Goal: Task Accomplishment & Management: Complete application form

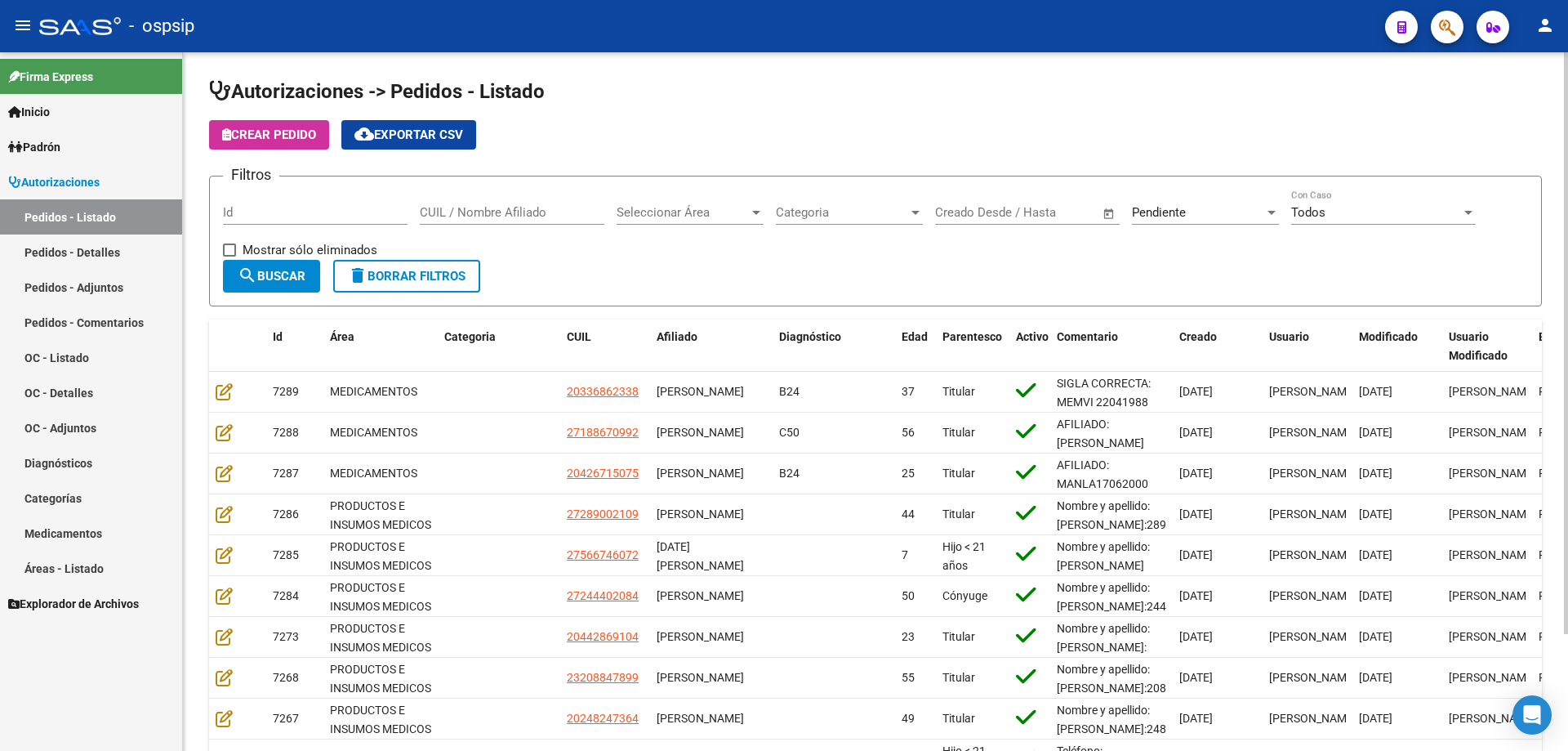
click at [268, 201] on div "Id" at bounding box center [315, 207] width 184 height 35
click at [288, 214] on input "Id" at bounding box center [315, 212] width 184 height 15
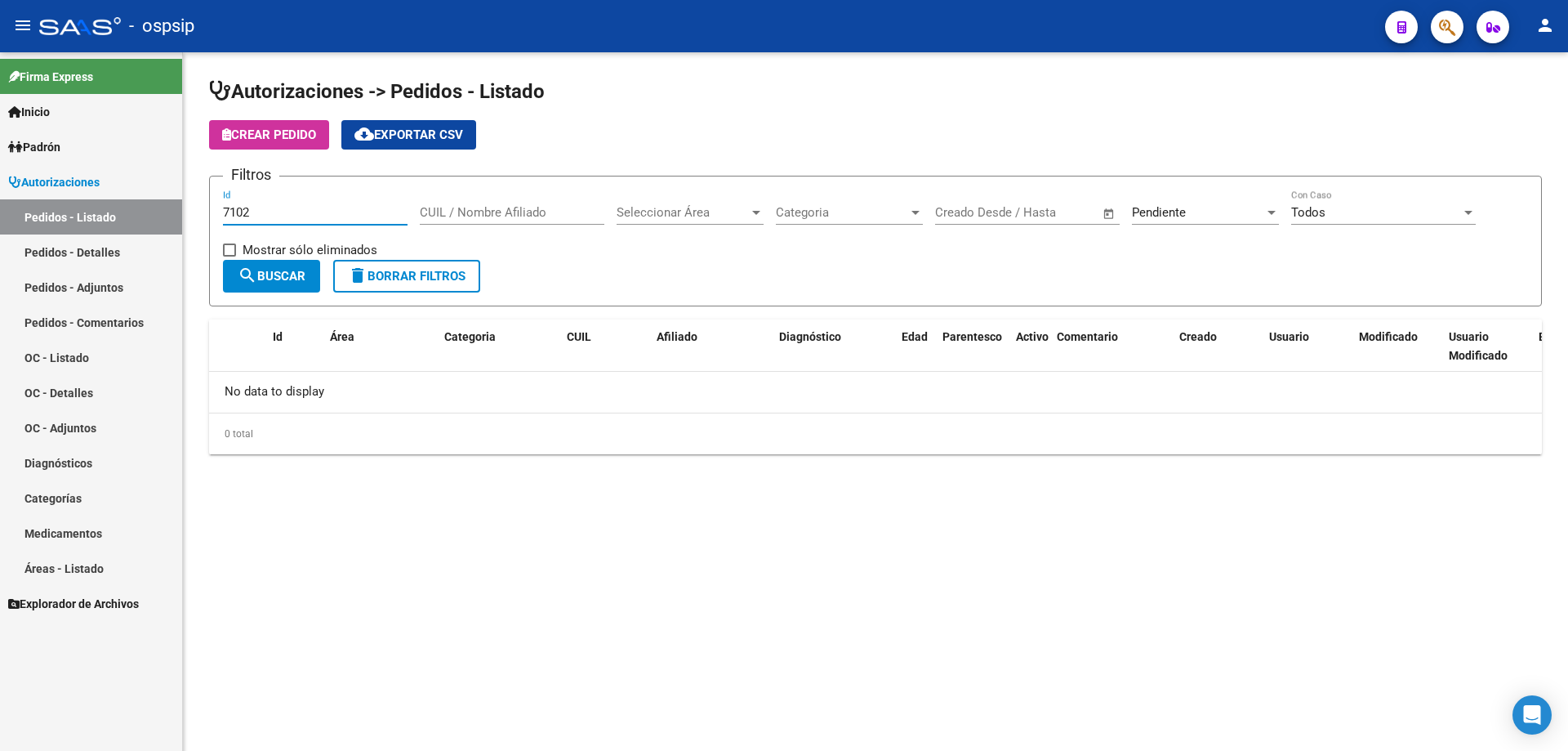
type input "7102"
click at [1176, 203] on div "Pendiente Seleccionar Estado" at bounding box center [1205, 207] width 147 height 35
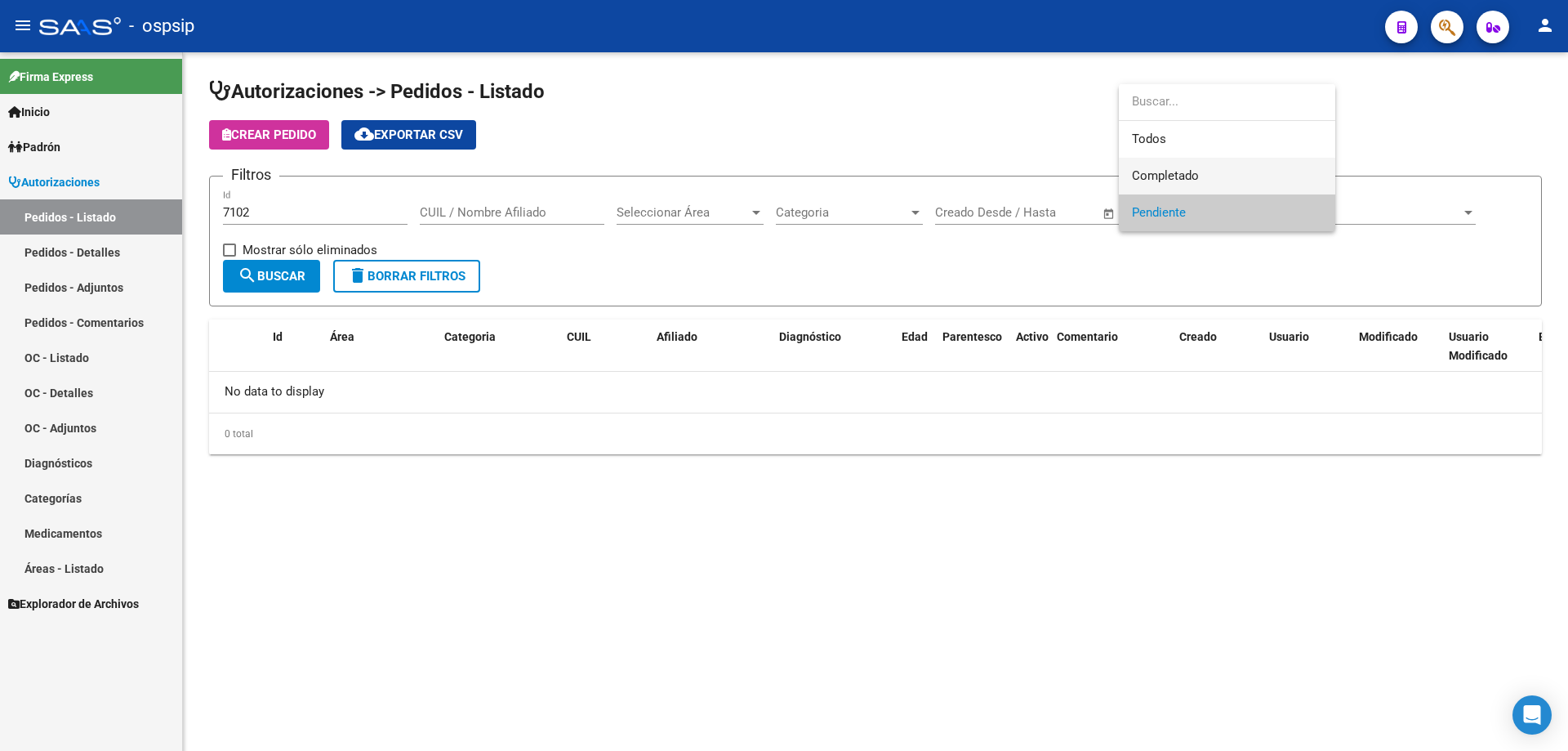
click at [1173, 179] on span "Completado" at bounding box center [1165, 176] width 67 height 15
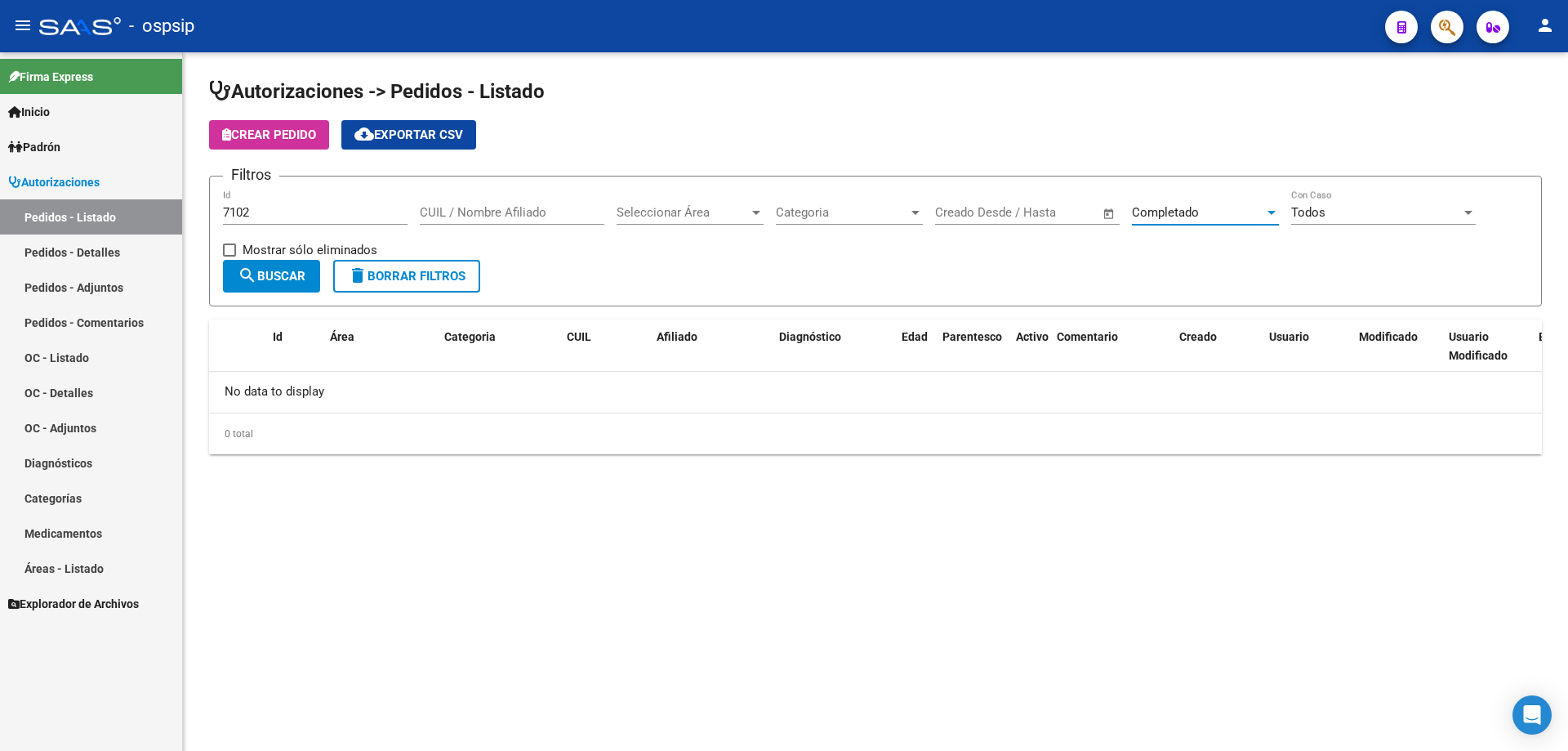
click at [254, 277] on mat-icon "search" at bounding box center [247, 275] width 19 height 19
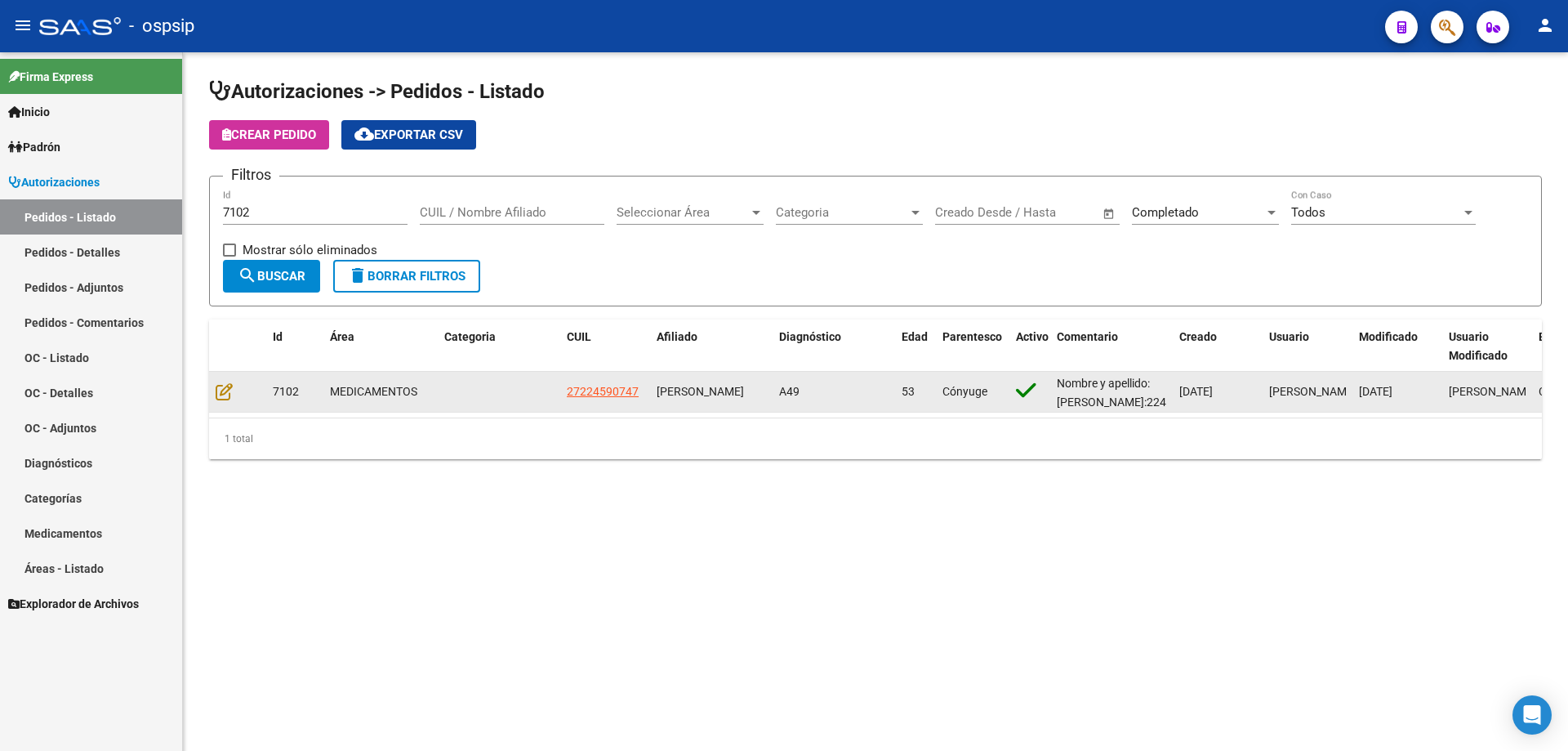
click at [232, 394] on div at bounding box center [238, 392] width 44 height 19
click at [227, 394] on icon at bounding box center [224, 391] width 18 height 18
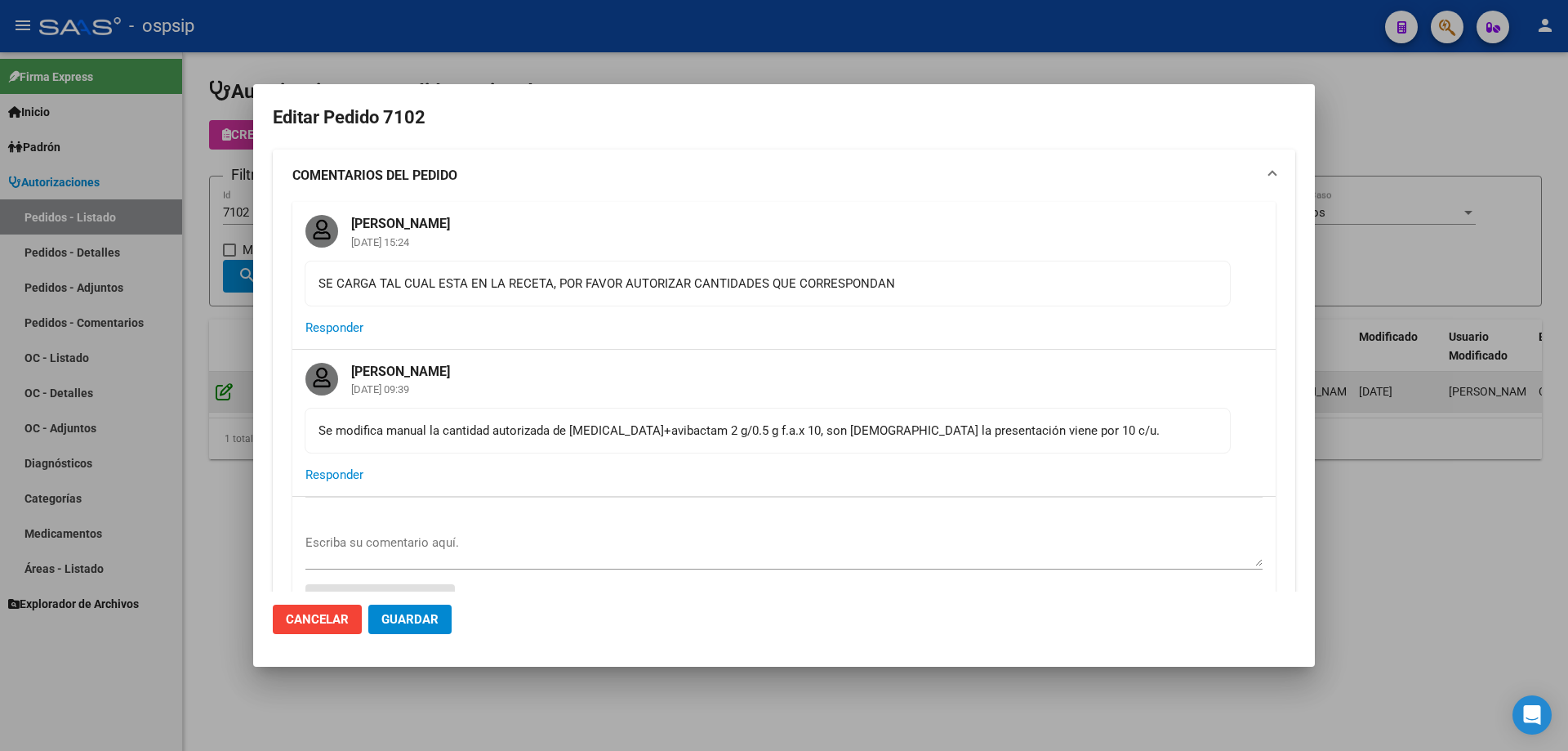
type input "[GEOGRAPHIC_DATA], [PERSON_NAME], [GEOGRAPHIC_DATA] 249"
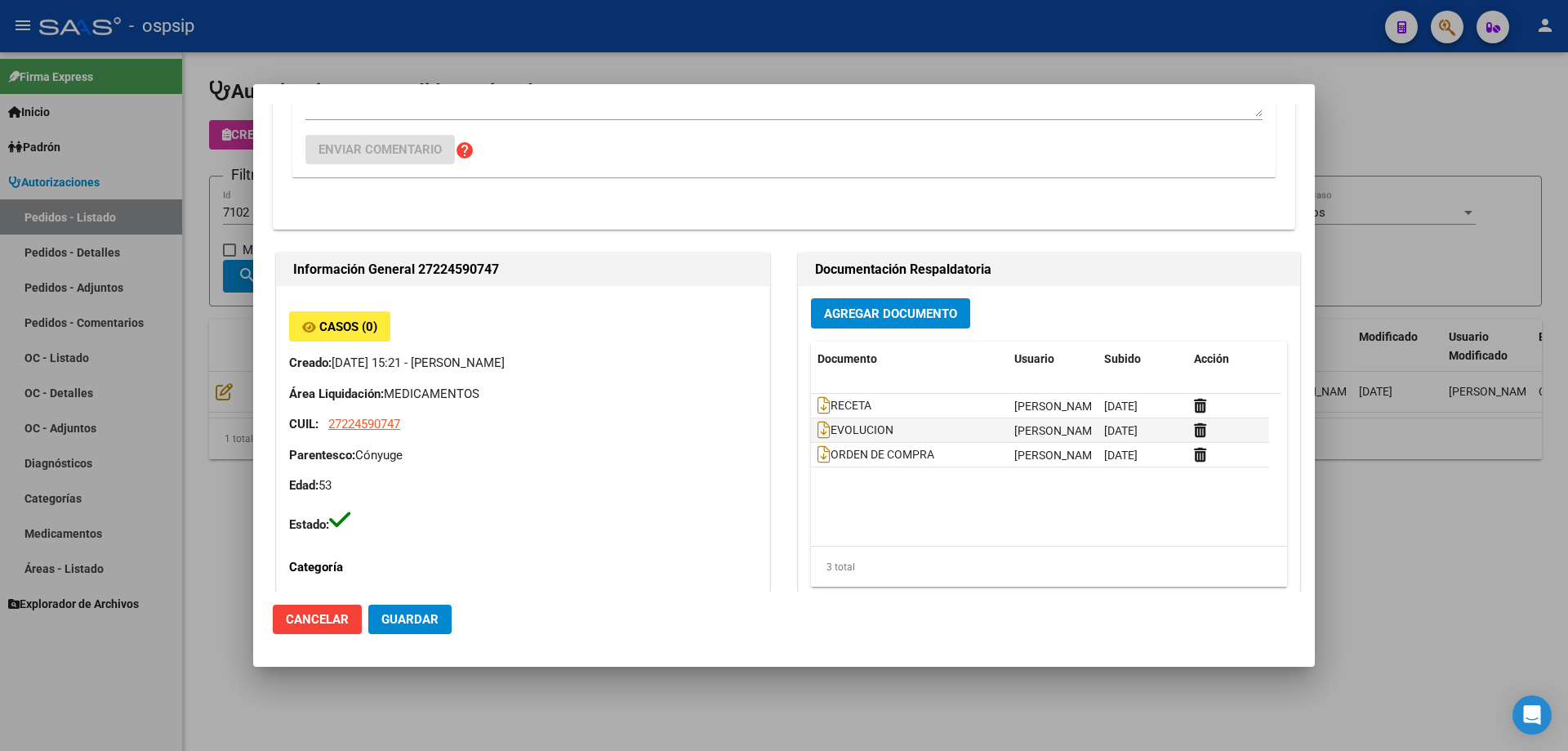
scroll to position [490, 0]
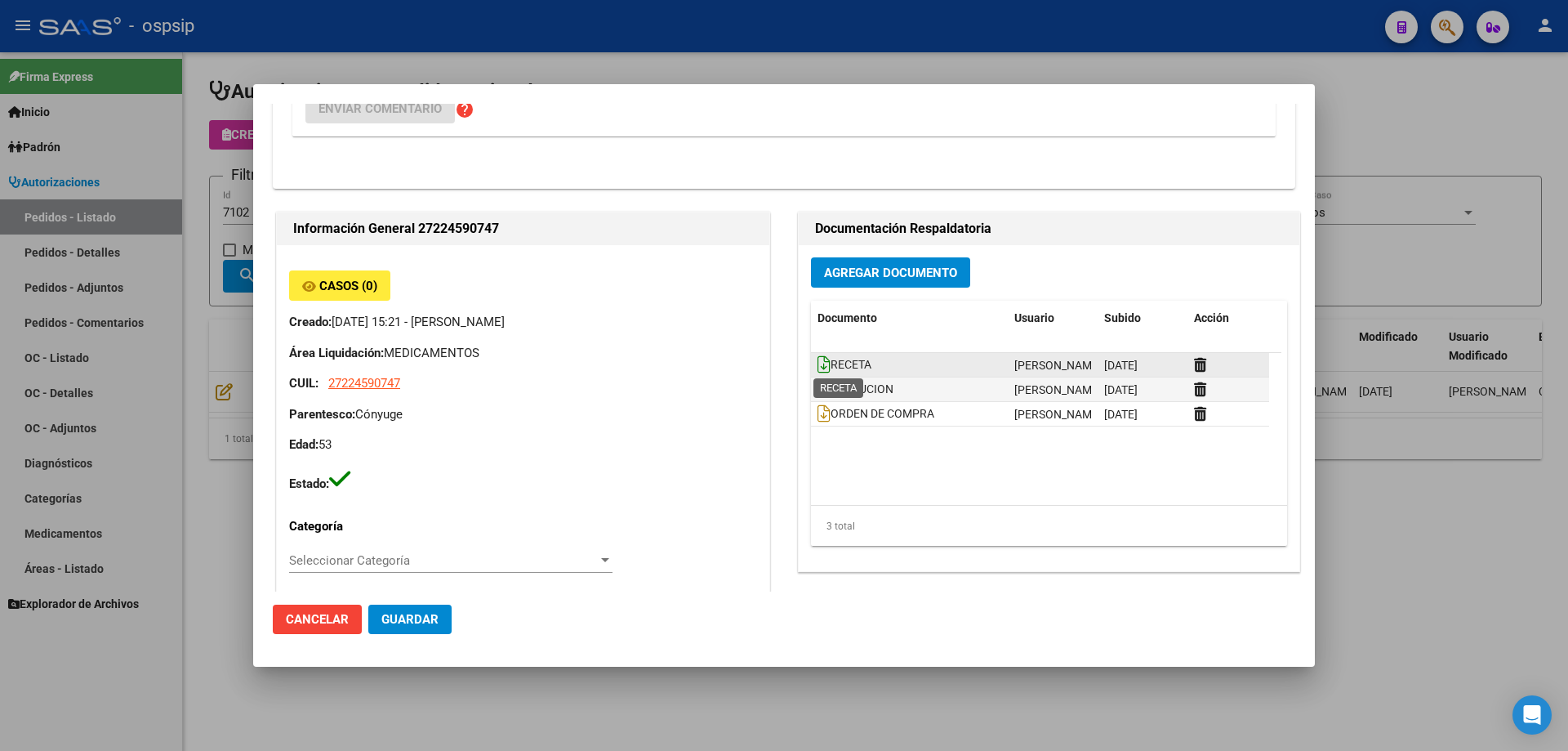
click at [823, 371] on icon at bounding box center [824, 364] width 13 height 18
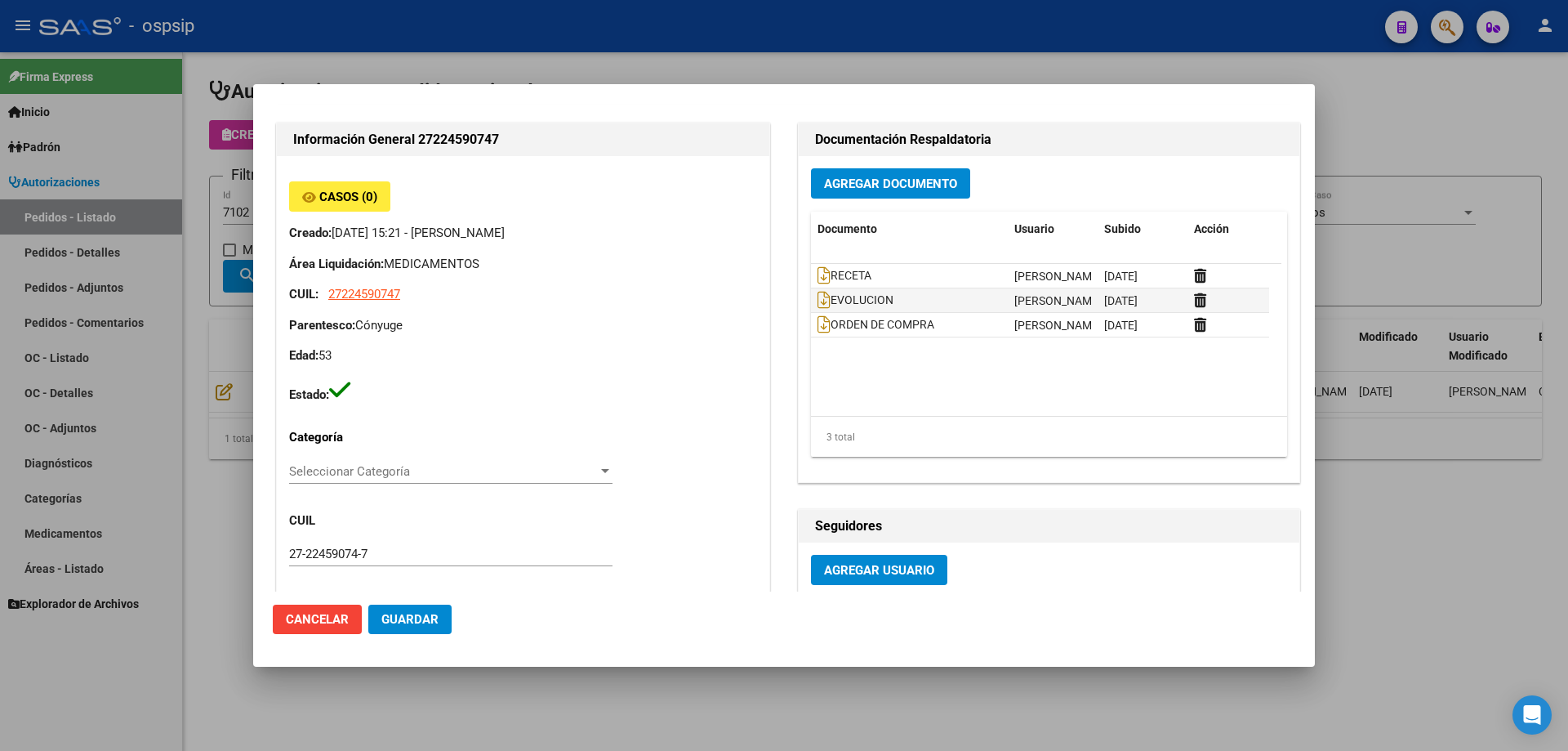
scroll to position [654, 0]
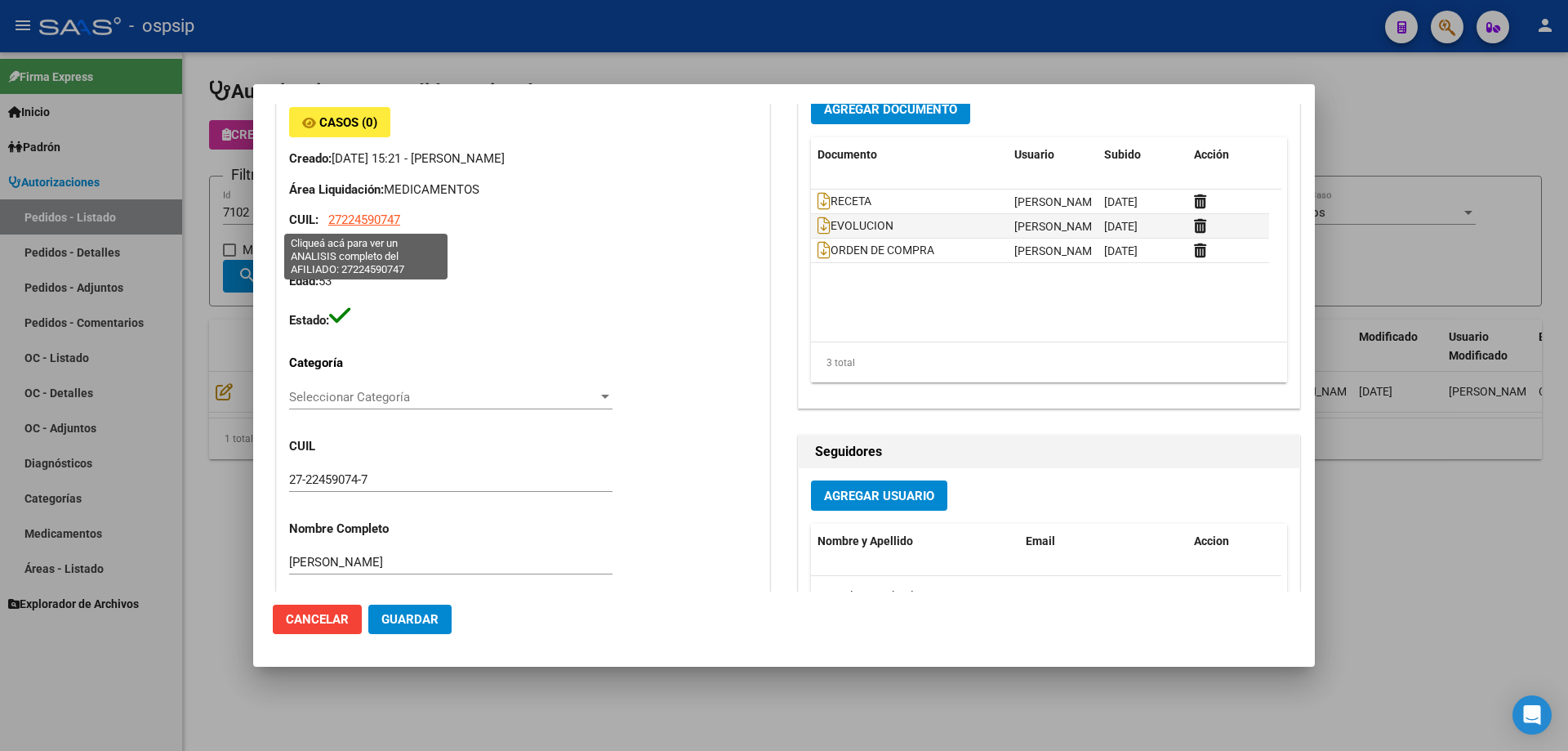
click at [379, 222] on span "27224590747" at bounding box center [365, 219] width 72 height 15
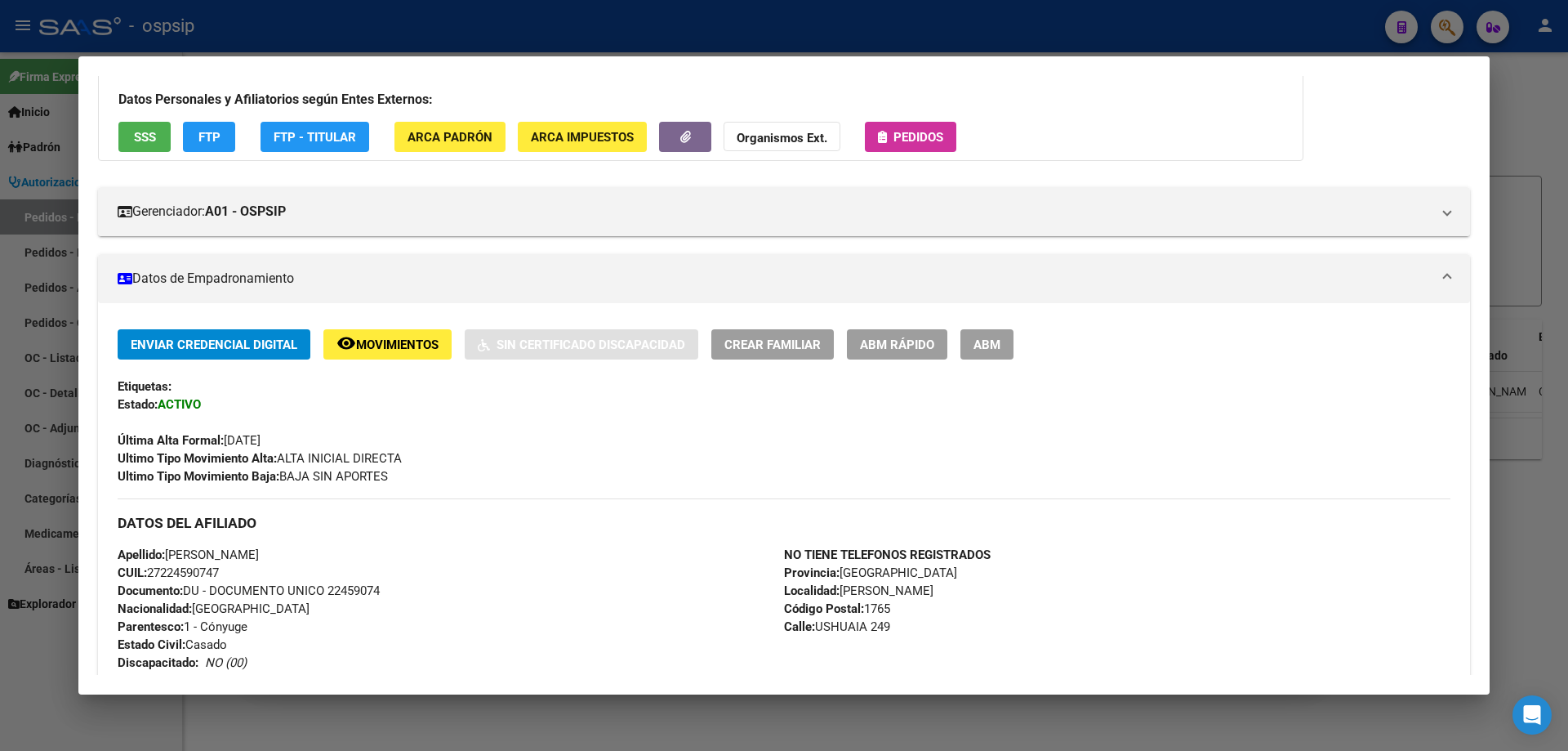
scroll to position [0, 0]
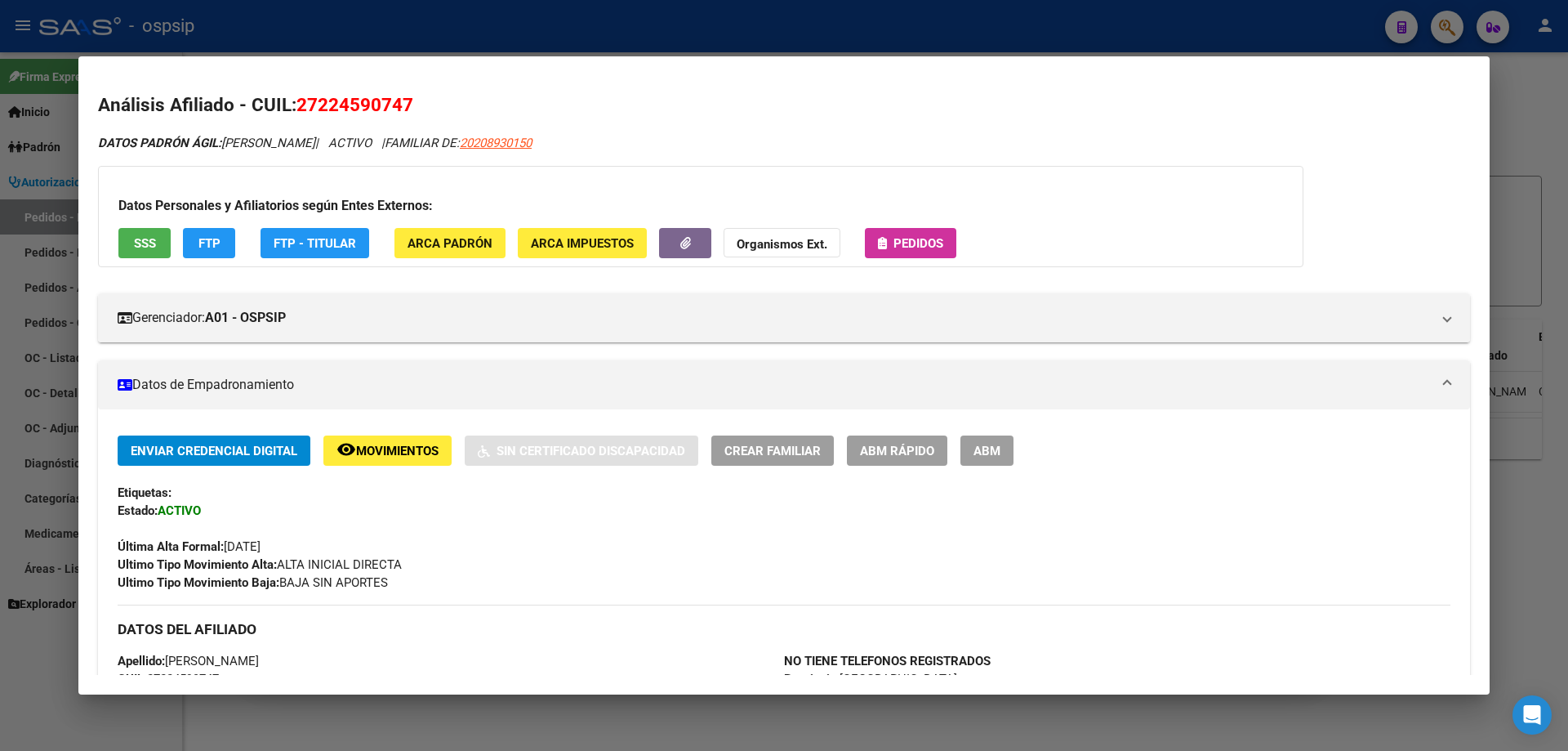
click at [0, 231] on div at bounding box center [784, 375] width 1568 height 751
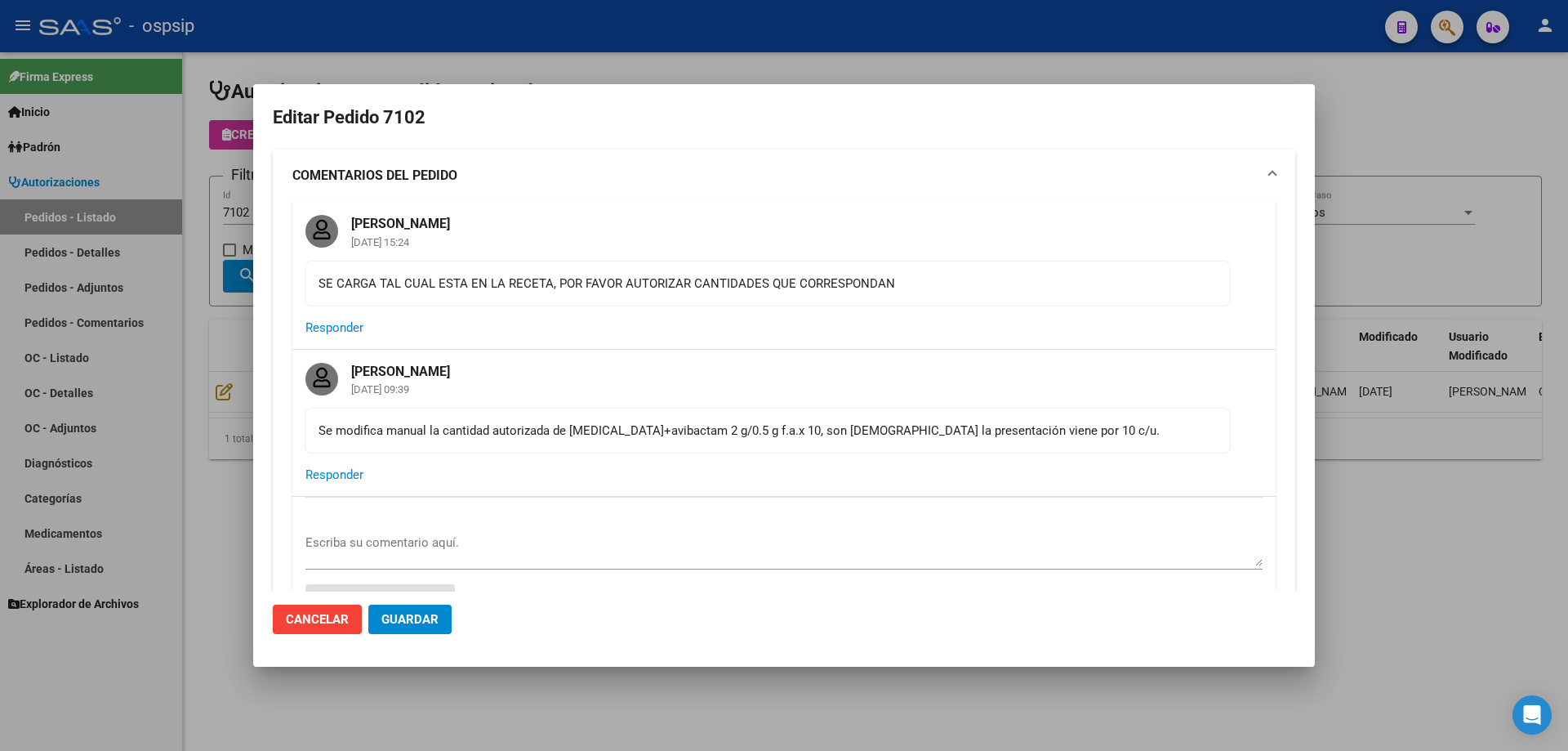
drag, startPoint x: 225, startPoint y: 268, endPoint x: 218, endPoint y: 214, distance: 54.5
click at [223, 266] on div at bounding box center [784, 375] width 1568 height 751
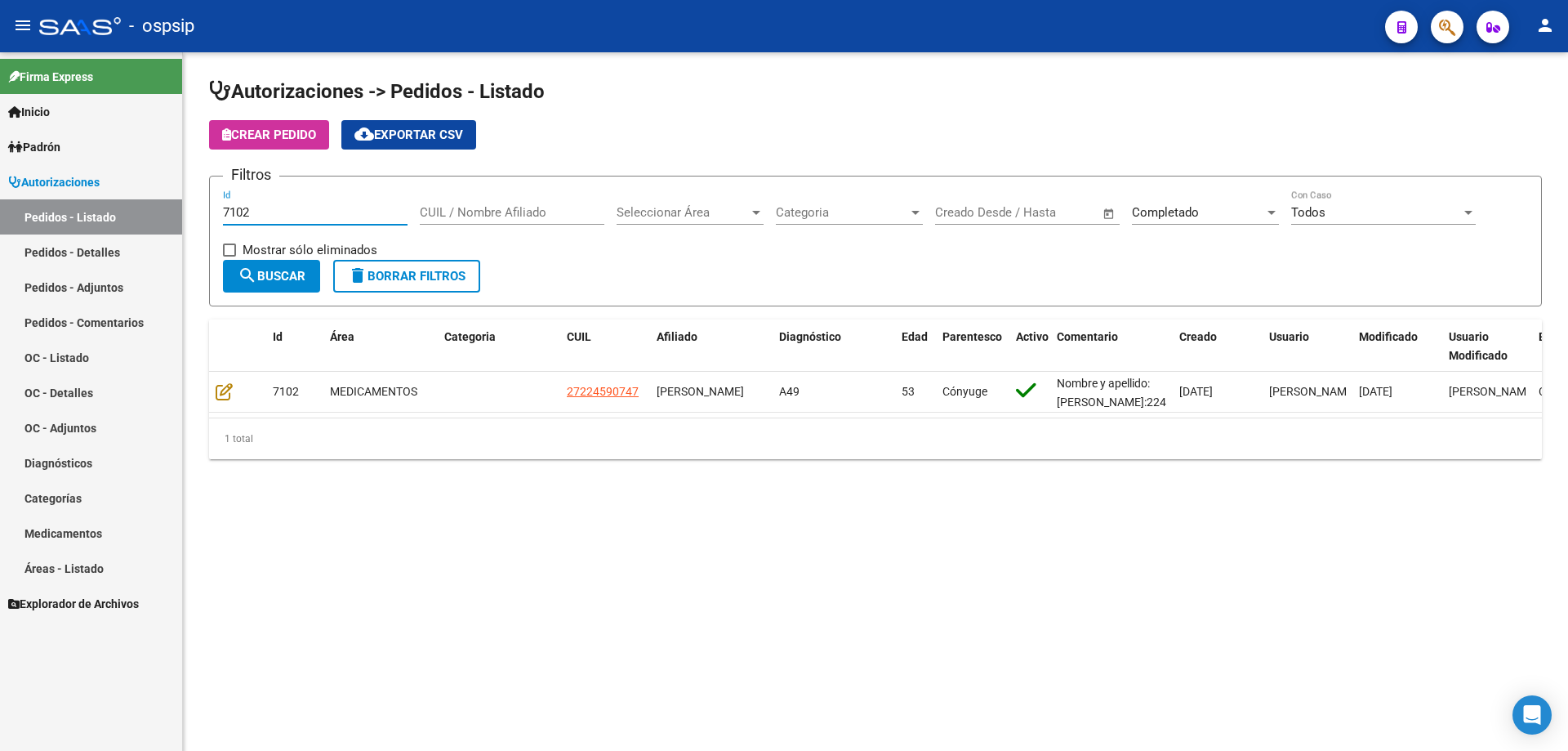
drag, startPoint x: 246, startPoint y: 206, endPoint x: 189, endPoint y: 207, distance: 57.0
click at [189, 207] on div "Autorizaciones -> Pedidos - Listado Crear Pedido cloud_download Exportar CSV Fi…" at bounding box center [876, 282] width 1386 height 459
drag, startPoint x: 268, startPoint y: 207, endPoint x: 159, endPoint y: 207, distance: 109.0
click at [159, 207] on mat-sidenav-container "Firma Express Inicio Calendario SSS Instructivos Contacto OS Padrón Afiliados E…" at bounding box center [784, 401] width 1568 height 698
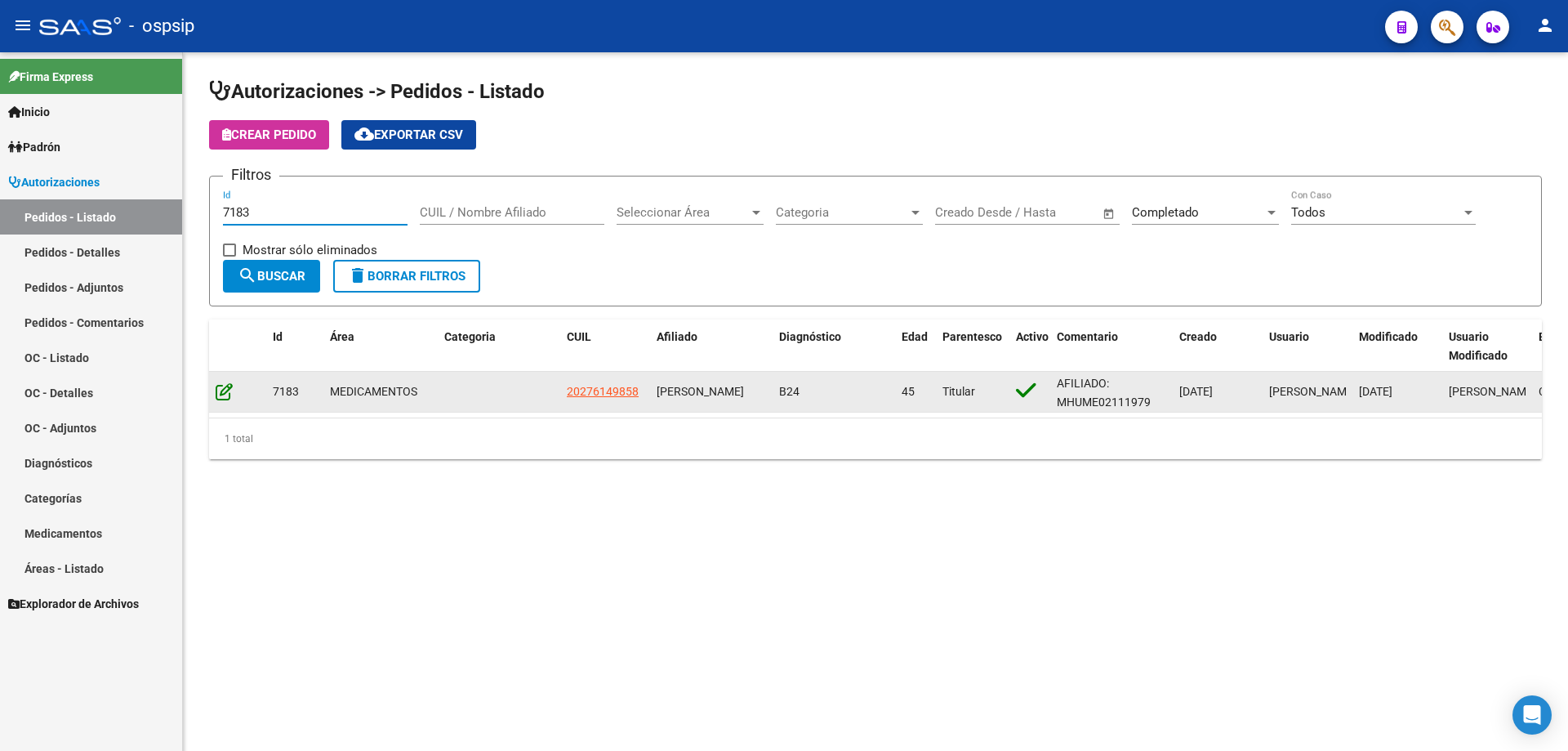
type input "7183"
click at [224, 386] on icon at bounding box center [224, 391] width 18 height 18
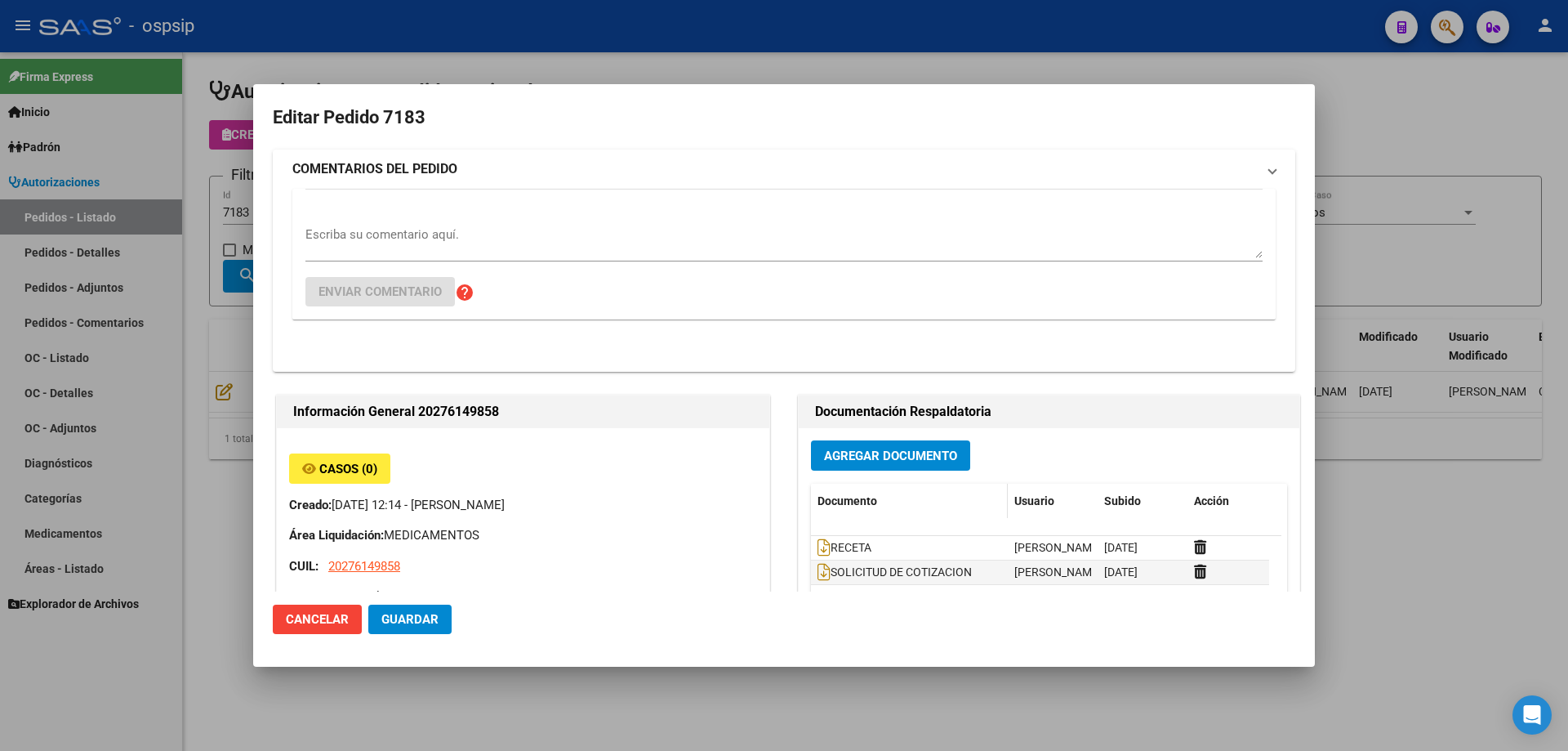
type input "Capital Federal, CABA, PJE. CERRITO 975"
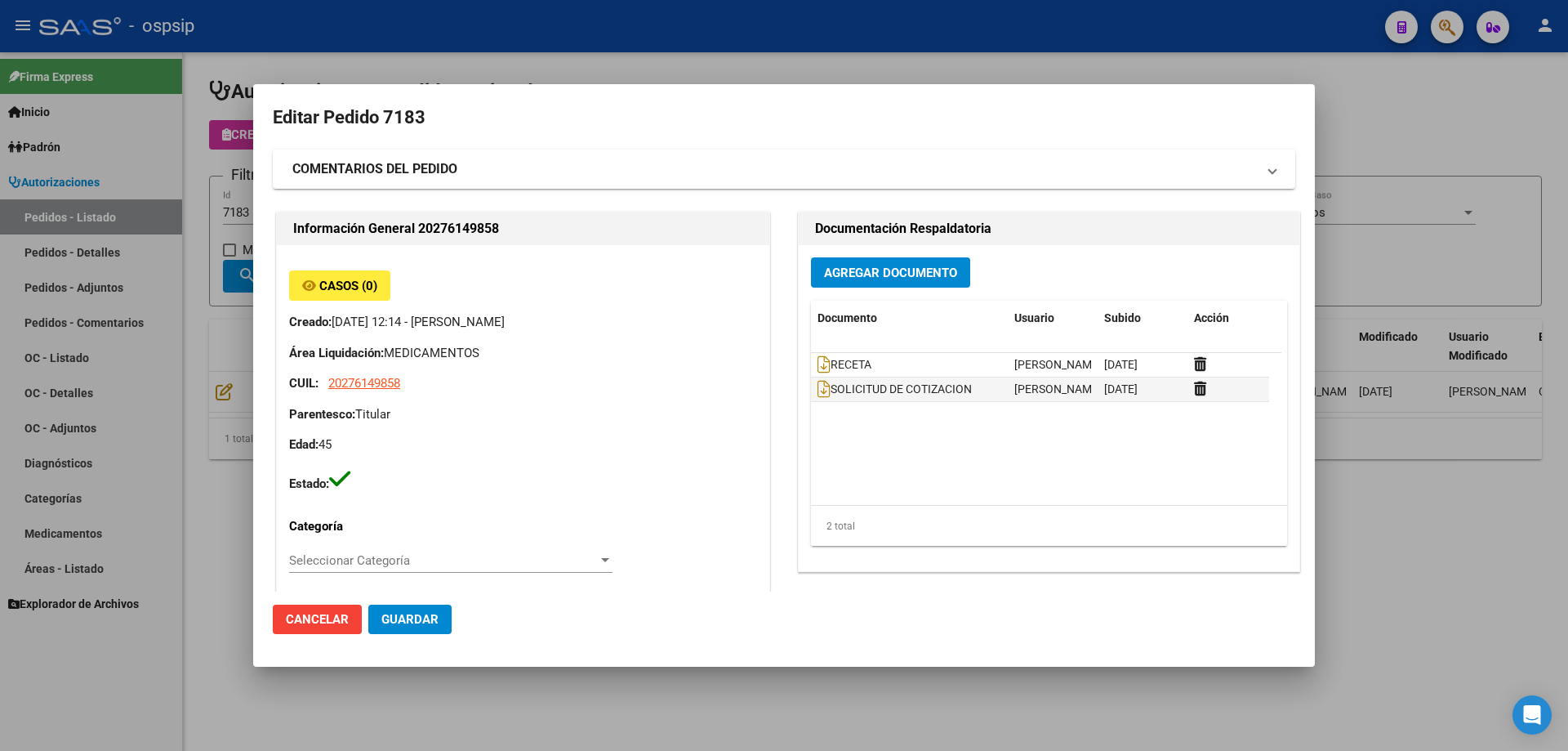
click at [903, 282] on button "Agregar Documento" at bounding box center [890, 272] width 159 height 31
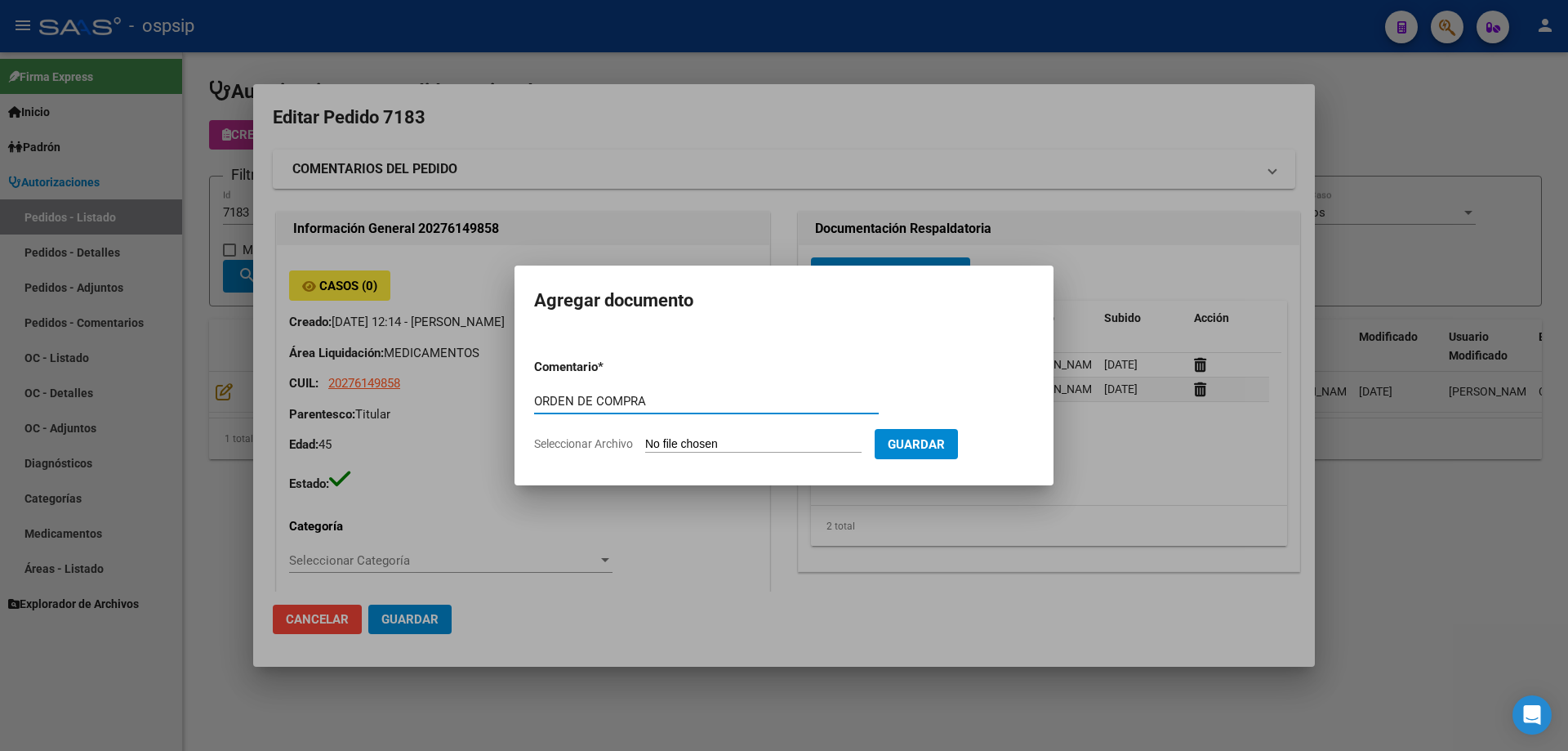
drag, startPoint x: 682, startPoint y: 404, endPoint x: 469, endPoint y: 410, distance: 213.1
click at [471, 410] on div "Editar Pedido 7183 COMENTARIOS DEL PEDIDO Escriba su comentario aquí. Enviar co…" at bounding box center [784, 375] width 1568 height 751
type input "ORDEN DE COMPRA"
type input "C:\fakepath\MASTERFAR OC 7183.pdf"
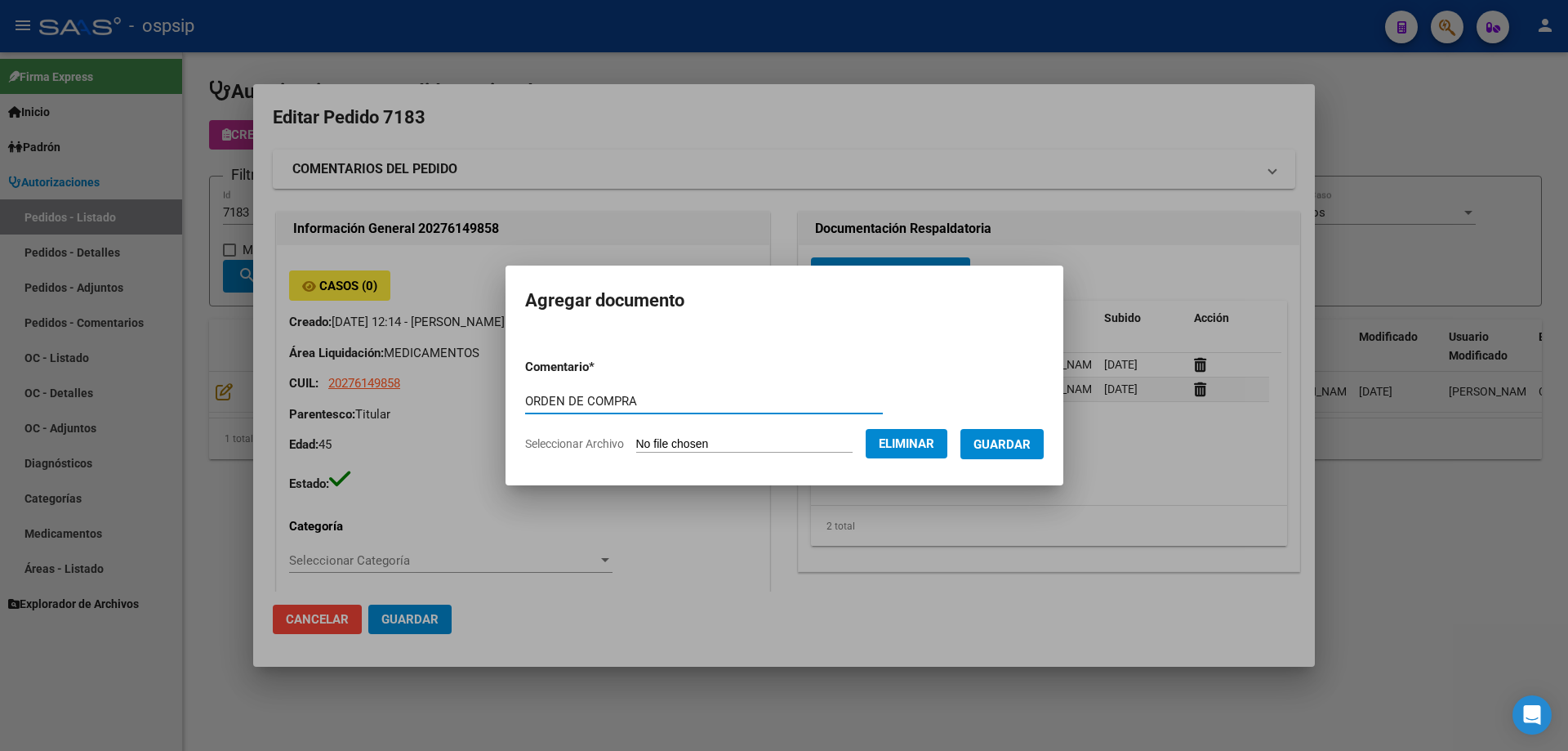
click at [1011, 448] on span "Guardar" at bounding box center [1002, 444] width 57 height 15
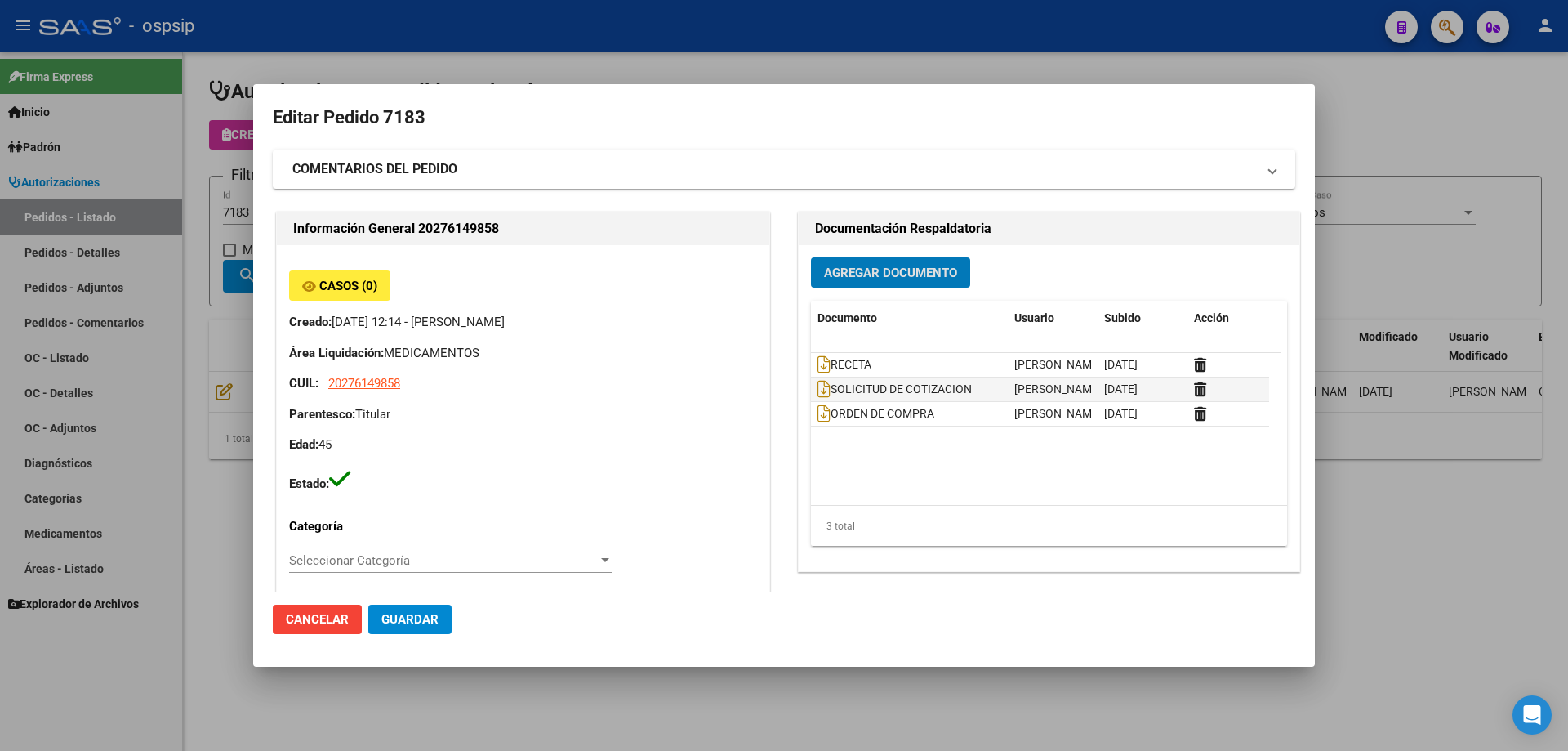
click at [267, 268] on mat-dialog-content "Editar Pedido 7183 COMENTARIOS DEL PEDIDO Escriba su comentario aquí. Enviar co…" at bounding box center [784, 347] width 1062 height 488
click at [246, 218] on div at bounding box center [784, 375] width 1568 height 751
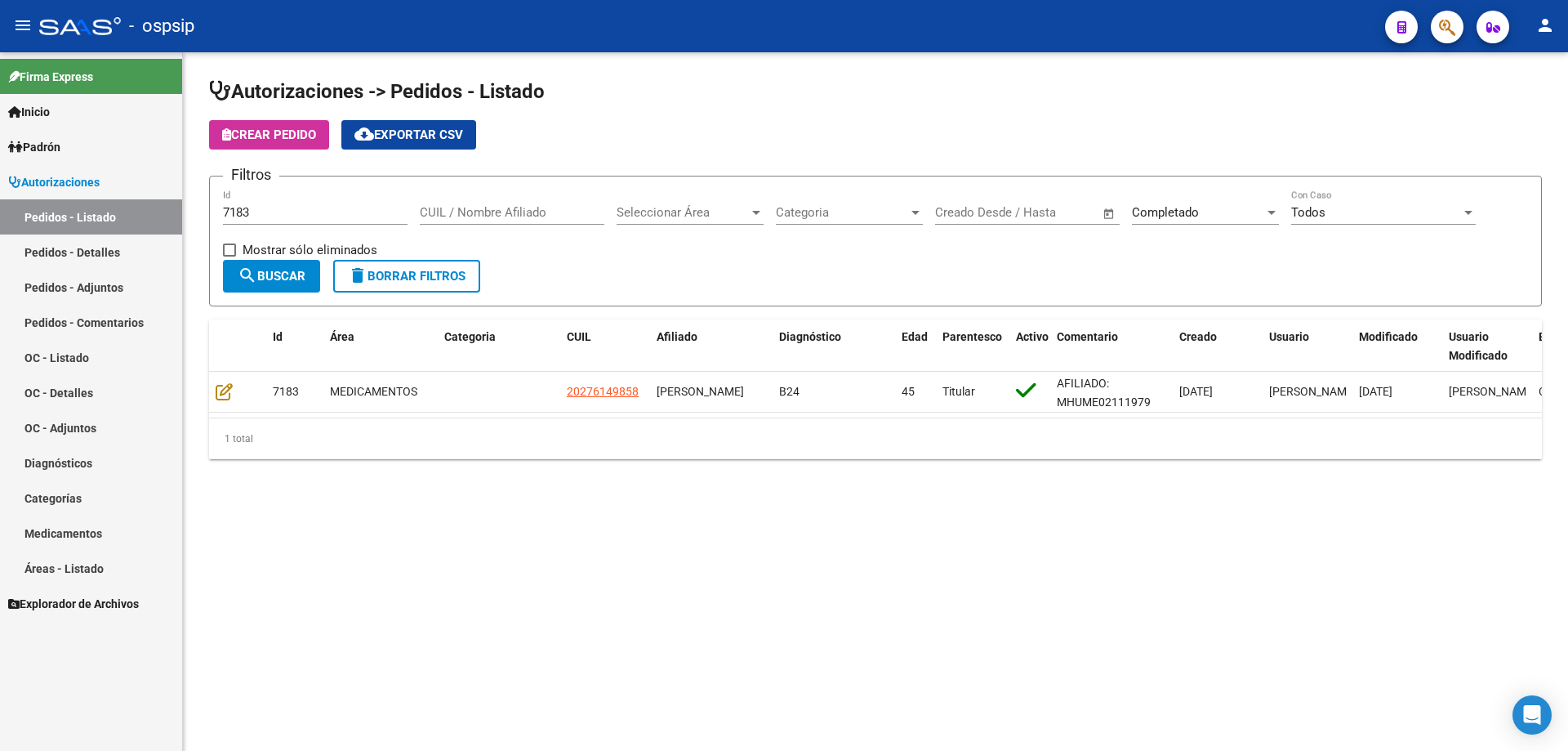
click at [251, 212] on input "7183" at bounding box center [315, 212] width 184 height 15
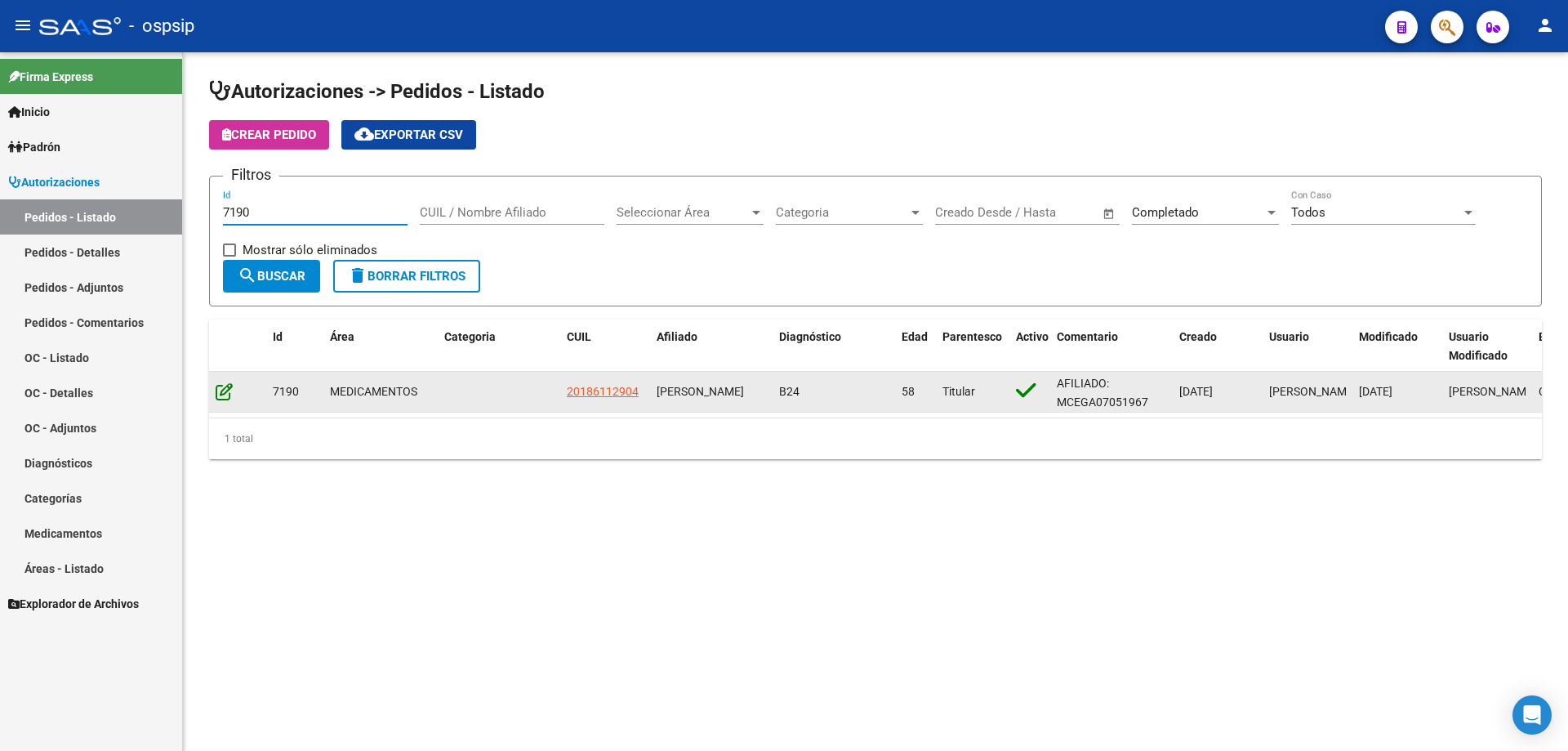
type input "7190"
click at [218, 385] on icon at bounding box center [224, 391] width 18 height 18
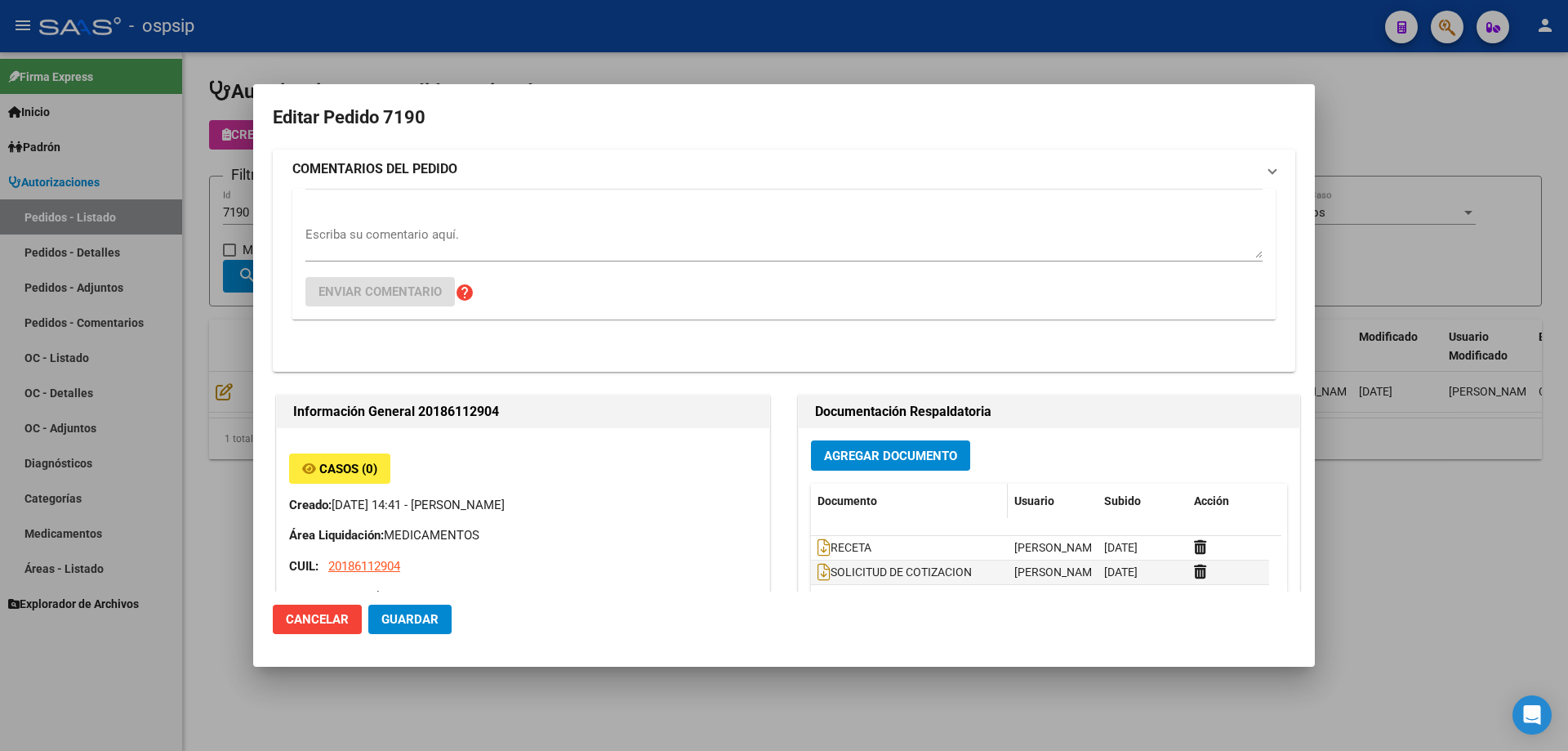
type input "[PERSON_NAME]"
type input "[GEOGRAPHIC_DATA], [PERSON_NAME], [PERSON_NAME] 0"
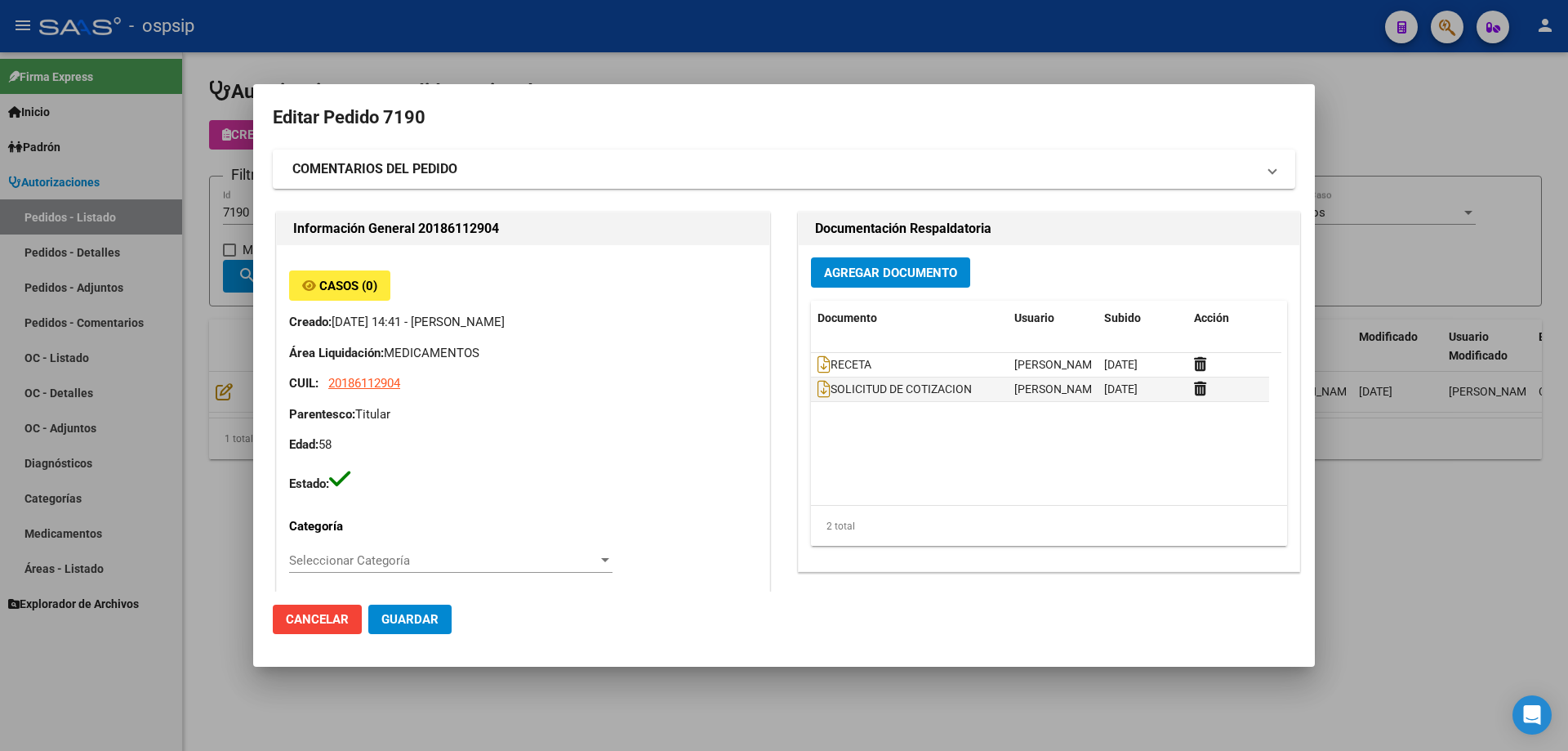
click at [934, 281] on span "Agregar Documento" at bounding box center [890, 273] width 133 height 15
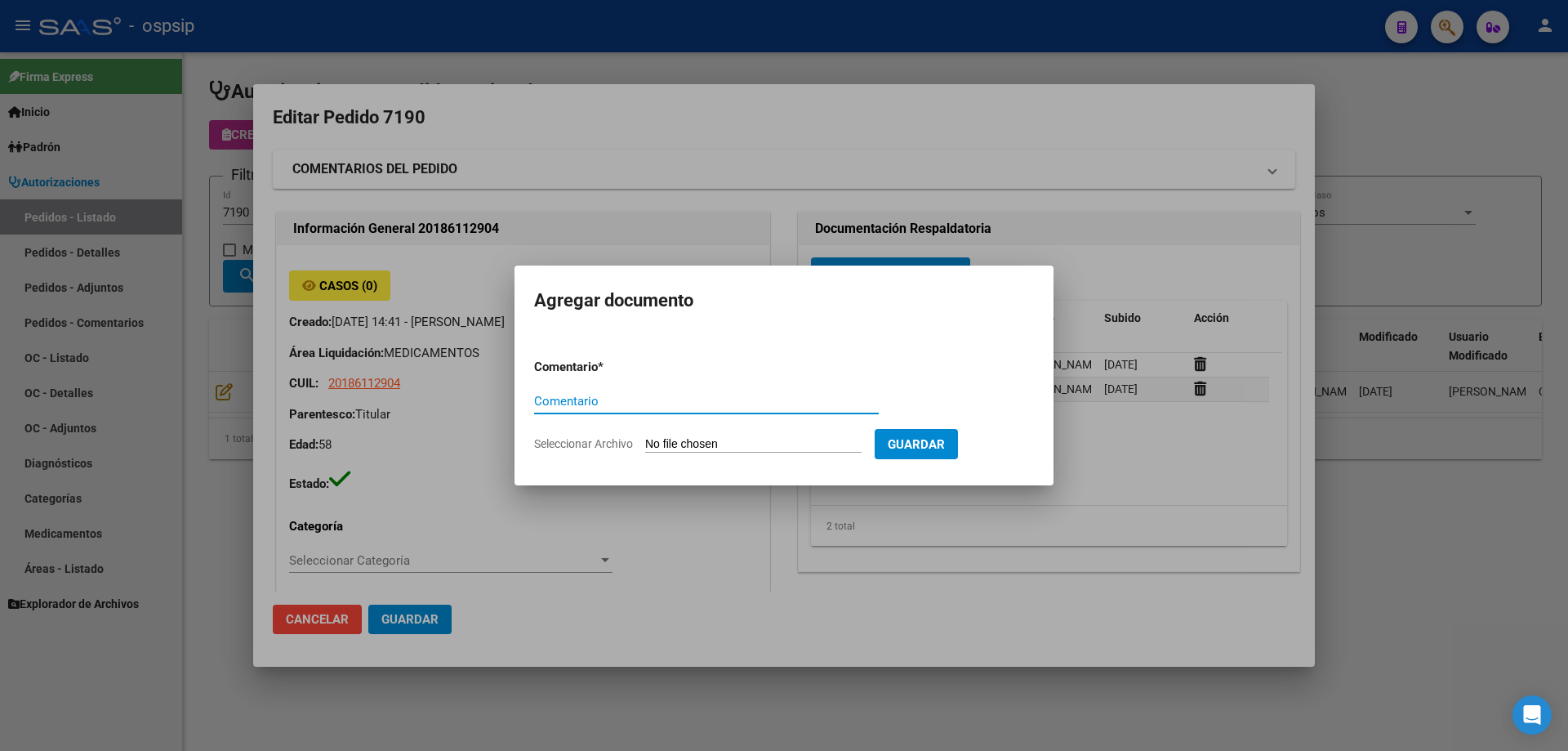
paste input "ORDEN DE COMPRA"
type input "ORDEN DE COMPRA"
type input "C:\fakepath\MASTERFAR OC 7190.pdf"
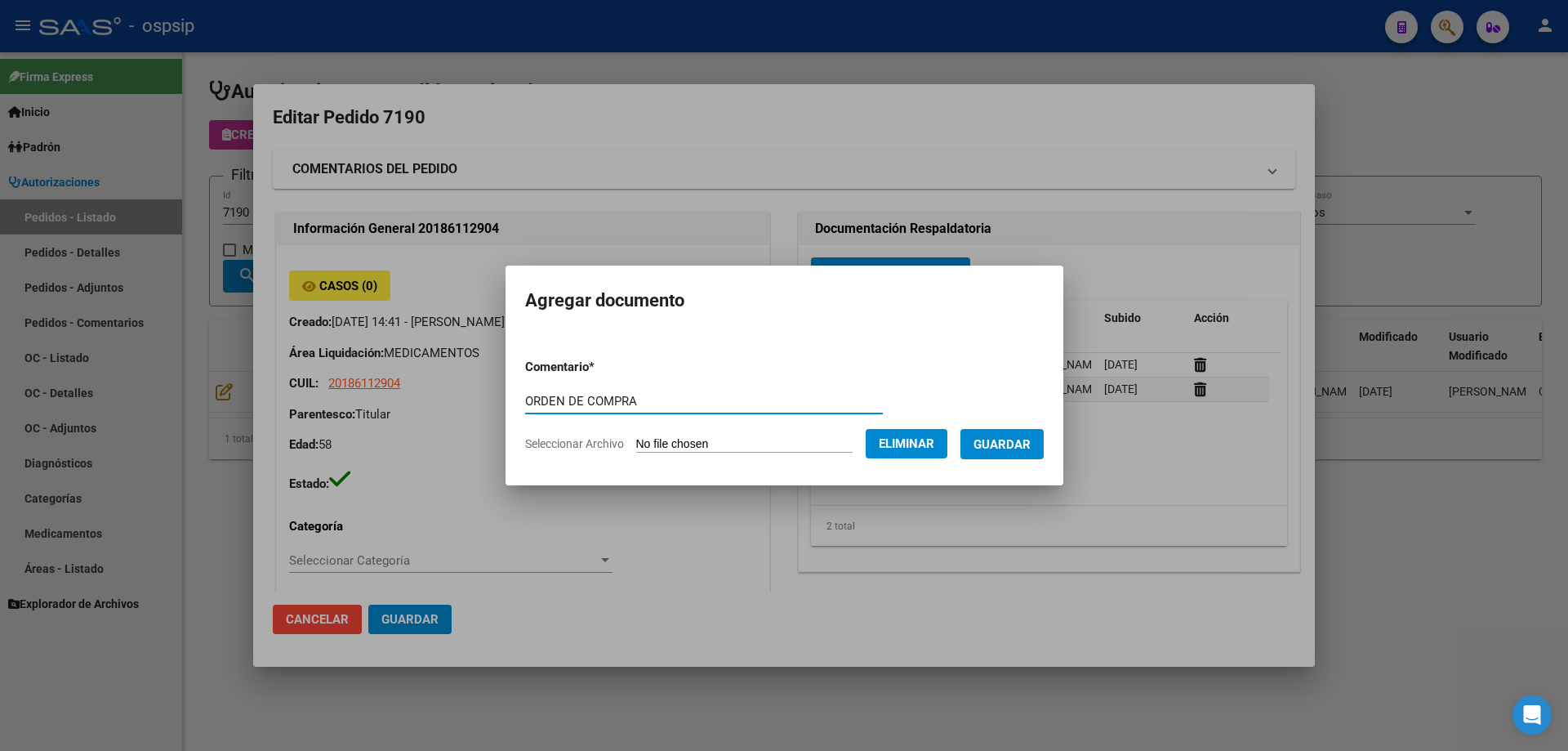
click at [1012, 439] on span "Guardar" at bounding box center [1002, 444] width 57 height 15
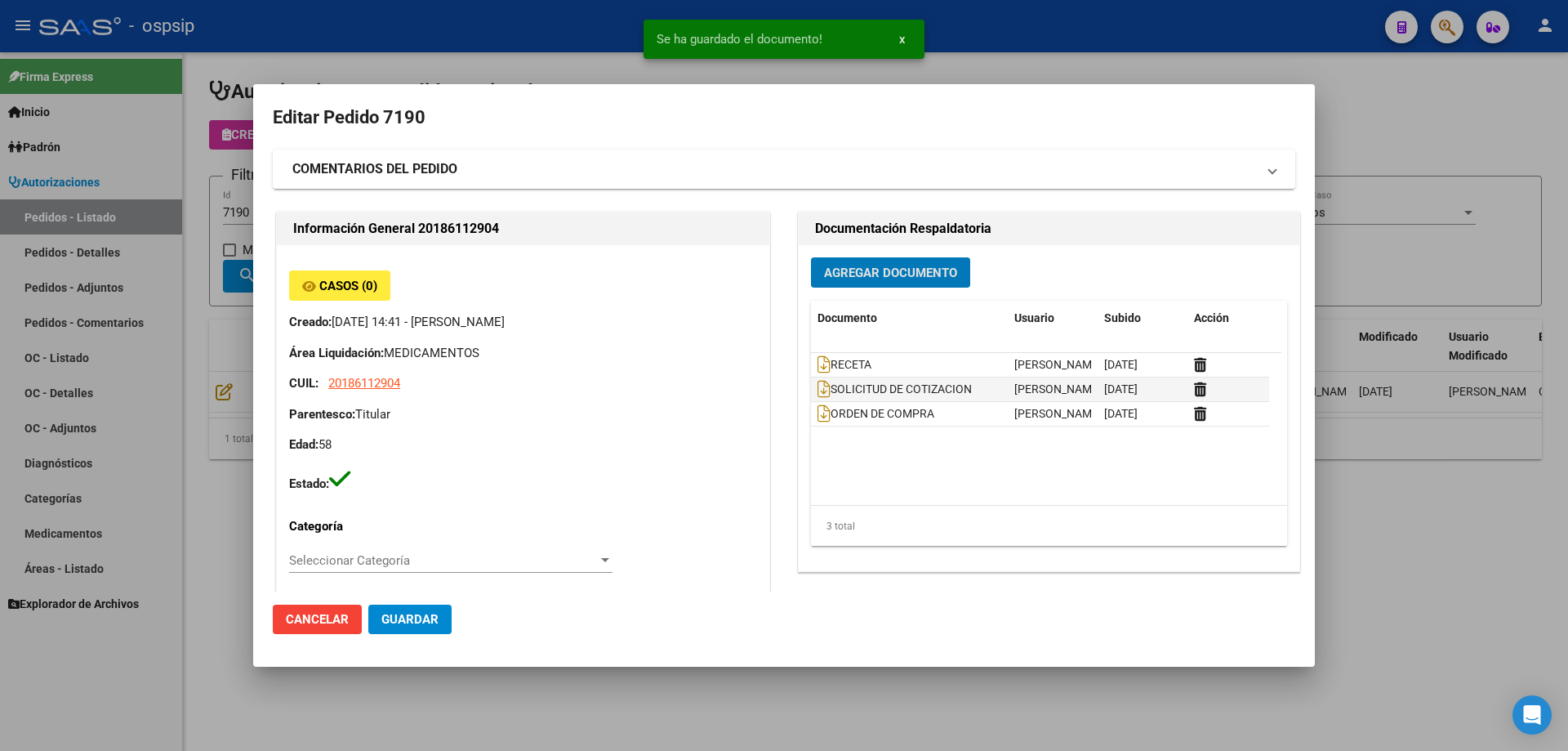
click at [159, 250] on div at bounding box center [784, 375] width 1568 height 751
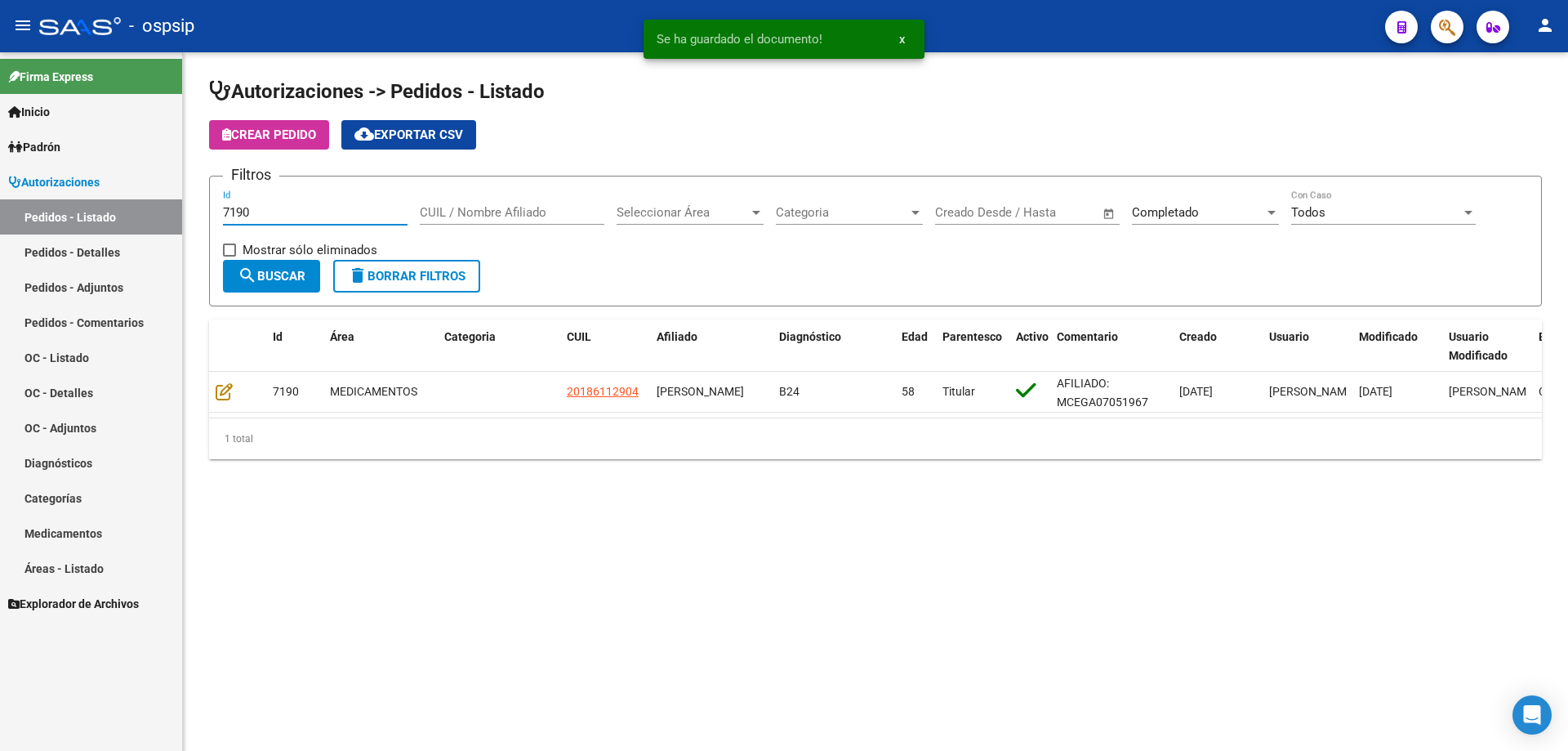
drag, startPoint x: 255, startPoint y: 219, endPoint x: 263, endPoint y: 212, distance: 10.6
click at [263, 212] on input "7190" at bounding box center [315, 212] width 184 height 15
type input "7192"
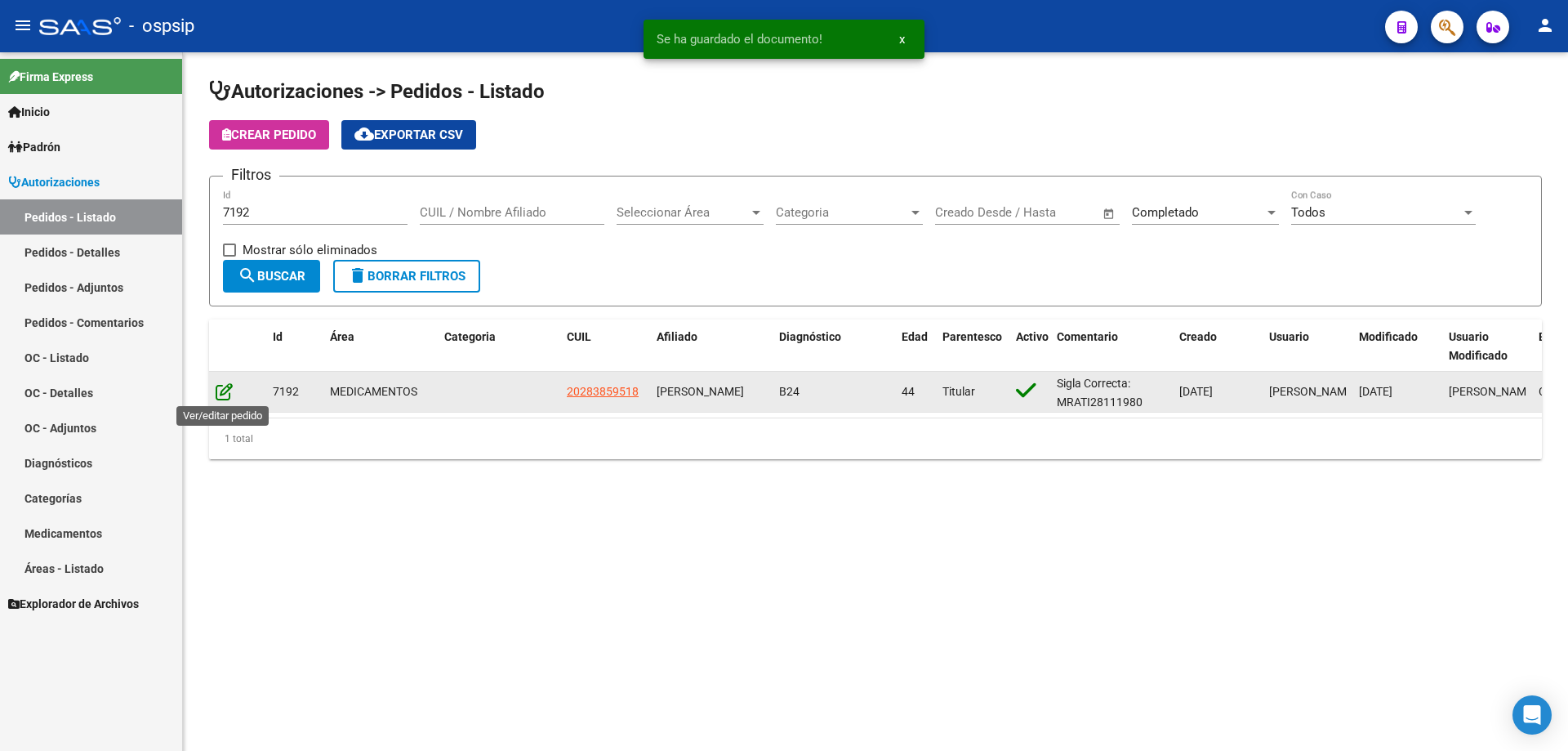
click at [229, 395] on icon at bounding box center [224, 391] width 18 height 18
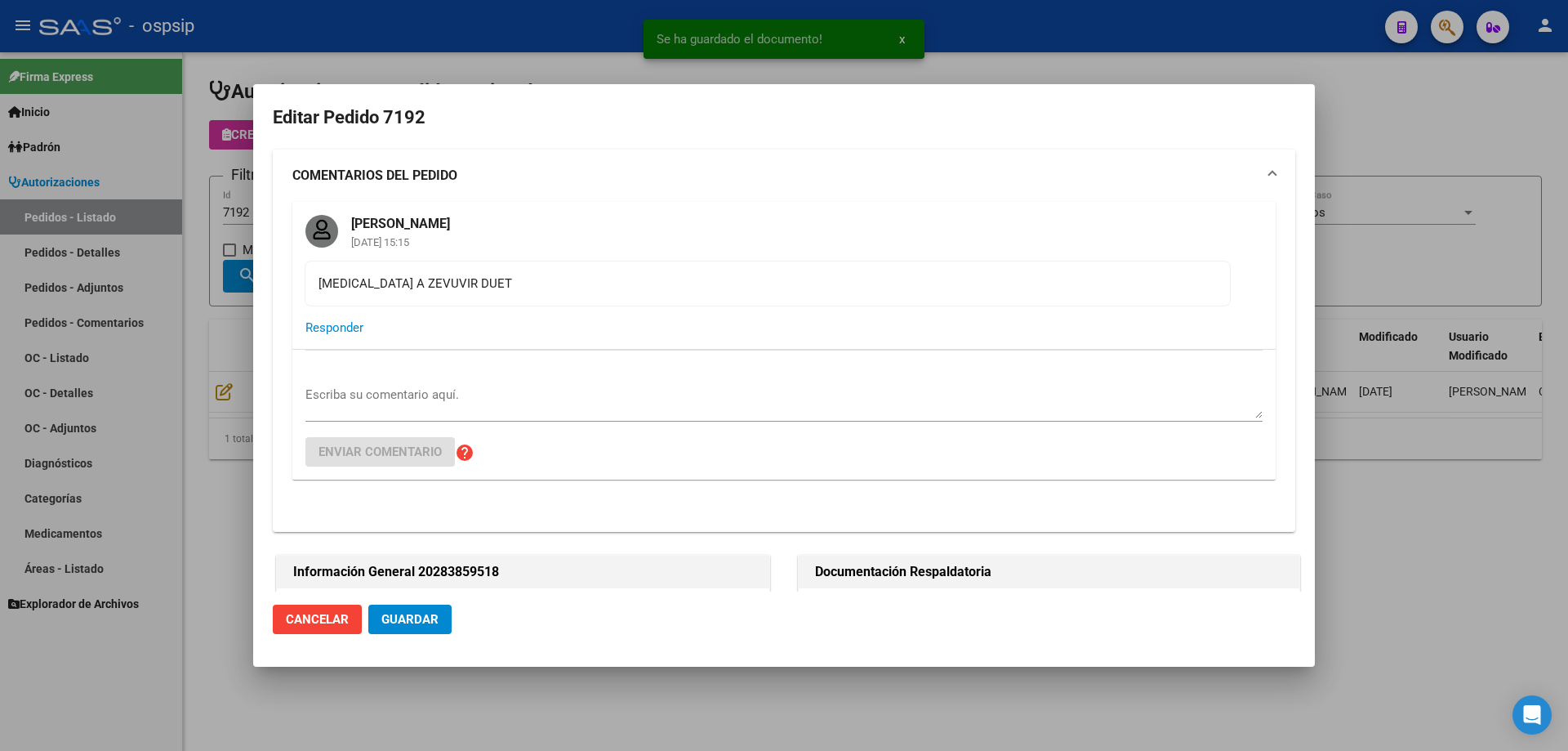
type input "[GEOGRAPHIC_DATA], [GEOGRAPHIC_DATA], [GEOGRAPHIC_DATA] 873"
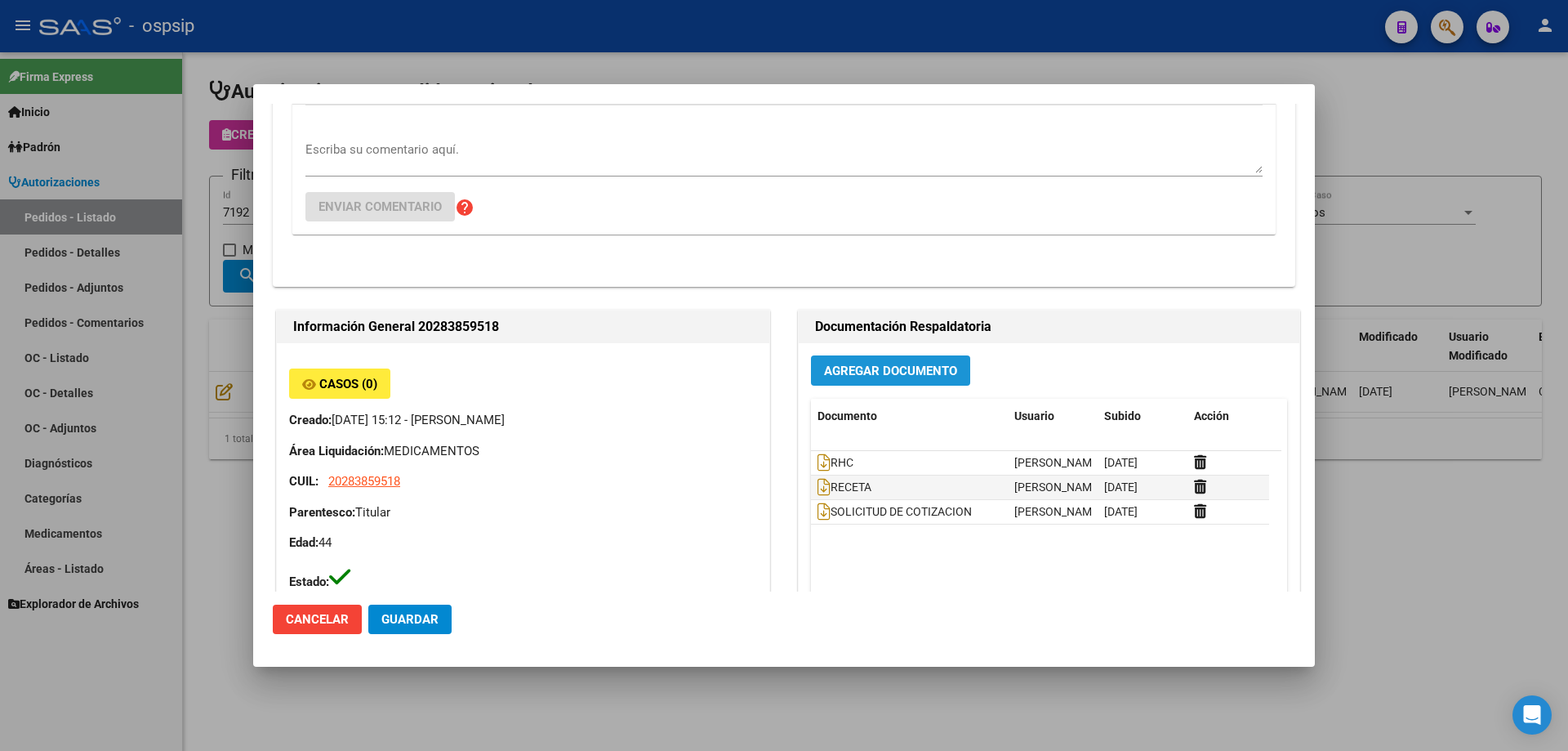
click at [864, 369] on span "Agregar Documento" at bounding box center [890, 371] width 133 height 15
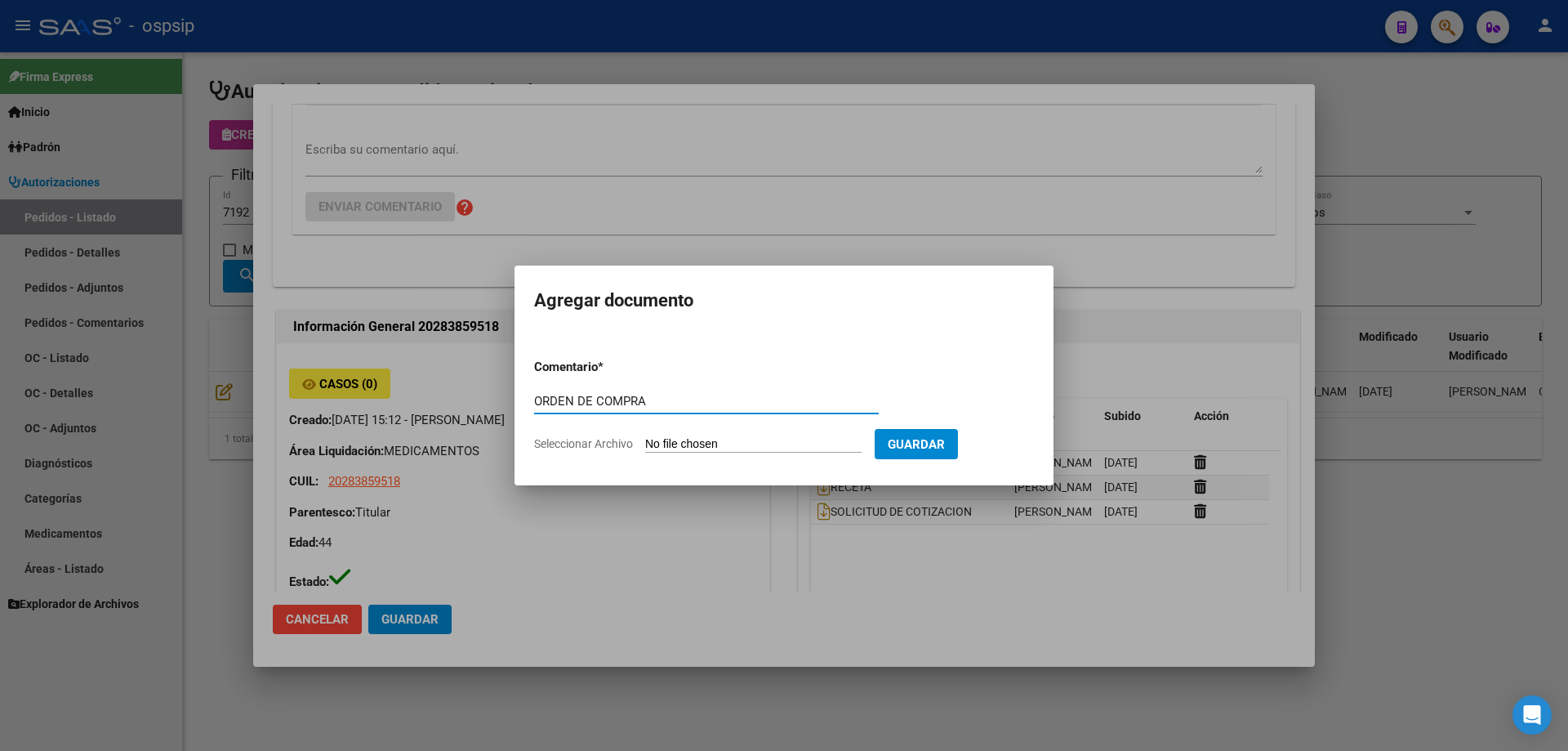
type input "ORDEN DE COMPRA"
type input "C:\fakepath\MASTERFAR OC 7192.pdf"
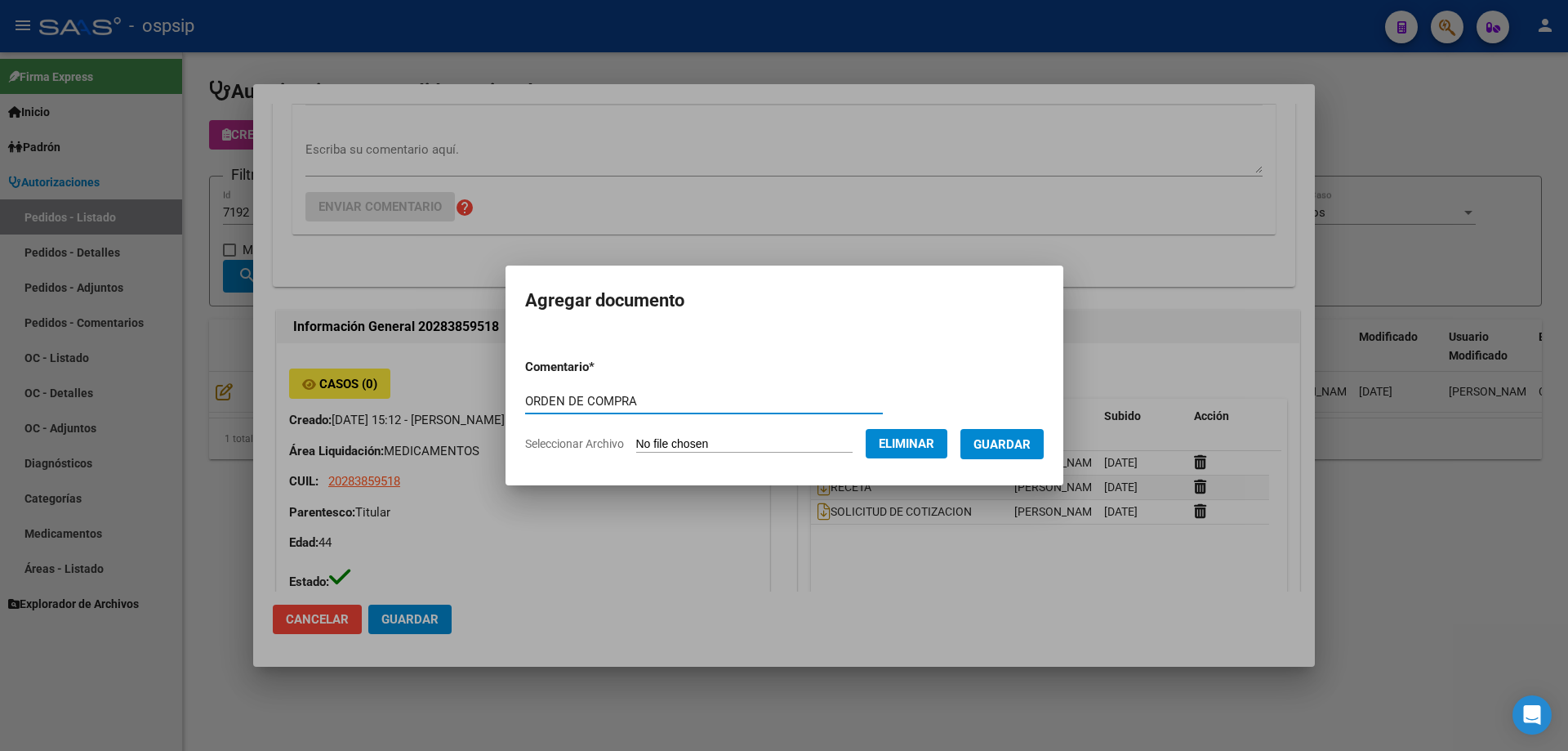
click at [1028, 439] on span "Guardar" at bounding box center [1002, 444] width 57 height 15
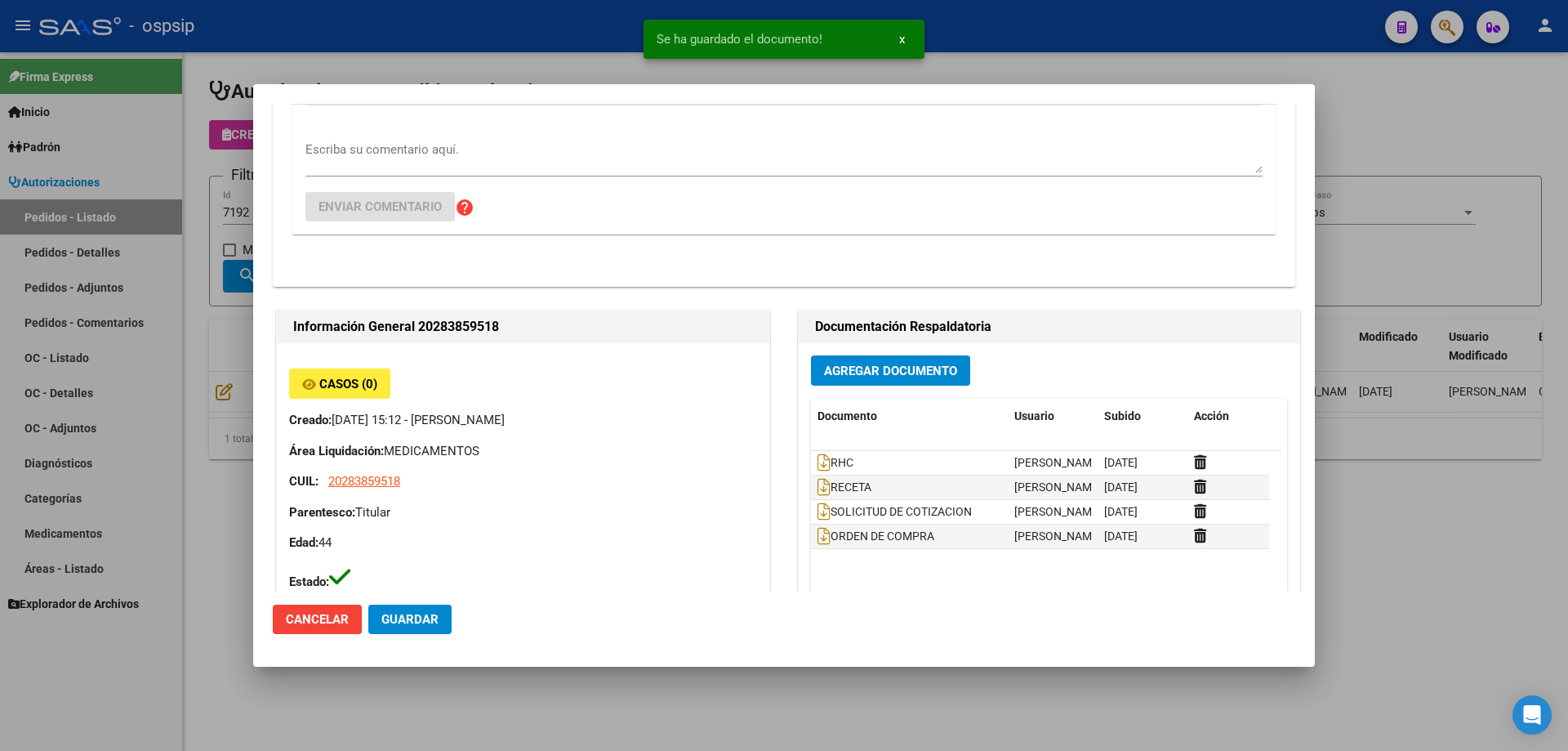
click at [174, 294] on div at bounding box center [784, 375] width 1568 height 751
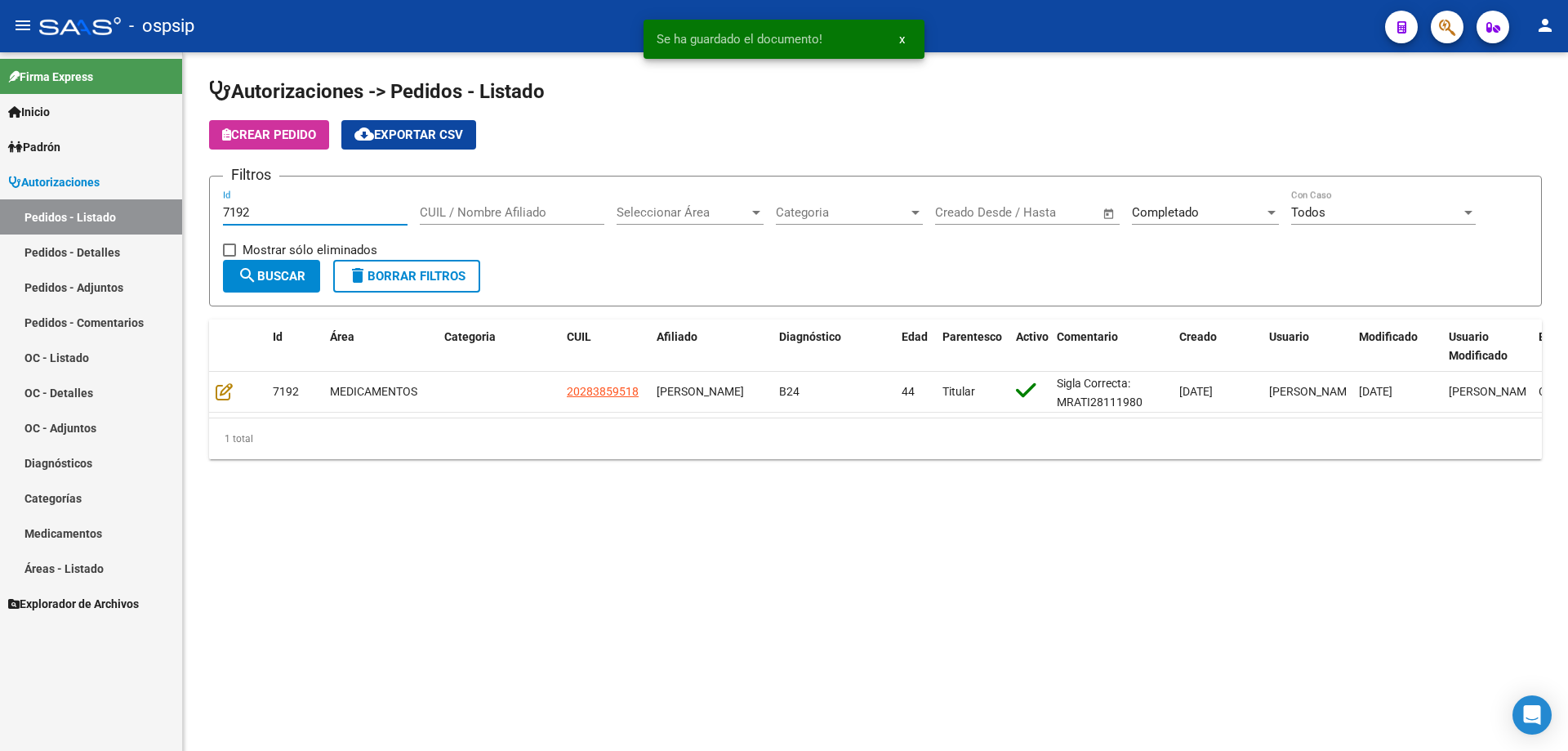
click at [272, 206] on input "7192" at bounding box center [315, 212] width 184 height 15
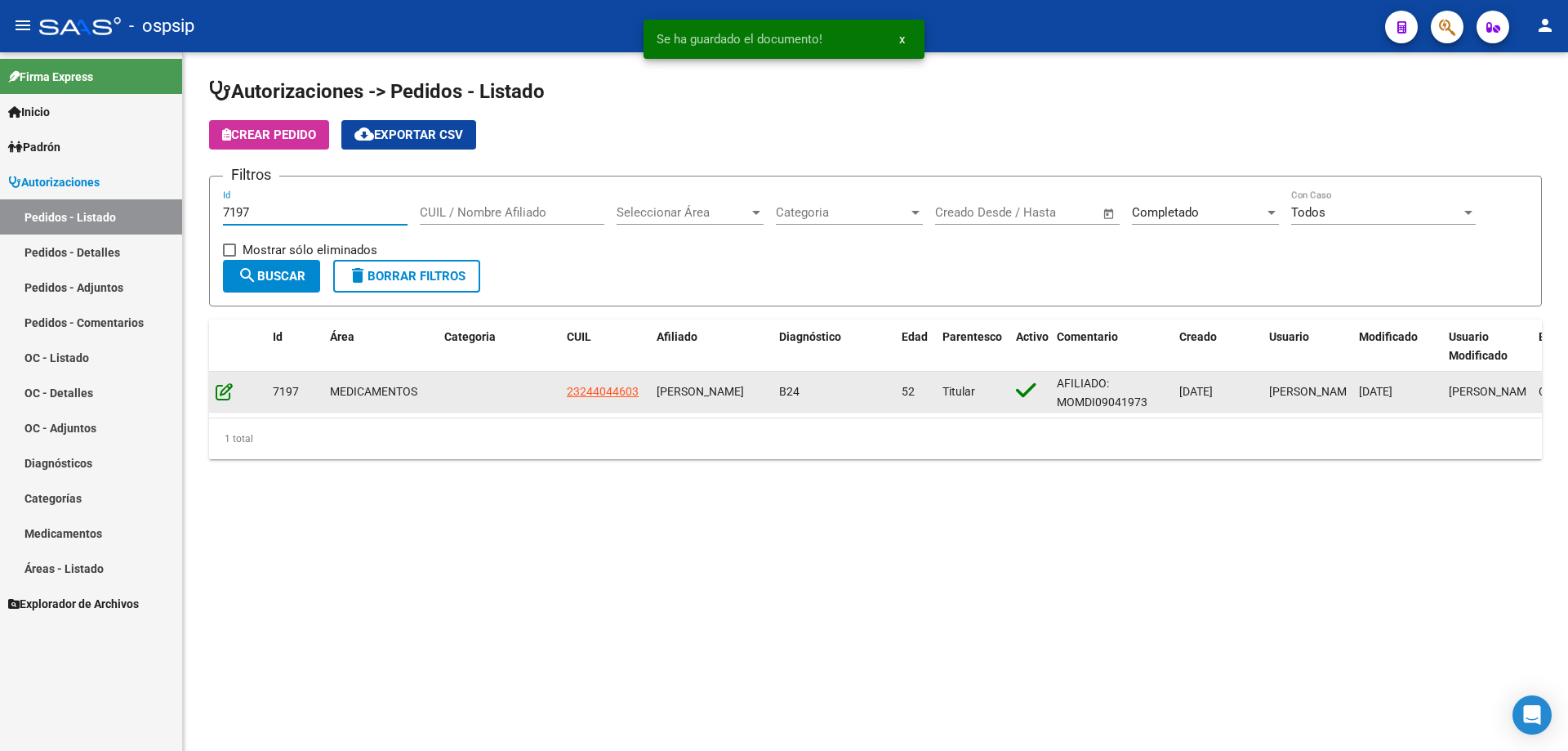
type input "7197"
click at [219, 382] on icon at bounding box center [224, 391] width 18 height 18
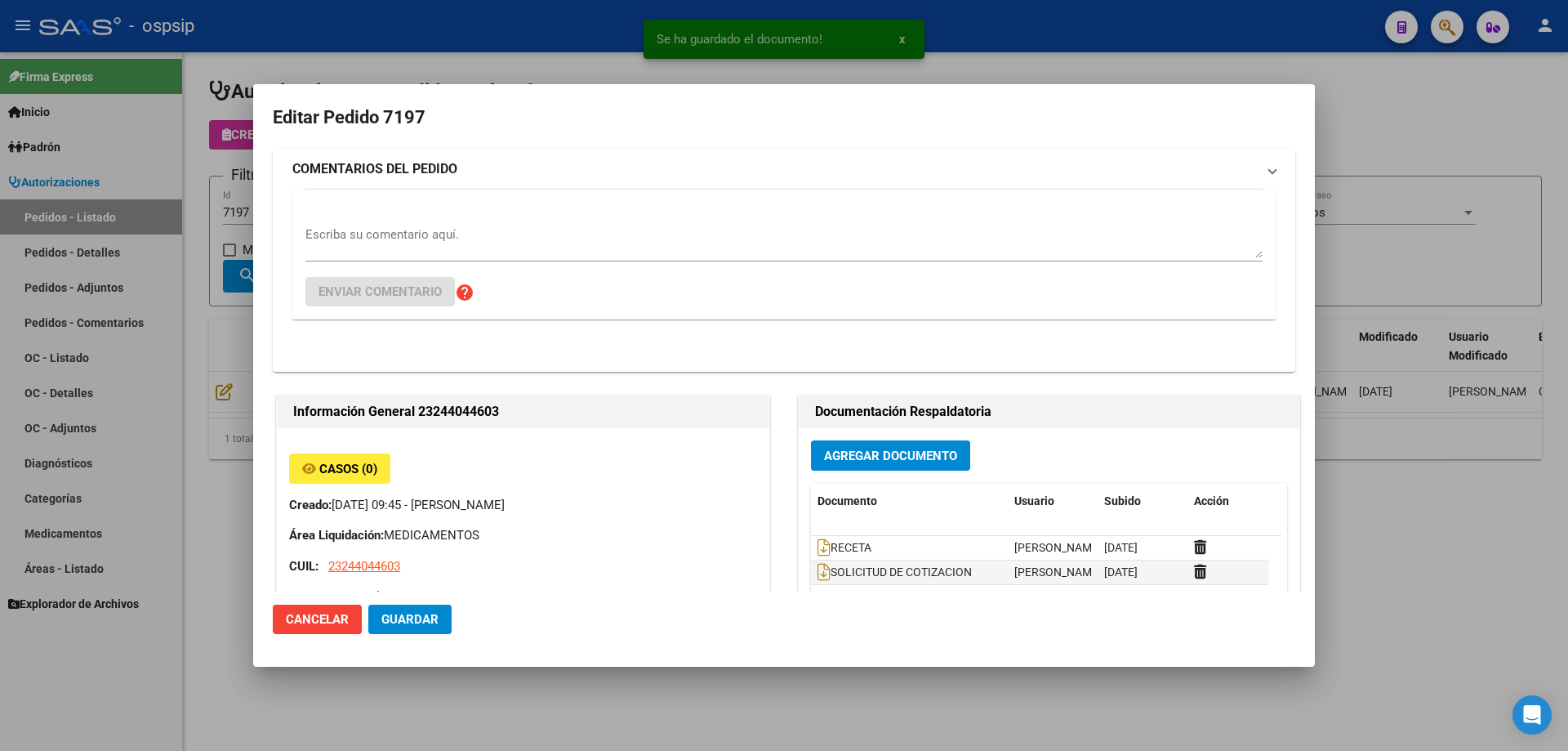
type input "Capital Federal, CABA, [GEOGRAPHIC_DATA] 989"
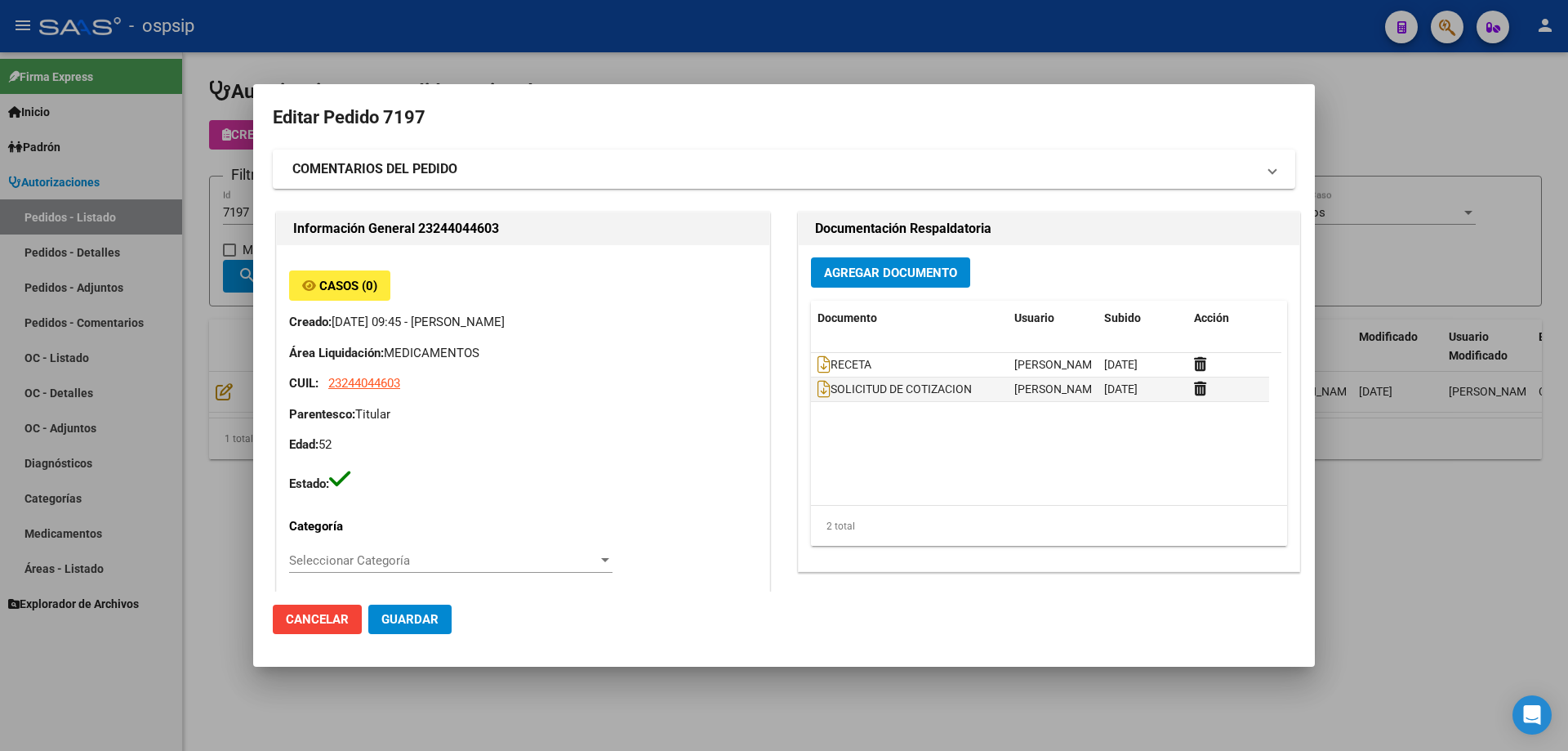
click at [858, 266] on span "Agregar Documento" at bounding box center [890, 273] width 133 height 15
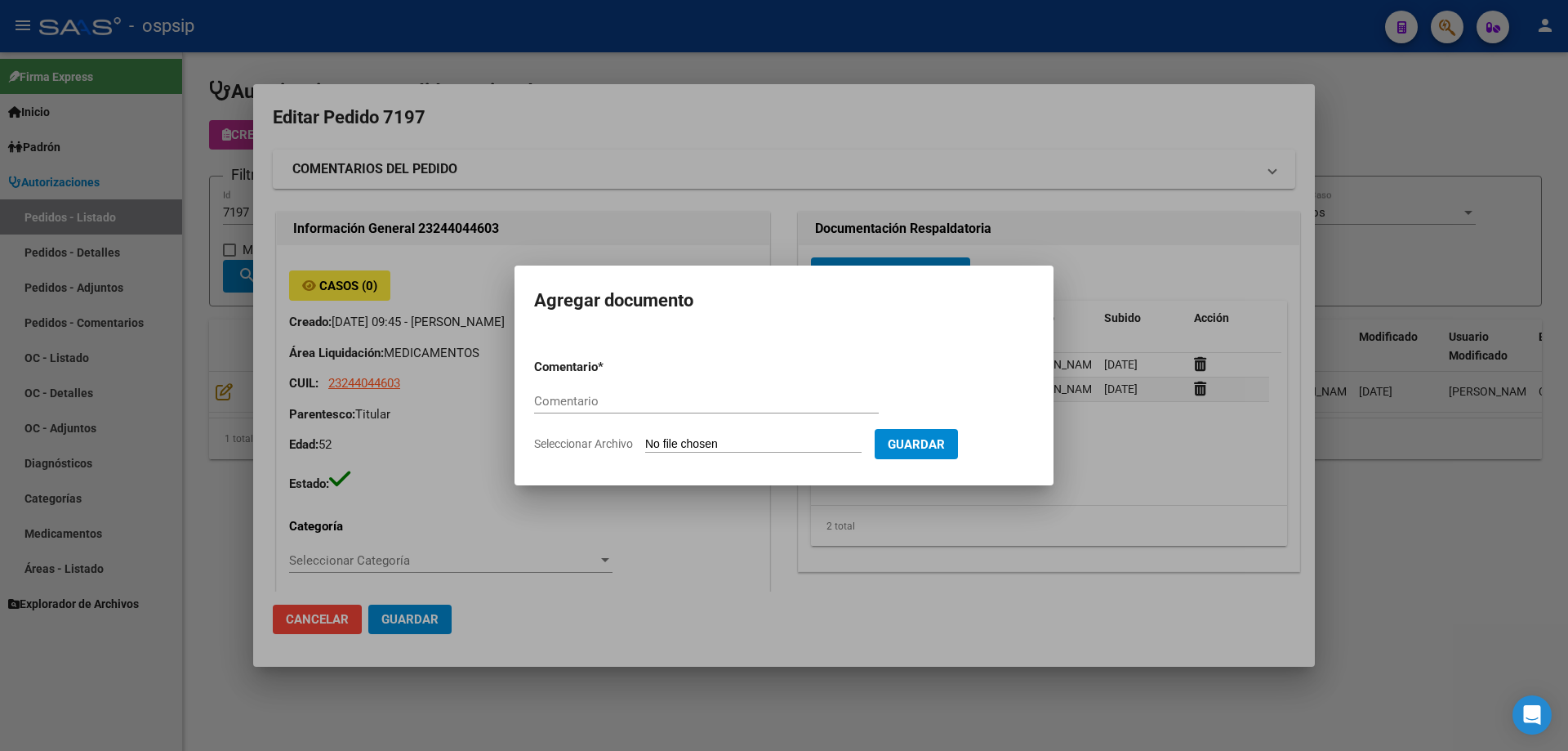
paste input "ORDEN DE COMPRA"
type input "ORDEN DE COMPRA"
type input "C:\fakepath\MASTERFAR OC 7197.pdf"
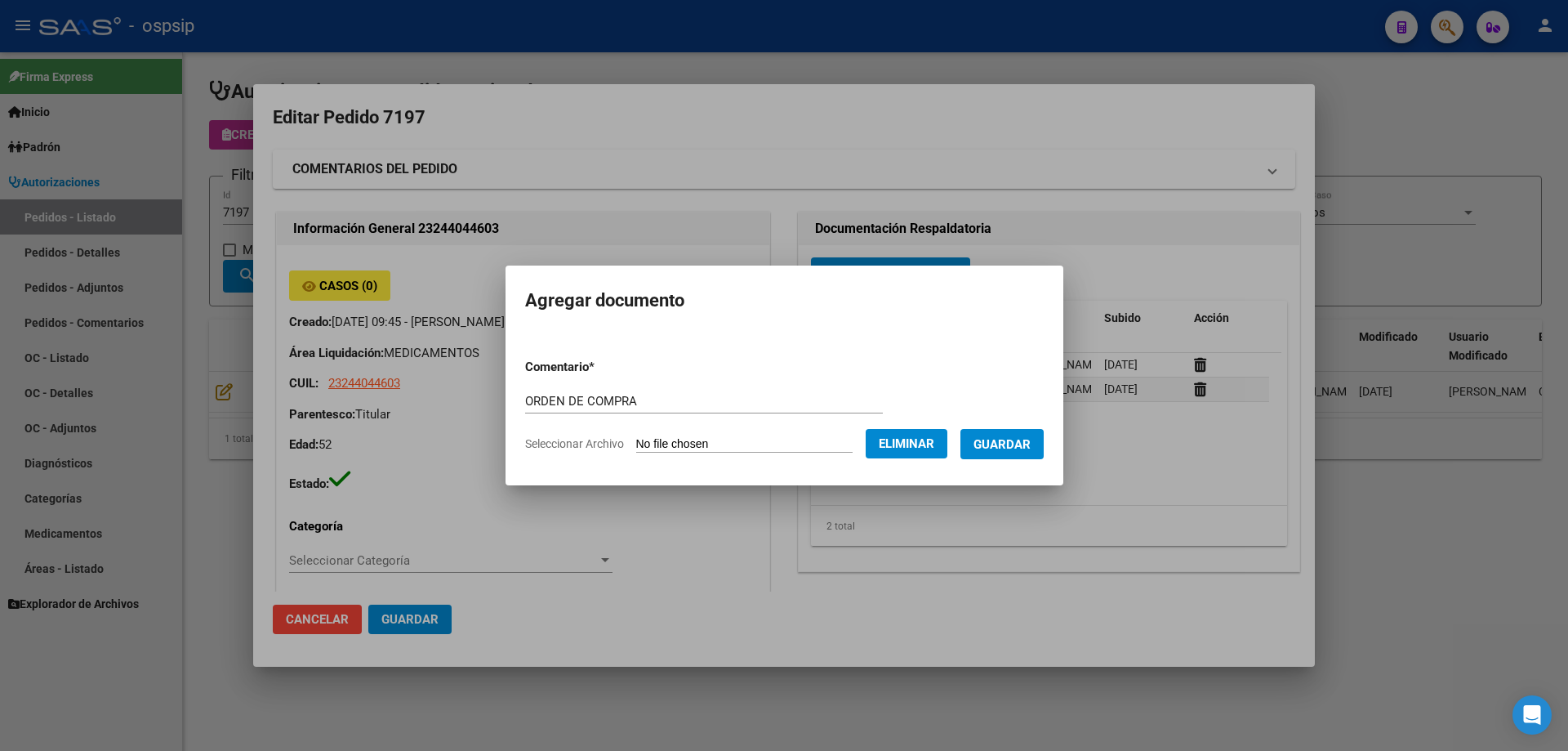
click at [1024, 462] on form "Comentario * ORDEN DE COMPRA Comentario Seleccionar Archivo Eliminar Guardar" at bounding box center [784, 405] width 518 height 119
click at [1044, 436] on button "Guardar" at bounding box center [1002, 444] width 83 height 31
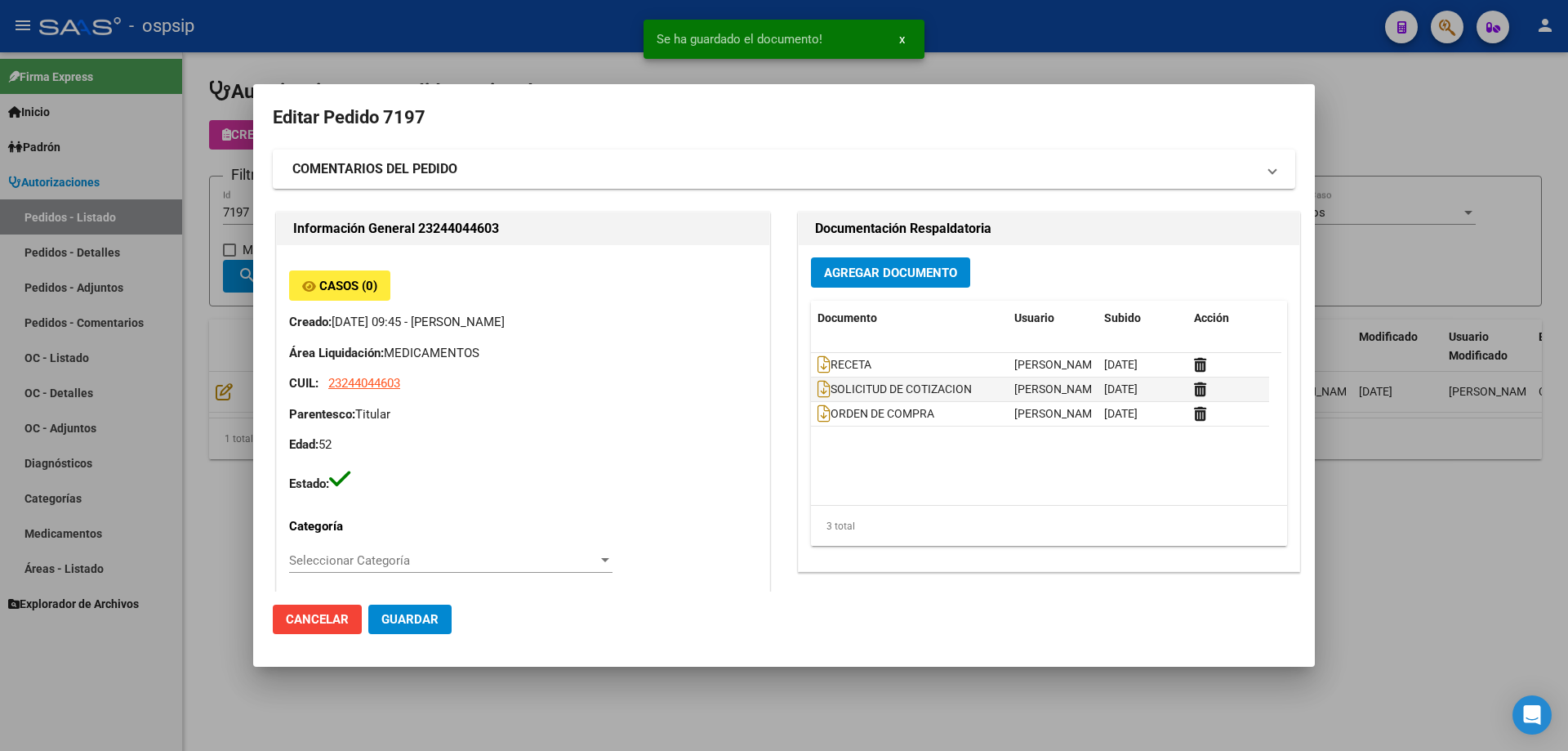
click at [218, 149] on div at bounding box center [784, 375] width 1568 height 751
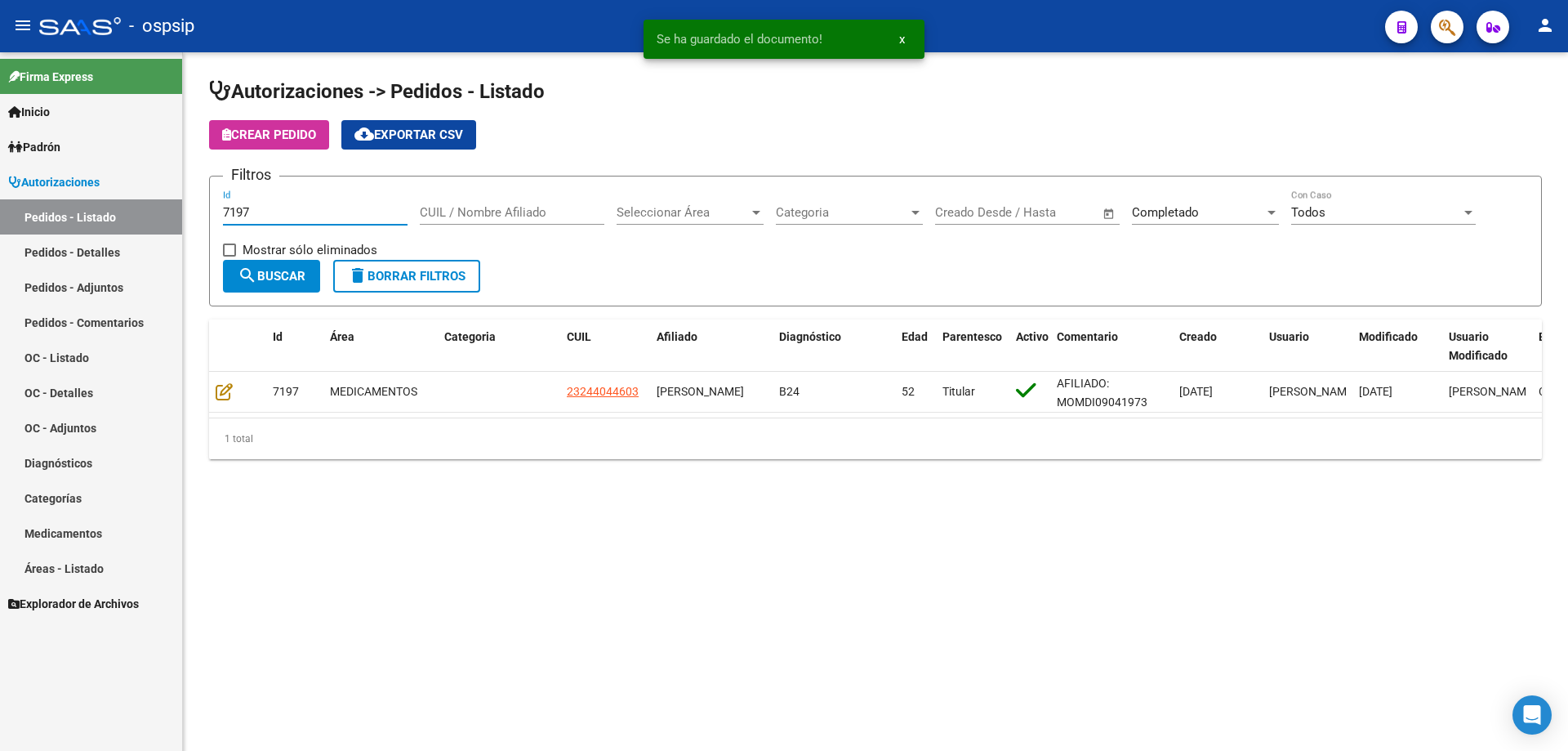
drag, startPoint x: 255, startPoint y: 209, endPoint x: 227, endPoint y: 207, distance: 28.1
click at [227, 207] on input "7197" at bounding box center [315, 212] width 184 height 15
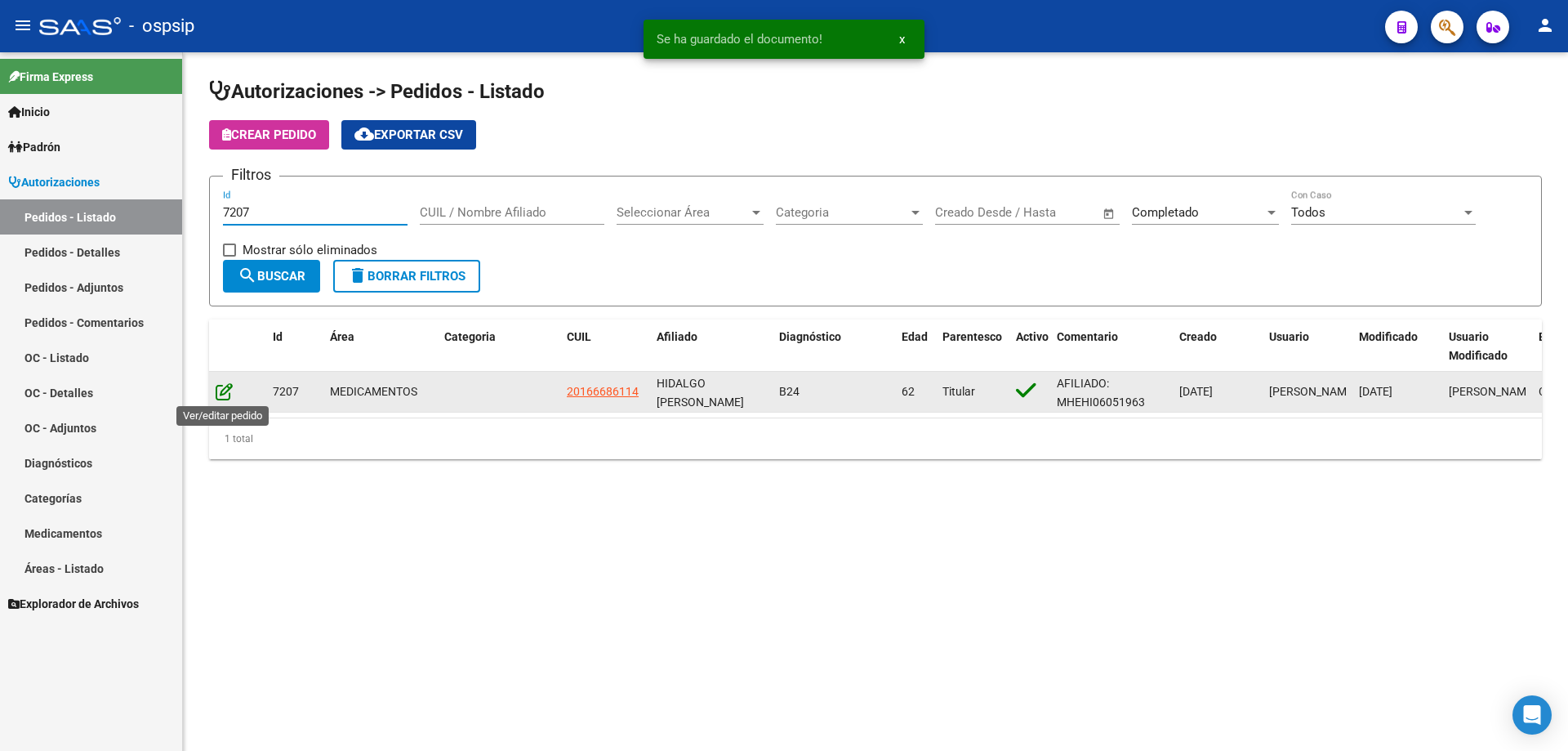
type input "7207"
click at [230, 384] on icon at bounding box center [224, 391] width 18 height 18
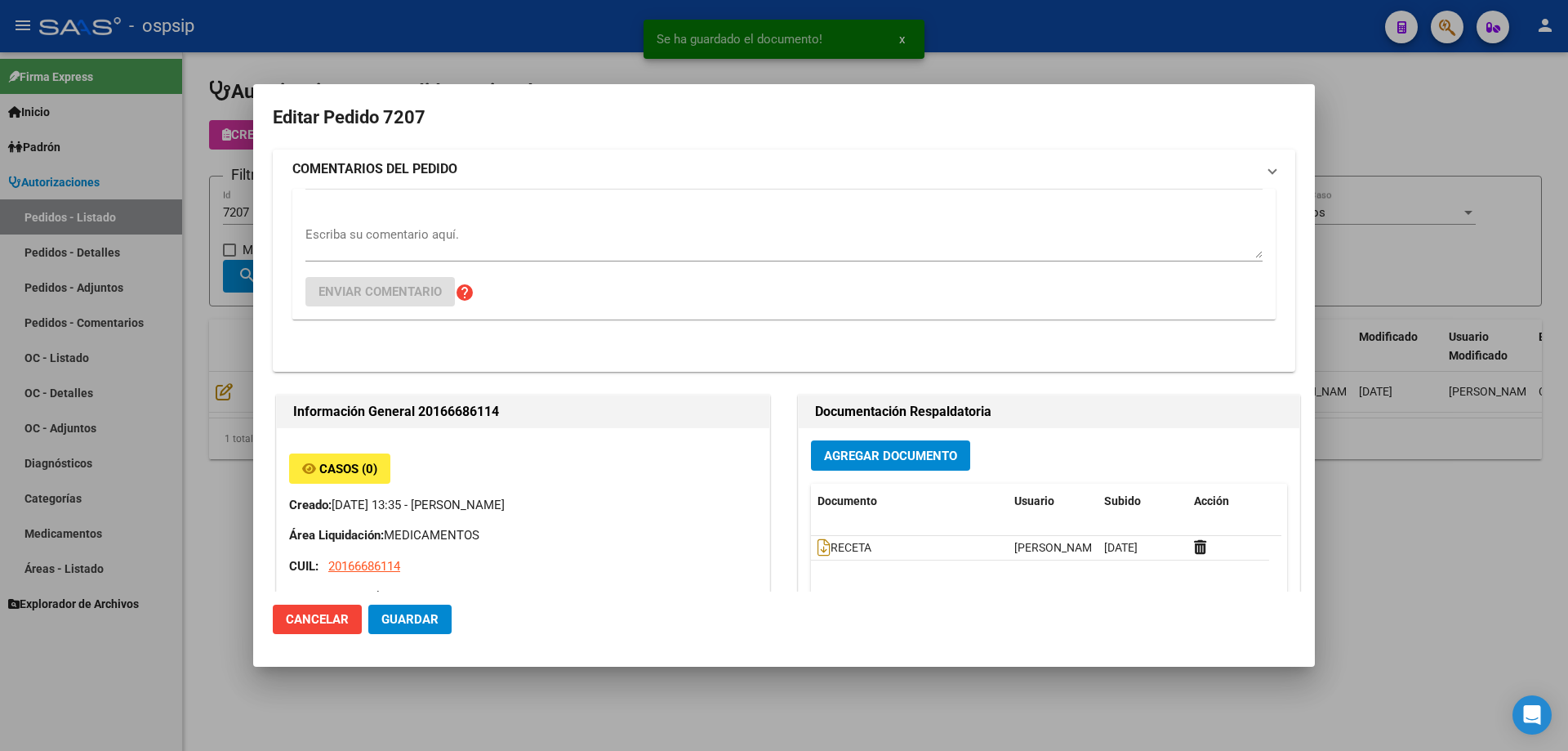
type input "[PERSON_NAME]"
type input "[GEOGRAPHIC_DATA], [PERSON_NAME] 1586"
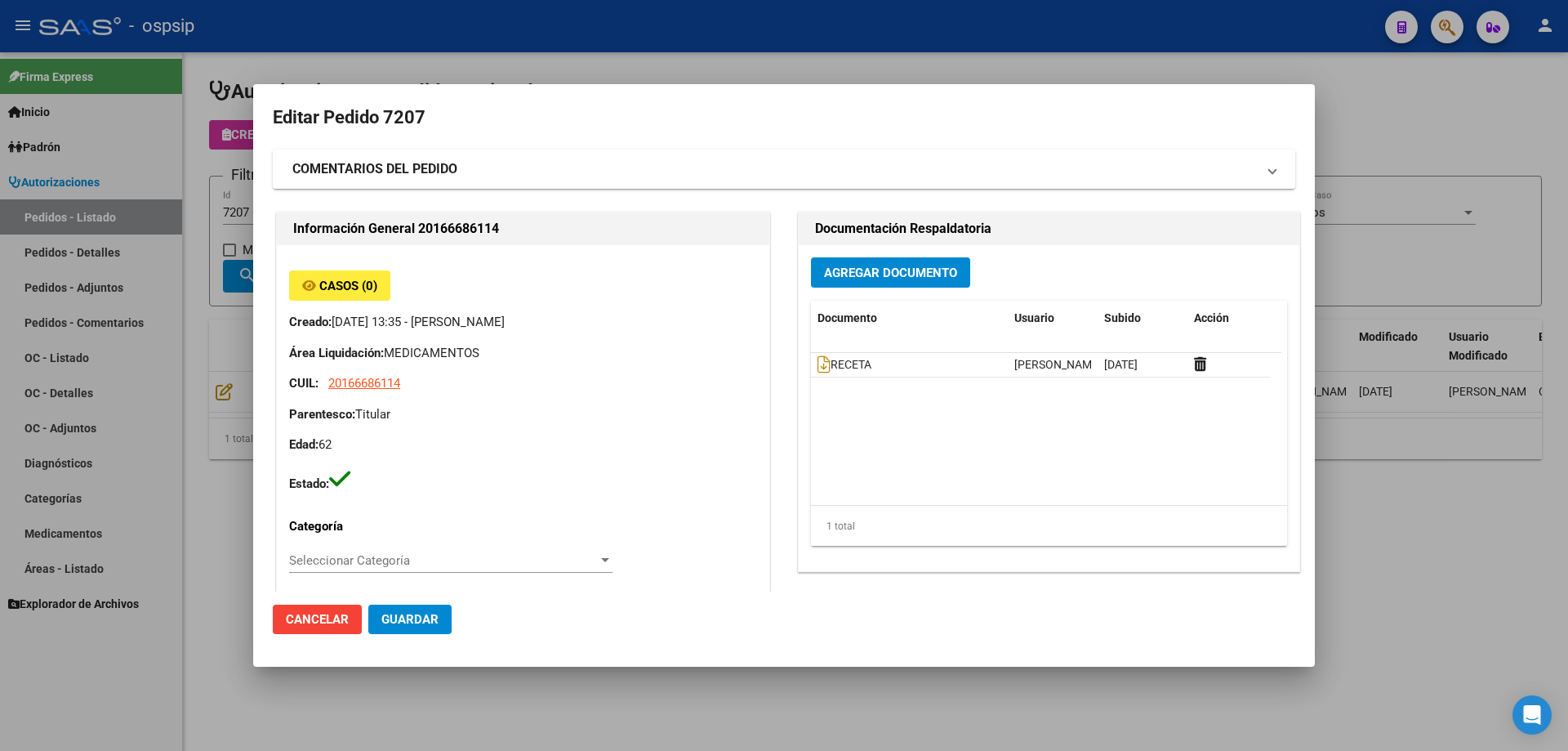
click at [885, 265] on span "Agregar Documento" at bounding box center [890, 272] width 133 height 15
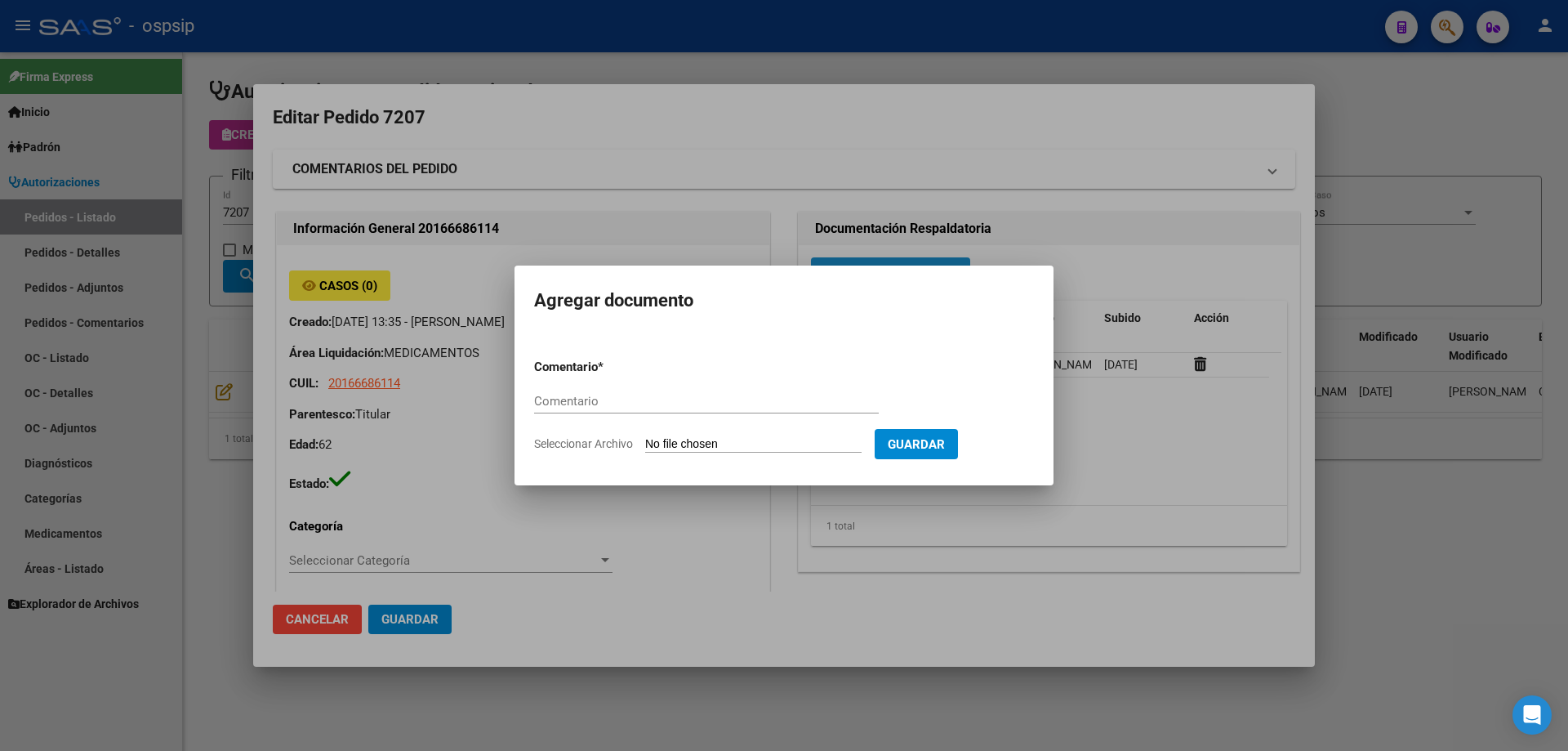
paste input "ORDEN DE COMPRA"
type input "ORDEN DE COMPRA"
type input "C:\fakepath\MASTERFAR OC 7207.pdf"
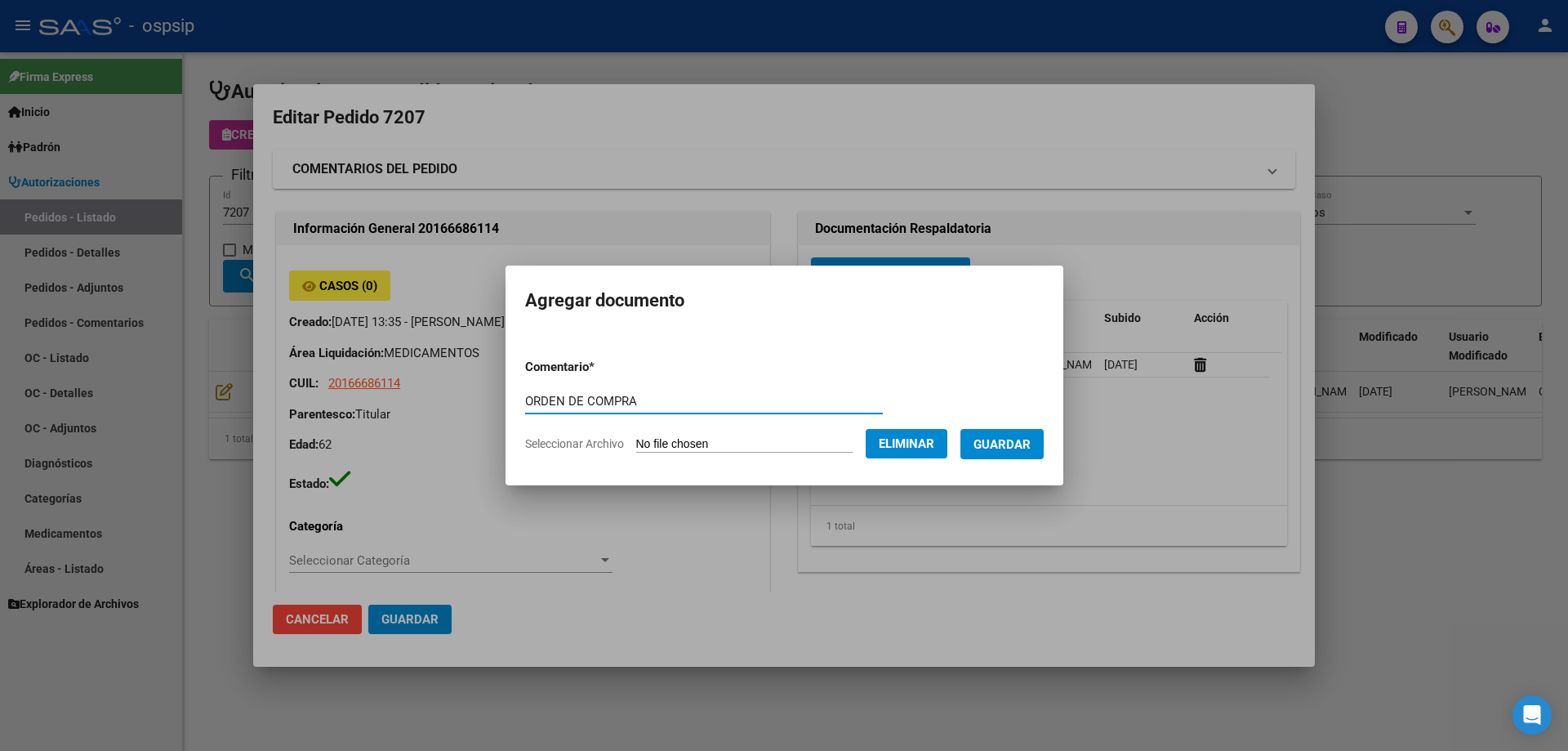
click at [1008, 448] on span "Guardar" at bounding box center [1002, 444] width 57 height 15
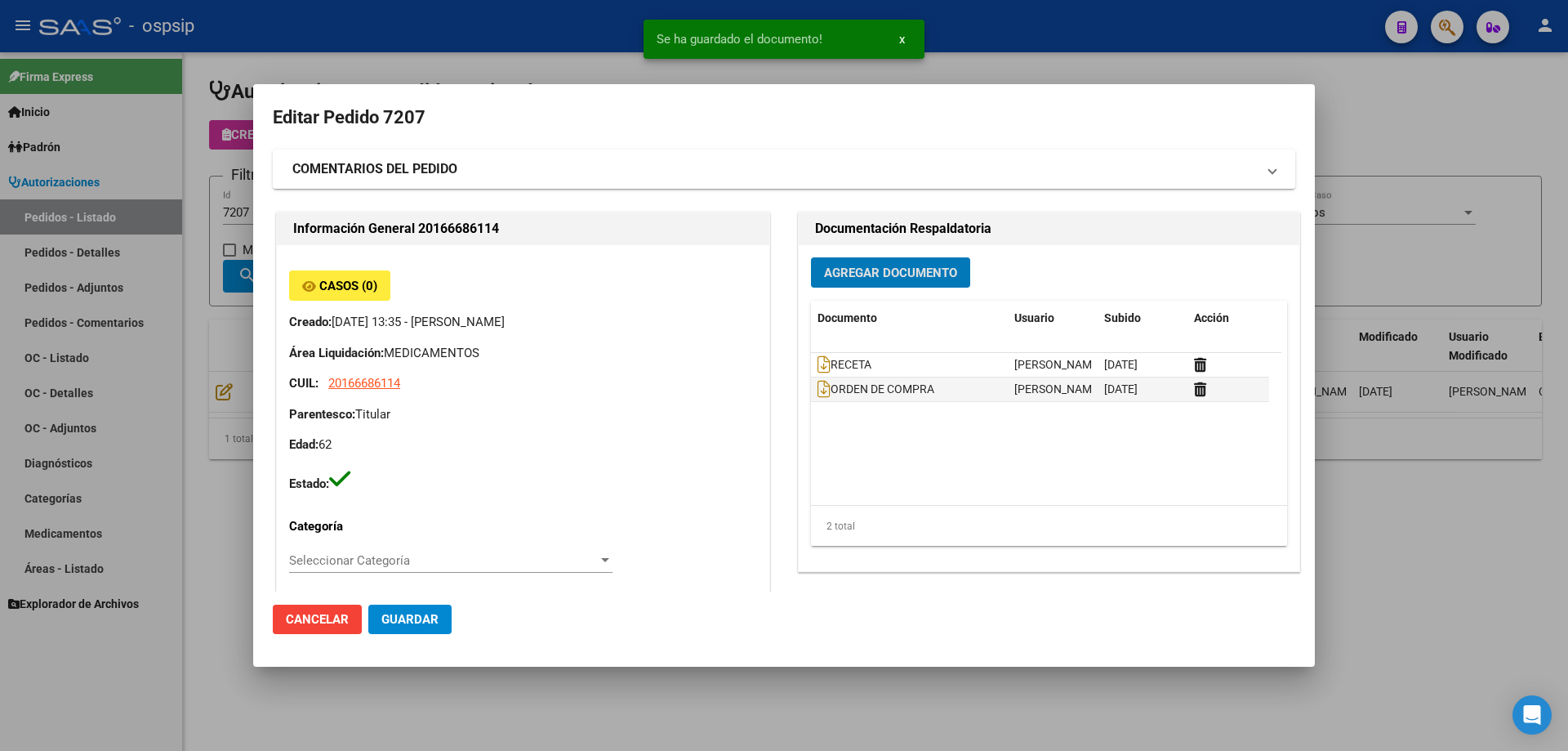
click at [860, 281] on span "Agregar Documento" at bounding box center [890, 273] width 133 height 15
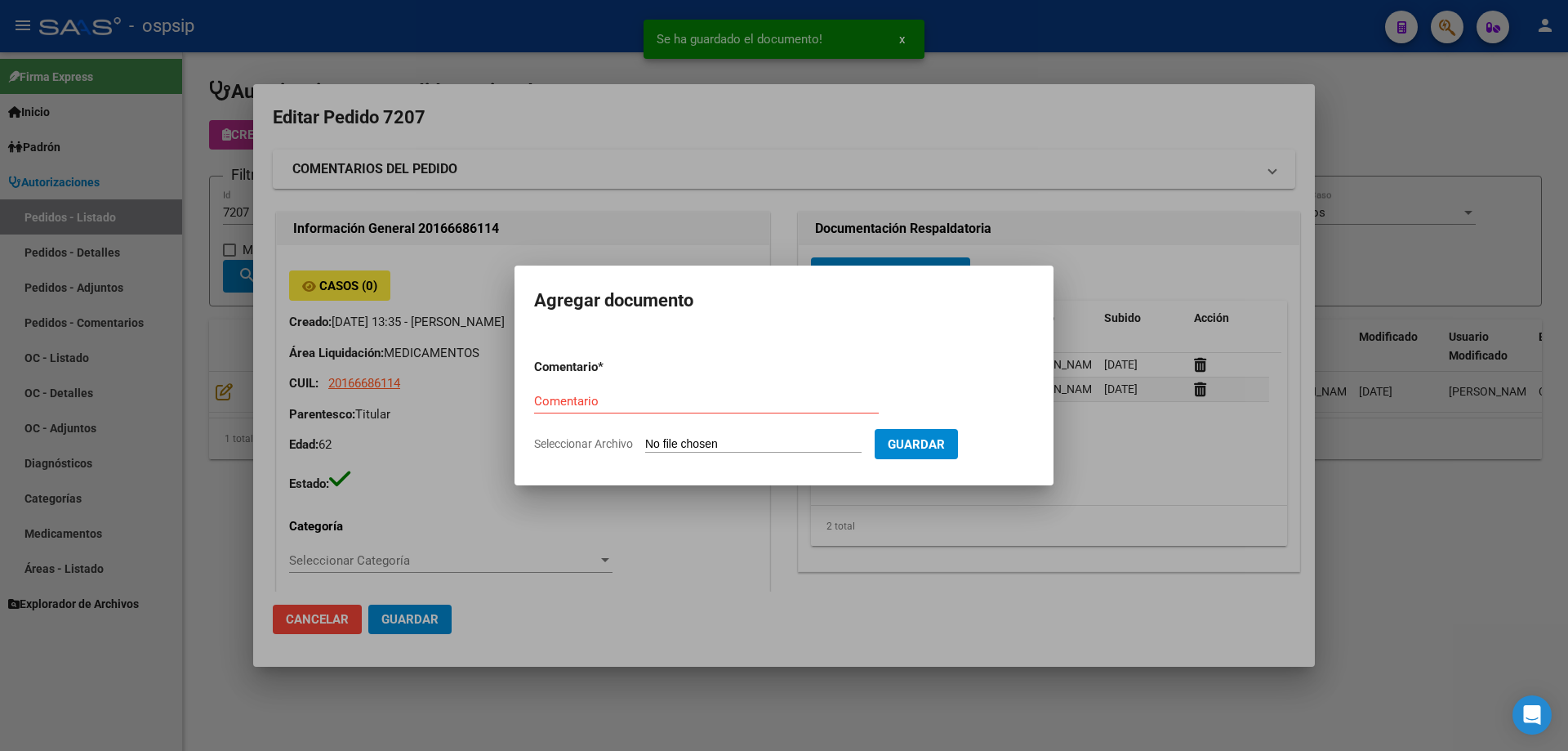
click at [690, 446] on input "Seleccionar Archivo" at bounding box center [753, 444] width 217 height 16
type input "C:\fakepath\SOLICITUD DE COTIZACION N°7207.pdf"
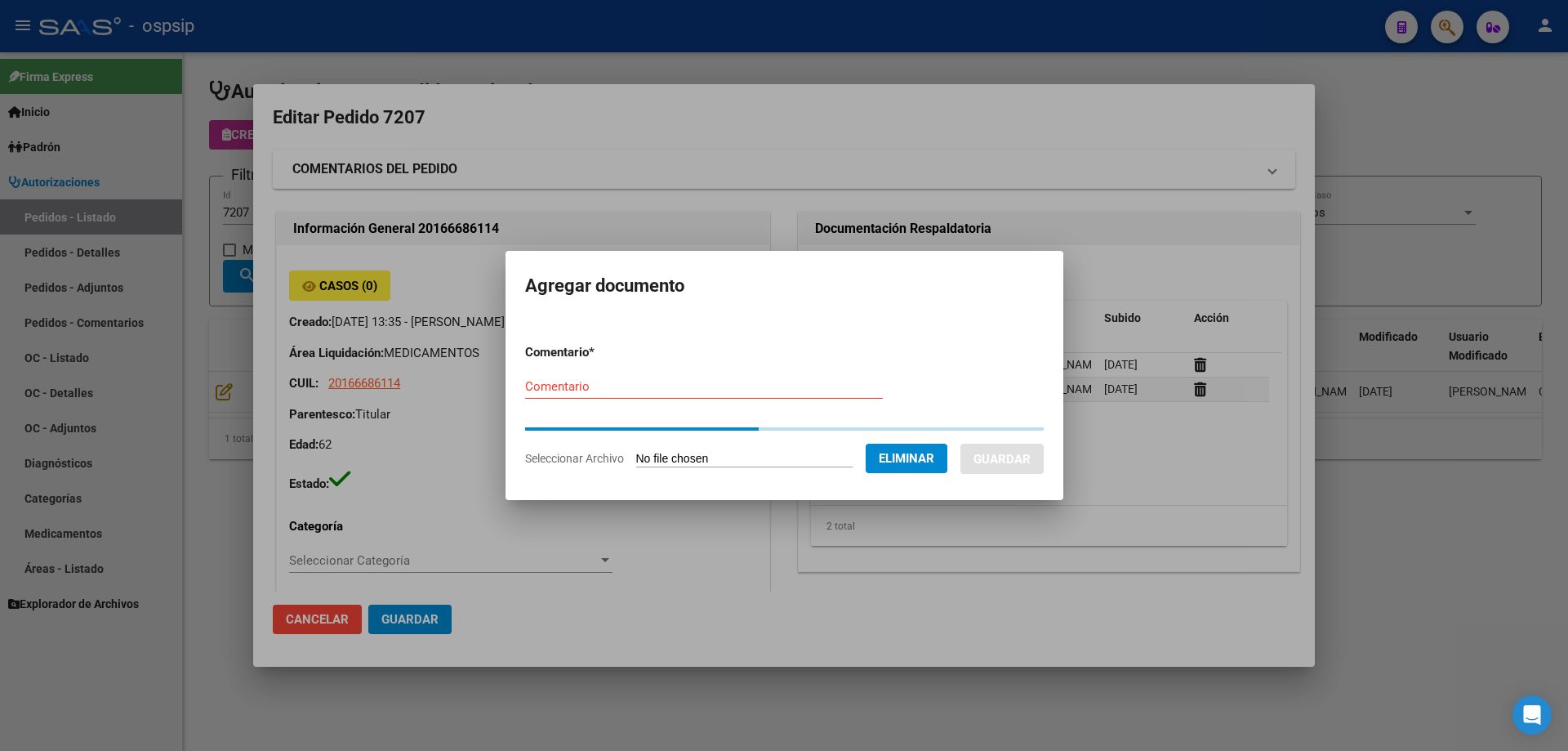
click at [674, 393] on div "Comentario" at bounding box center [703, 386] width 357 height 24
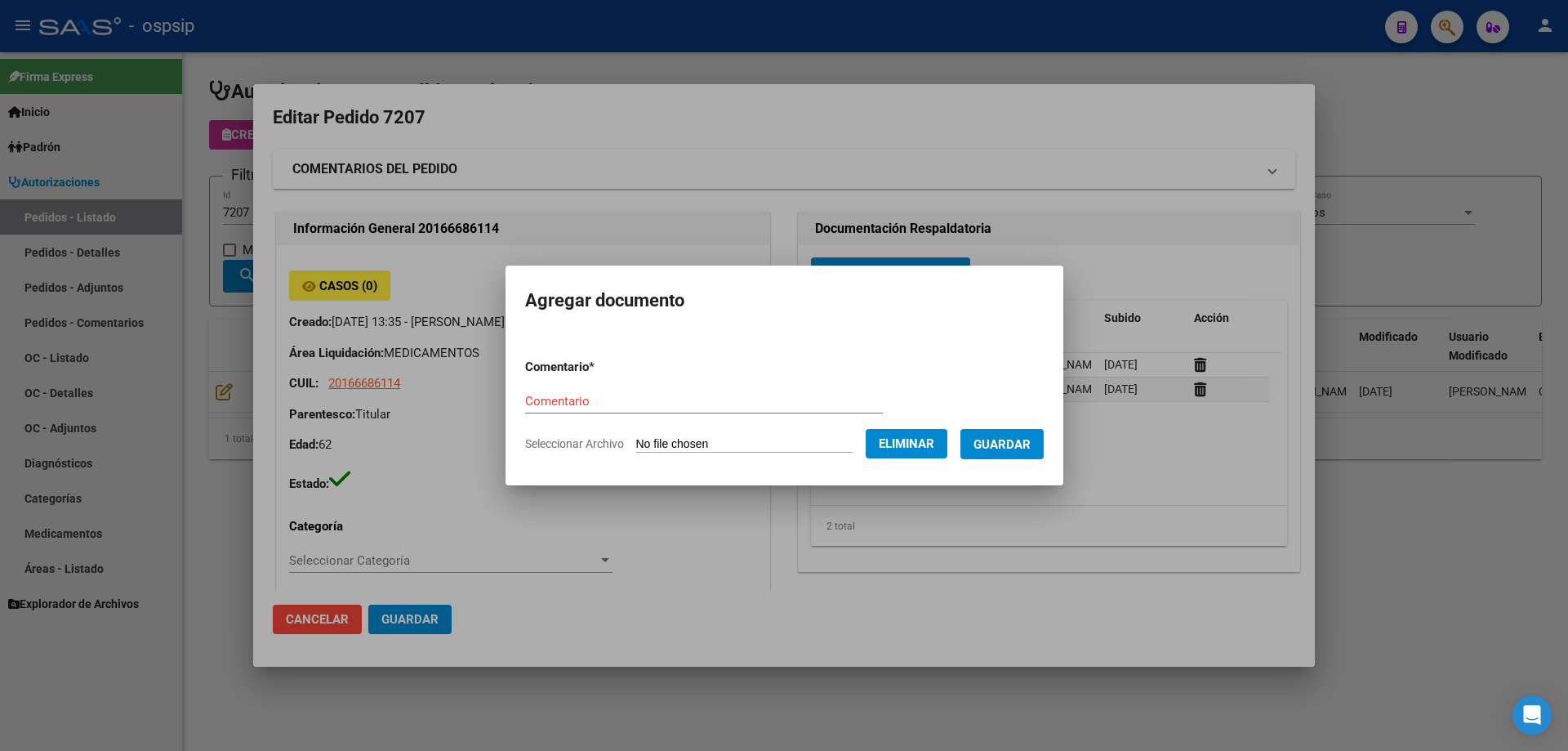
click at [802, 445] on app-file-uploader "Seleccionar Archivo Eliminar" at bounding box center [742, 444] width 435 height 15
click at [650, 397] on input "Comentario" at bounding box center [703, 401] width 357 height 15
type input "SOLICITUD DE COTIZACION"
click at [1025, 436] on span "Guardar" at bounding box center [1002, 444] width 57 height 15
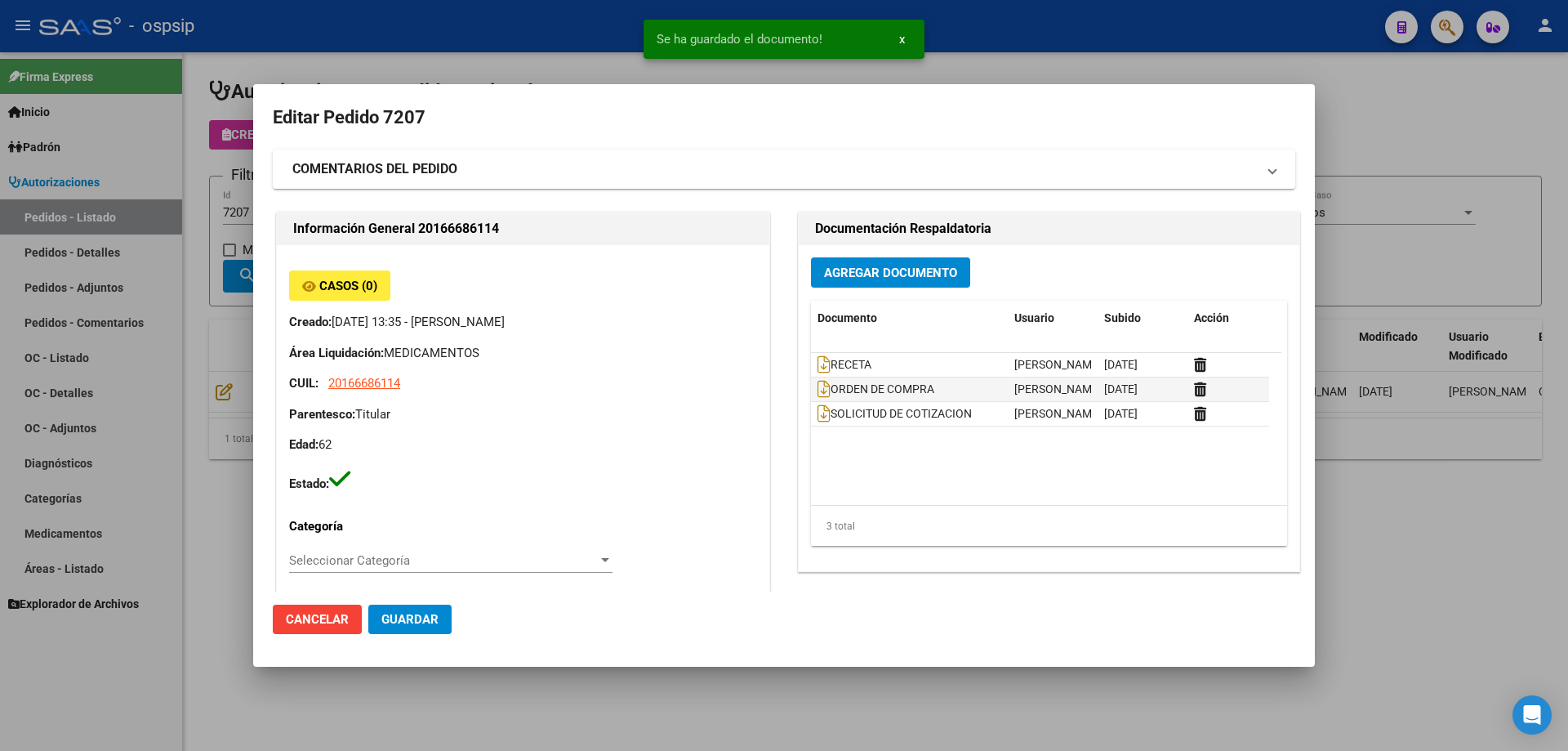
click at [61, 149] on div at bounding box center [784, 375] width 1568 height 751
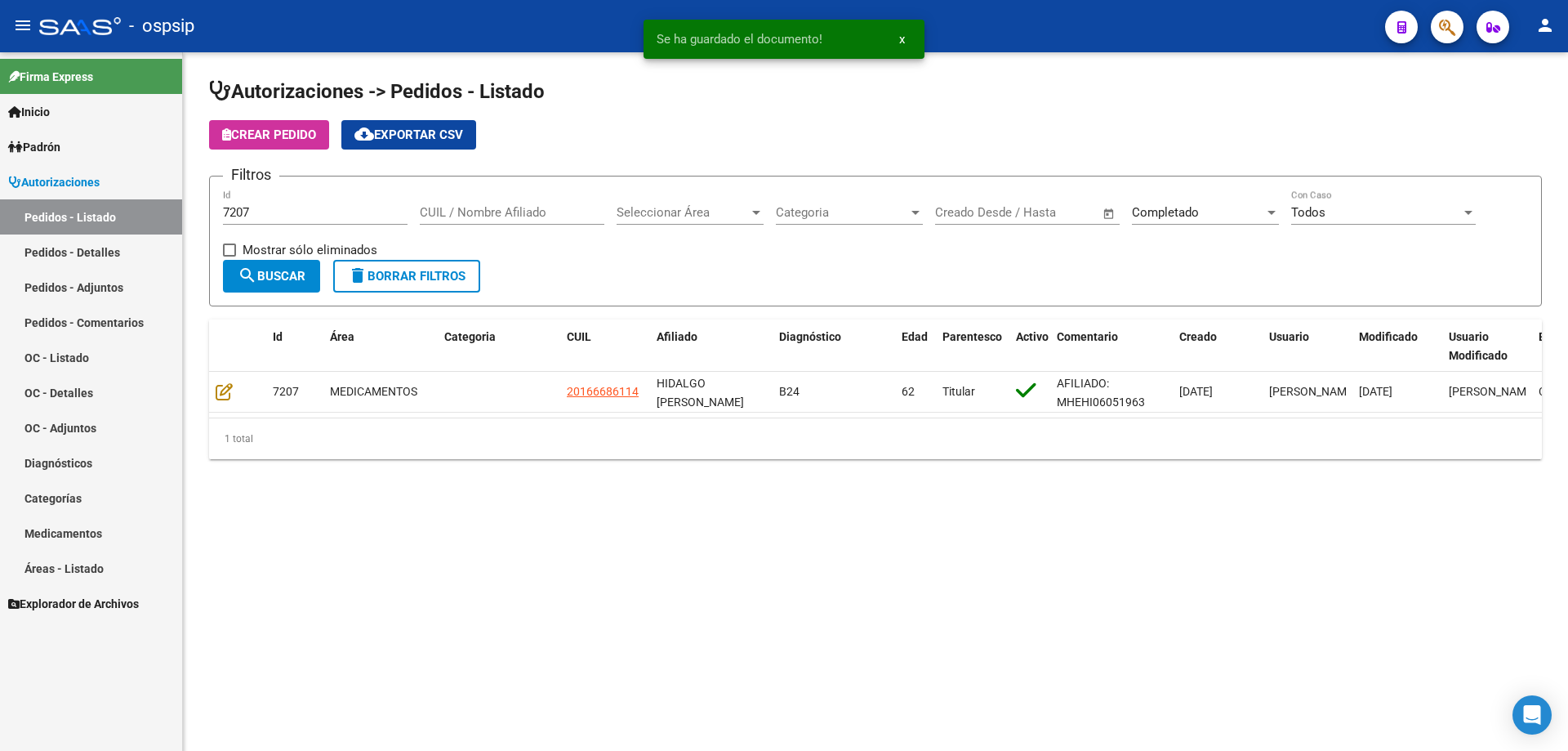
click at [302, 222] on div "7207 Id" at bounding box center [315, 207] width 184 height 35
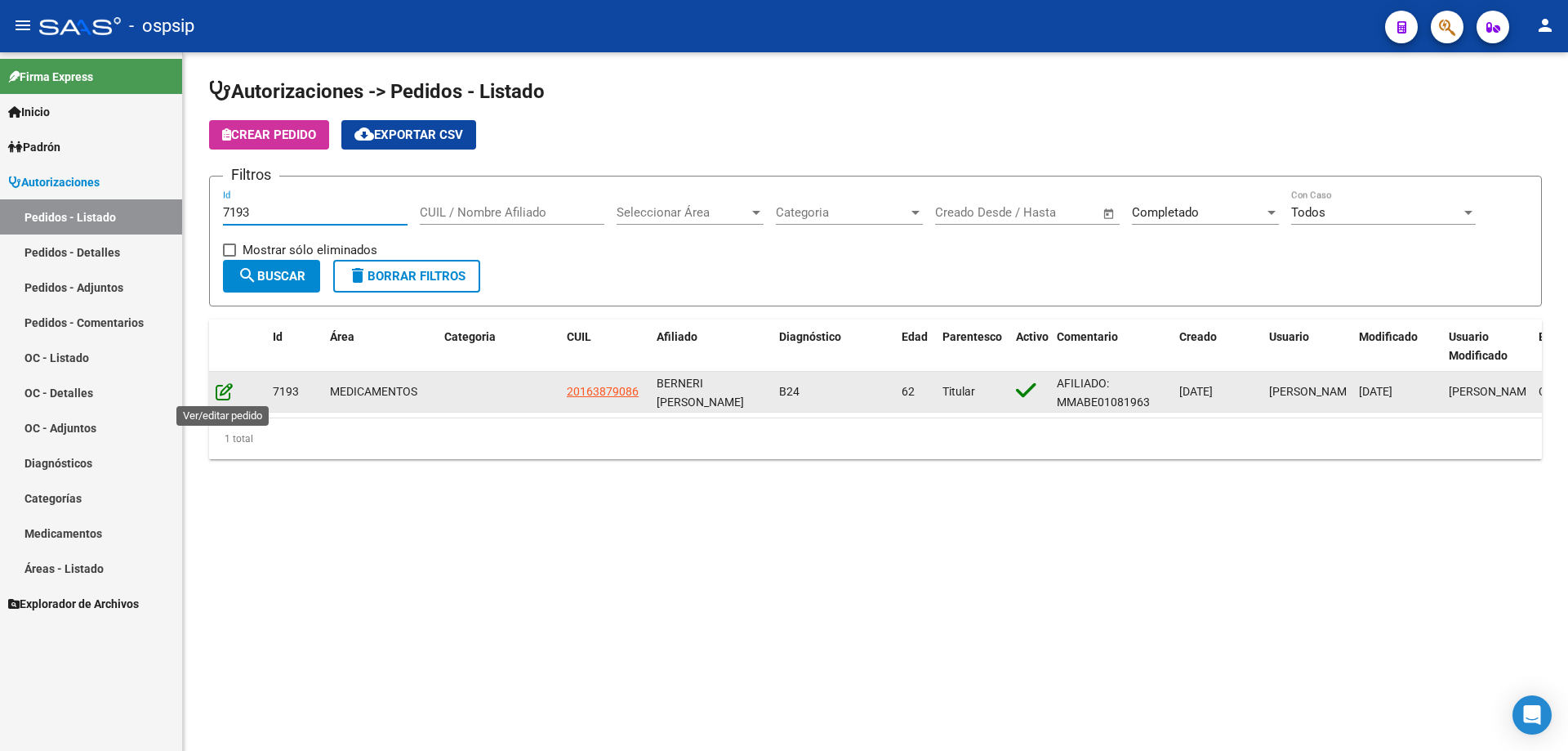
type input "7193"
click at [219, 393] on icon at bounding box center [224, 391] width 18 height 18
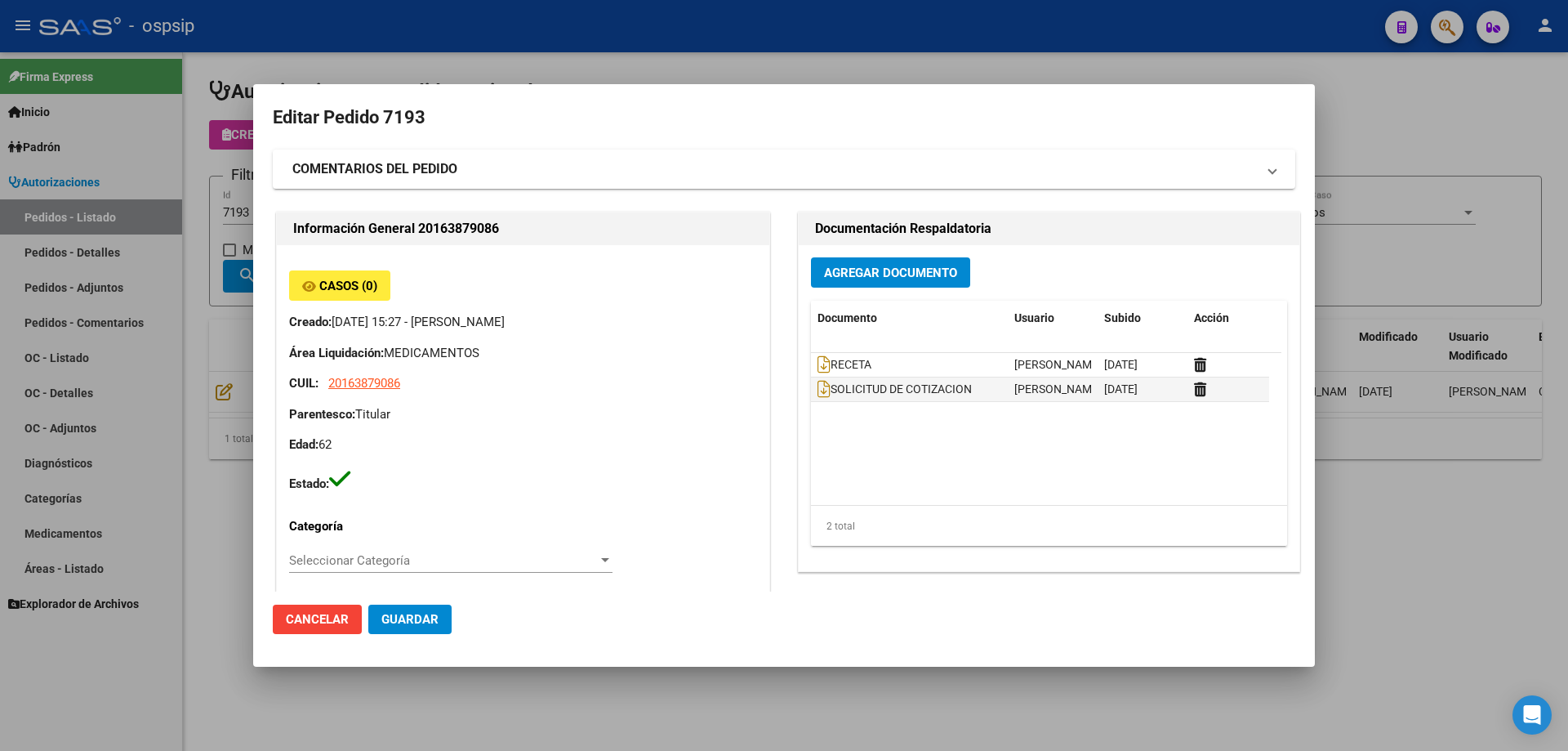
type input "[PERSON_NAME]"
type input "Capital Federal, CABA, [PERSON_NAME] 3577, Piso: 02, Departamento: 5"
click at [845, 279] on span "Agregar Documento" at bounding box center [890, 273] width 133 height 15
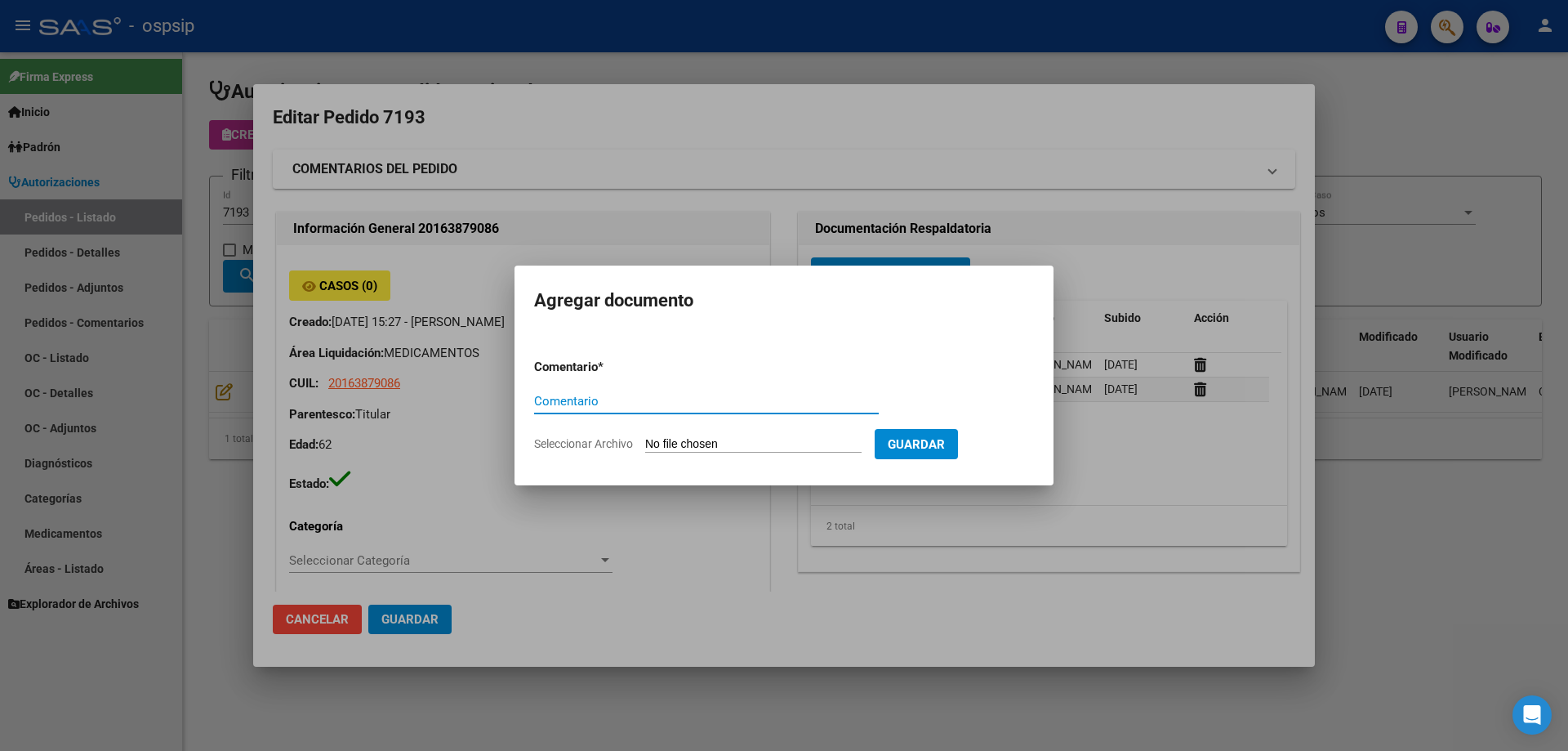
paste input "ORDEN DE COMPRA"
type input "ORDEN DE COMPRA"
type input "C:\fakepath\FEMANI OC 7193.pdf"
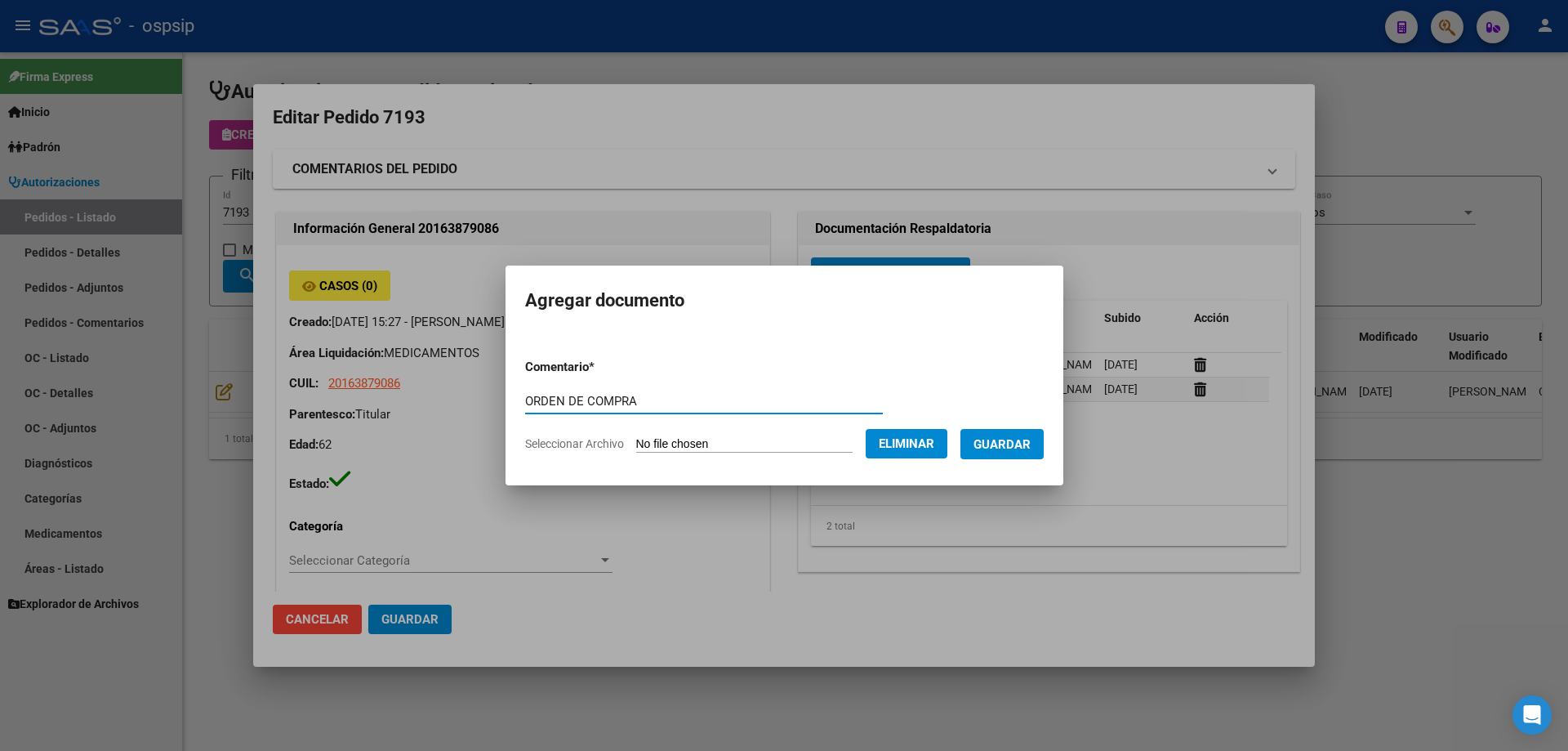
click at [1017, 439] on span "Guardar" at bounding box center [1002, 444] width 57 height 15
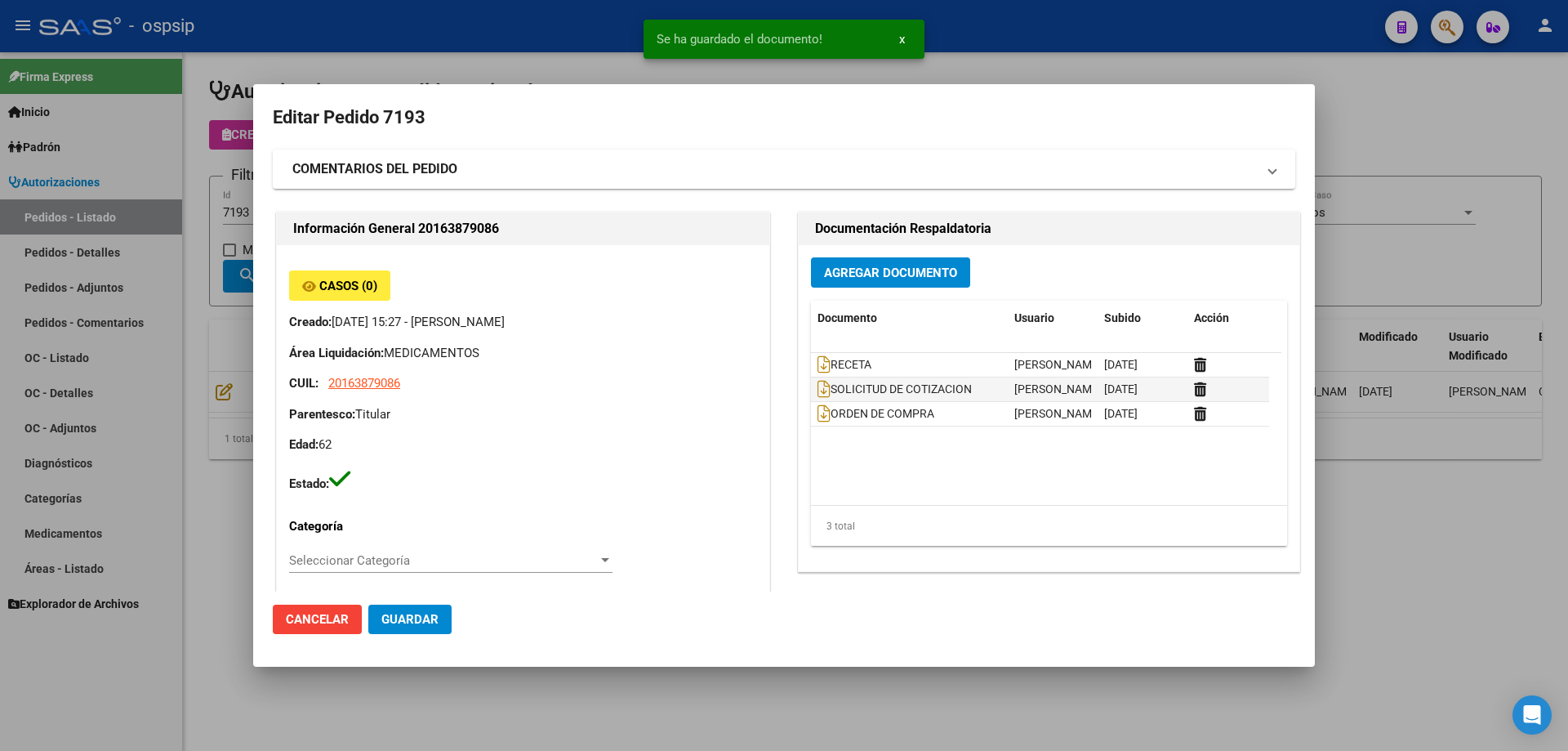
drag, startPoint x: 53, startPoint y: 240, endPoint x: 77, endPoint y: 231, distance: 25.6
click at [59, 236] on div at bounding box center [784, 375] width 1568 height 751
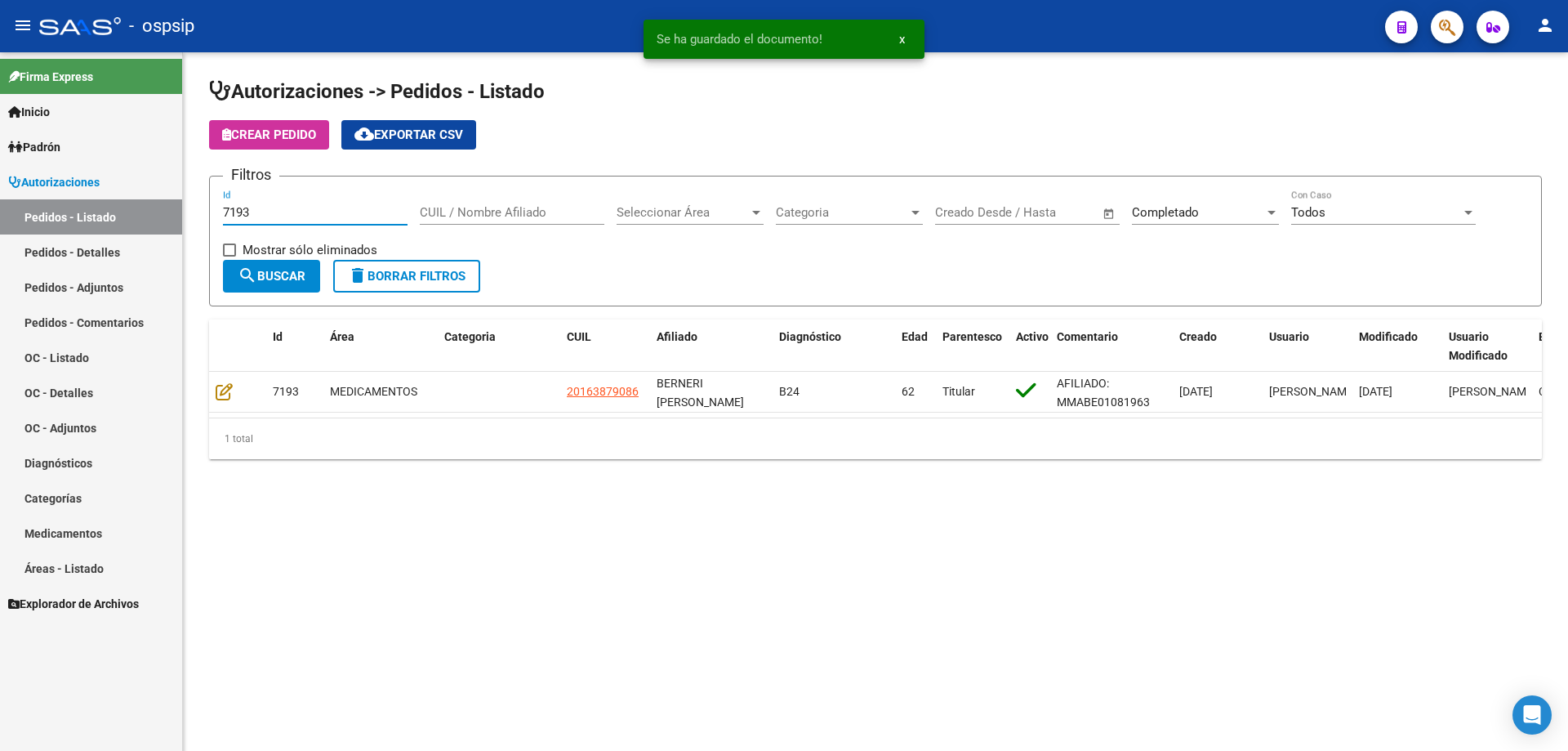
drag, startPoint x: 275, startPoint y: 218, endPoint x: 214, endPoint y: 208, distance: 61.8
click at [215, 216] on form "Filtros 7193 Id CUIL / Nombre Afiliado Seleccionar Área Seleccionar Área Catego…" at bounding box center [876, 241] width 1333 height 131
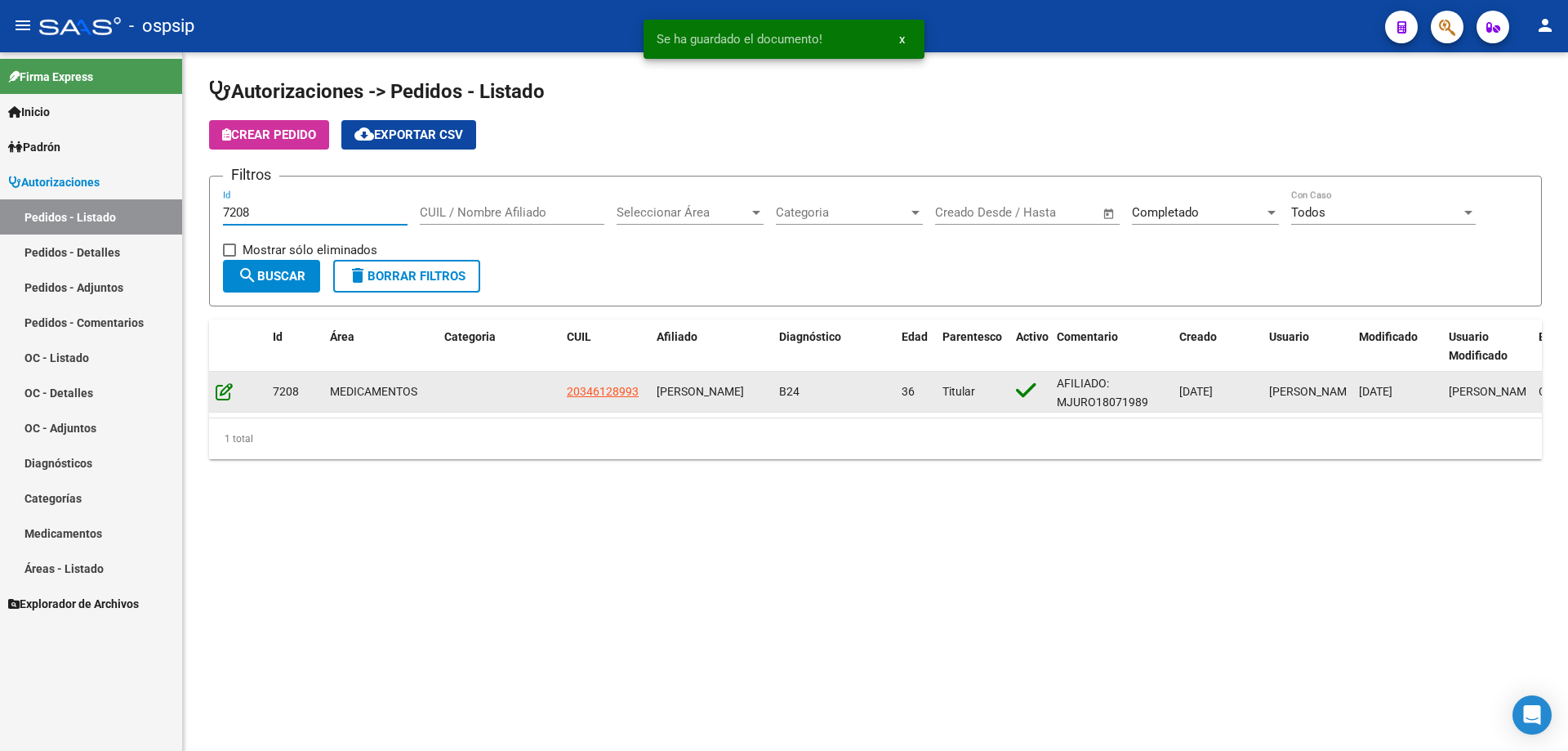
type input "7208"
click at [226, 393] on icon at bounding box center [224, 391] width 18 height 18
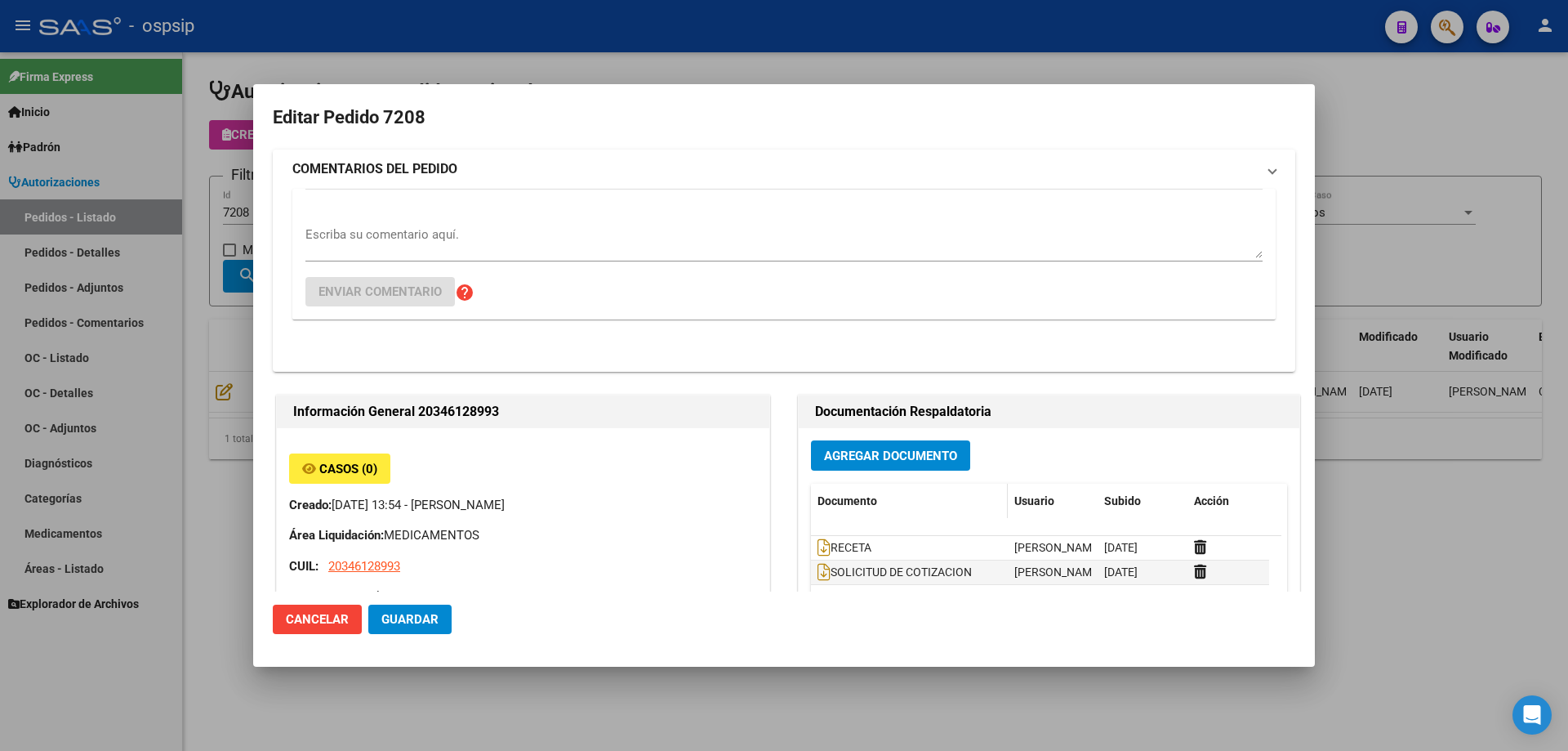
type input "Capital Federal, CABA, [PERSON_NAME] 2719, Piso: 14"
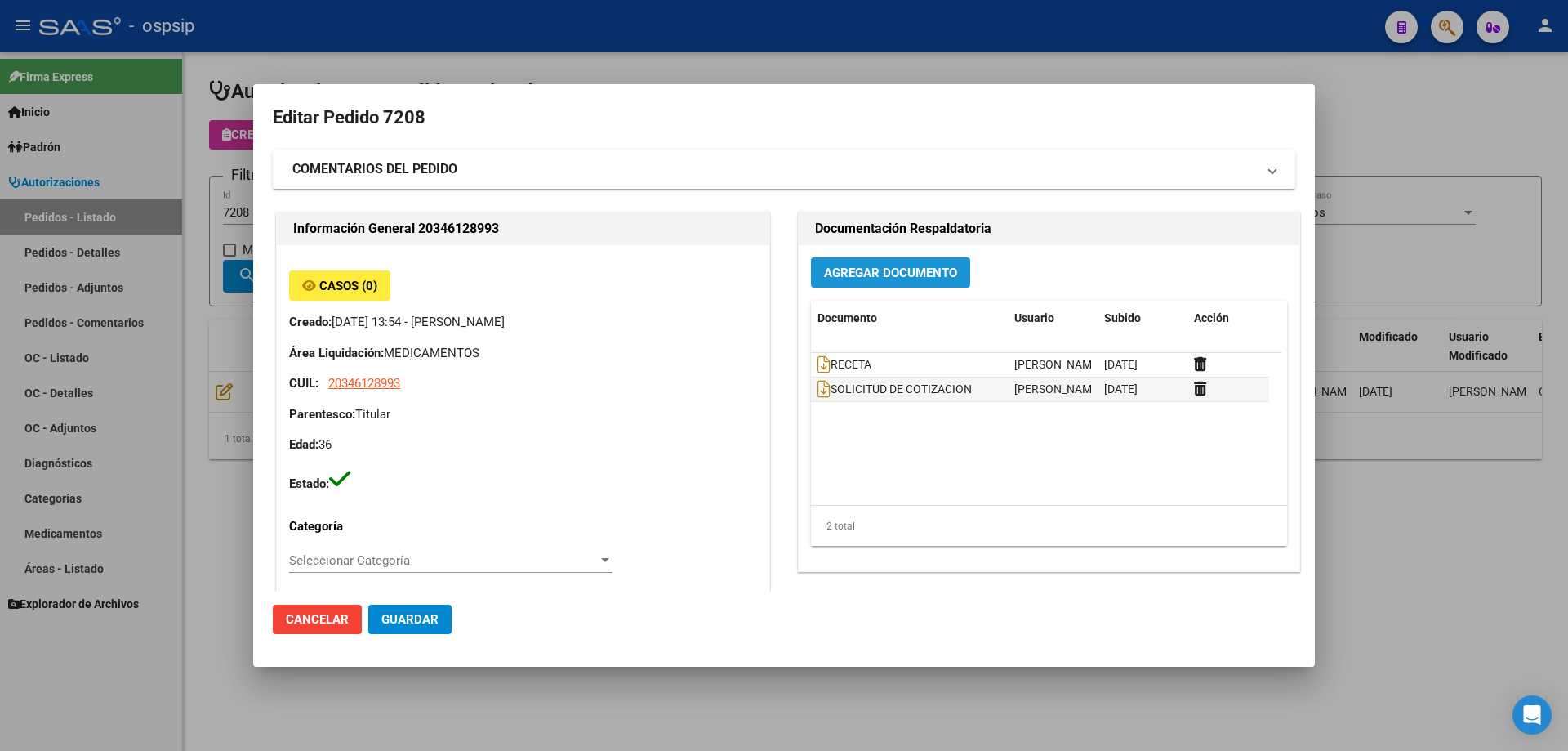
click at [936, 276] on span "Agregar Documento" at bounding box center [890, 273] width 133 height 15
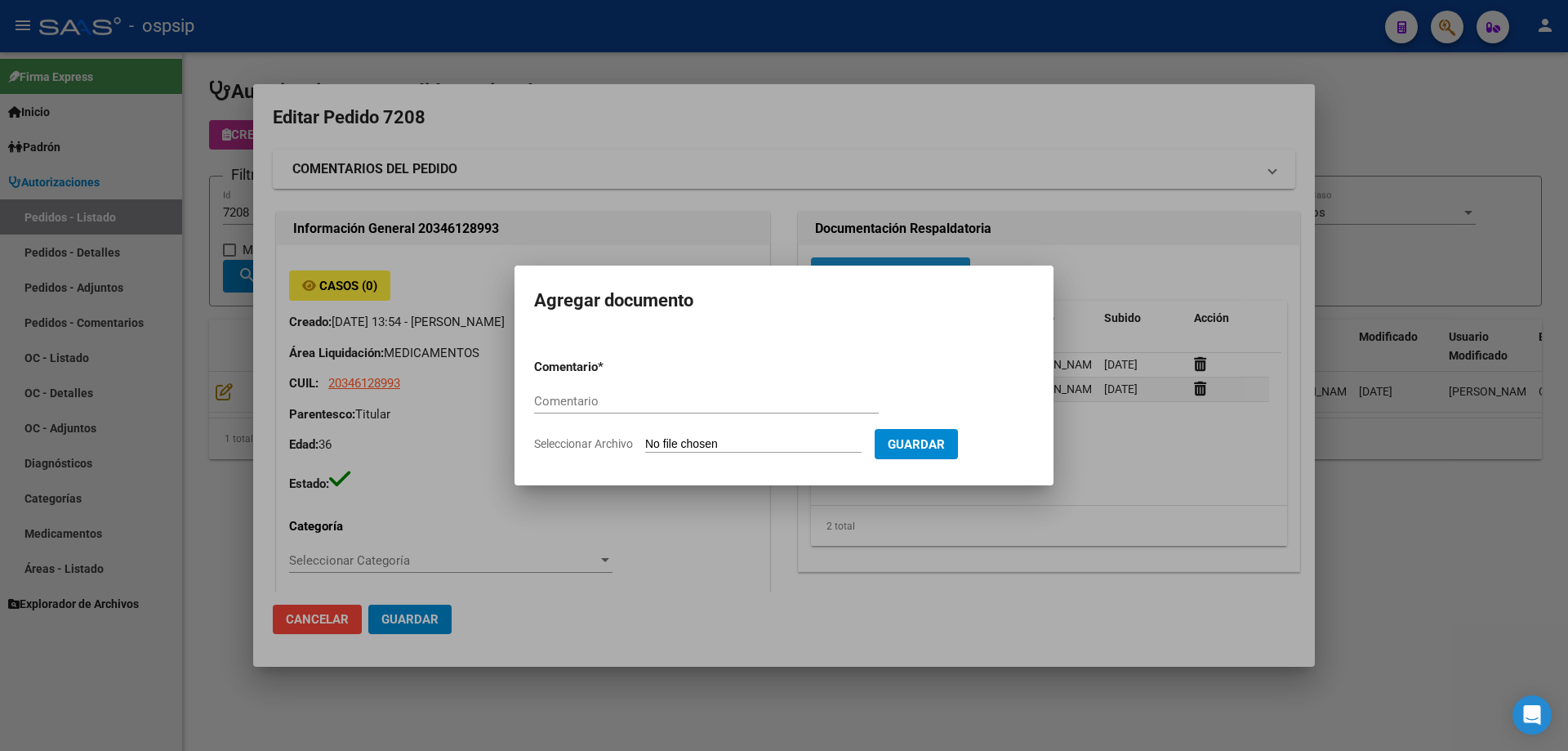
paste input "ORDEN DE COMPRA"
type input "ORDEN DE COMPRA"
type input "C:\fakepath\FEMANI OC 7208.pdf"
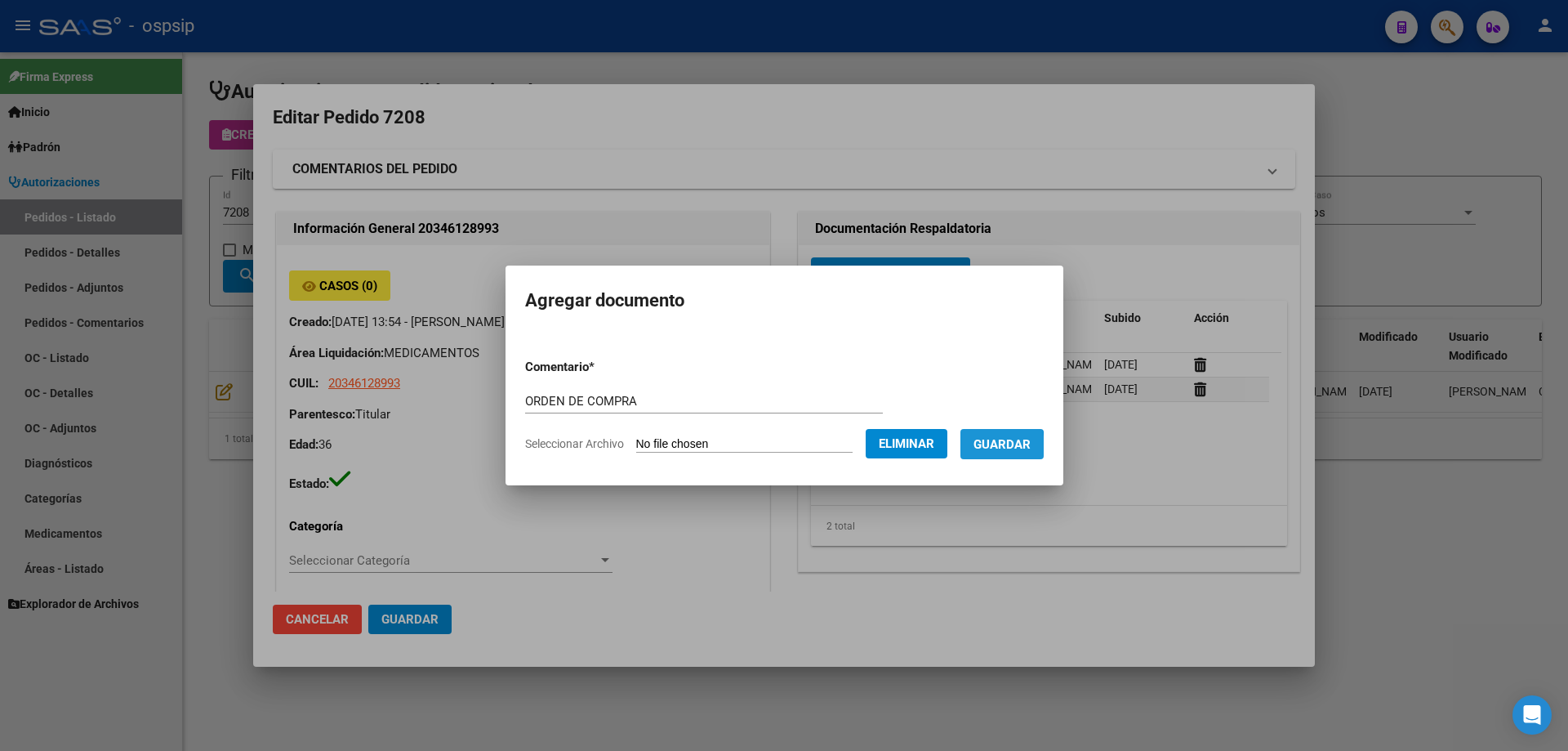
click at [985, 448] on button "Guardar" at bounding box center [1002, 444] width 83 height 31
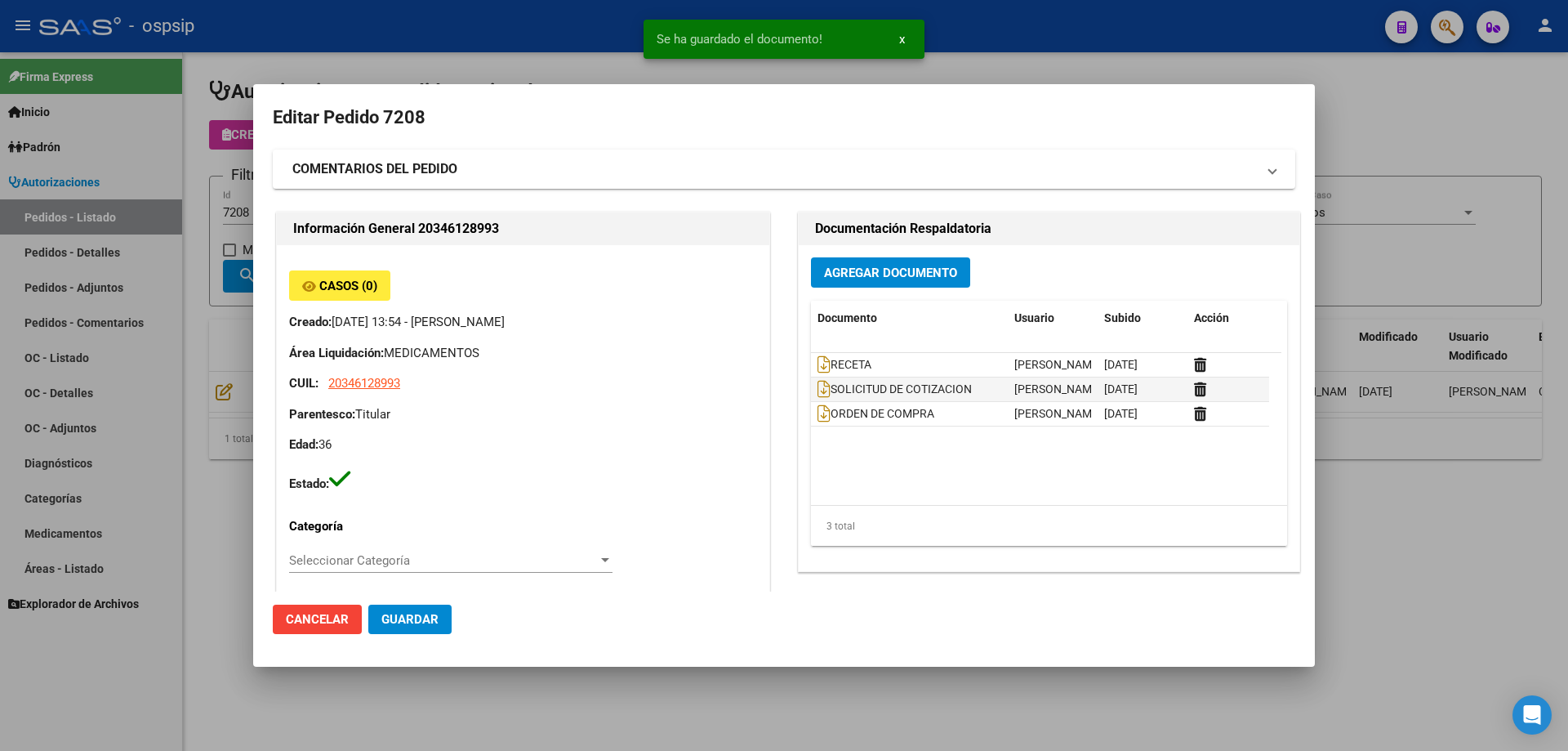
click at [208, 239] on div at bounding box center [784, 375] width 1568 height 751
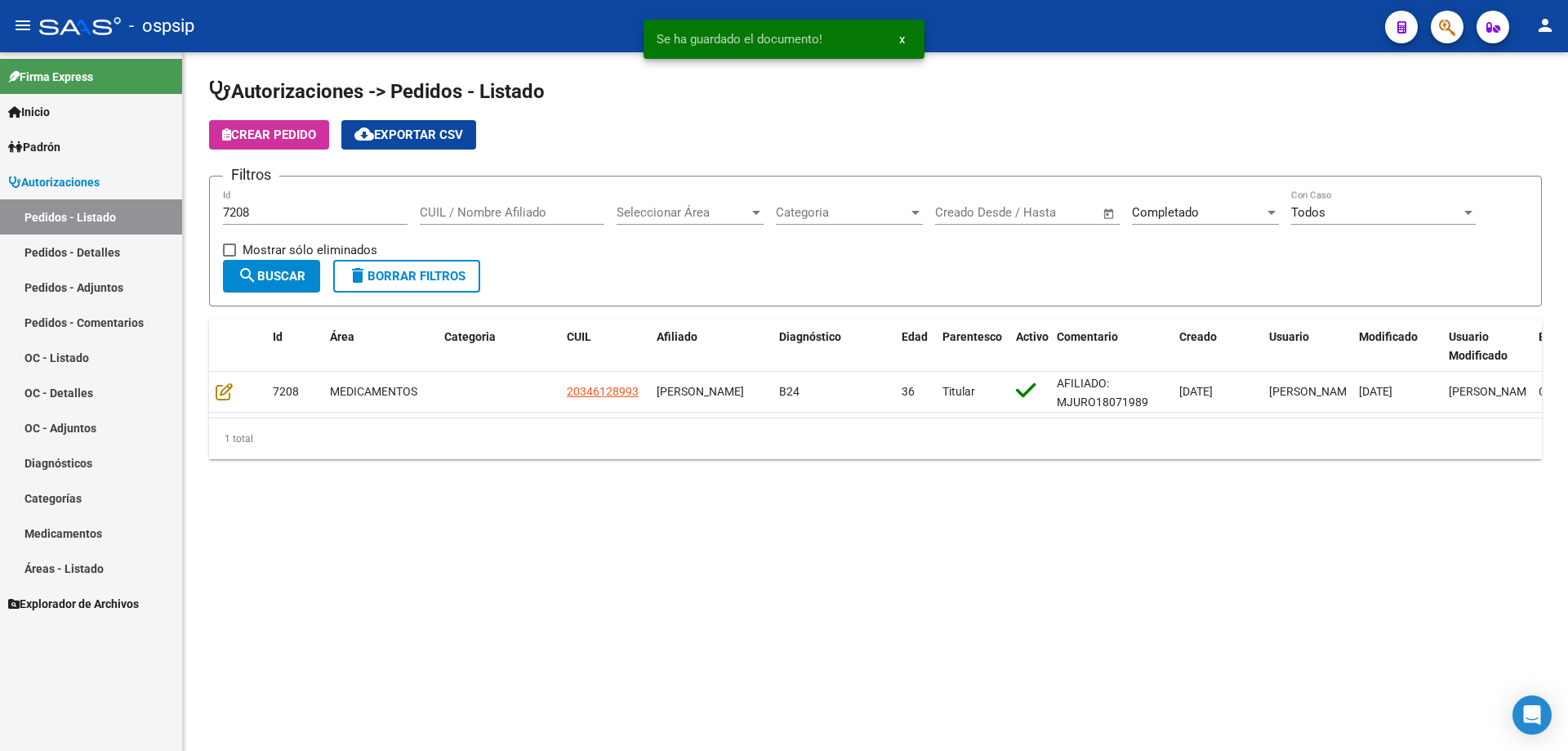
click at [257, 214] on input "7208" at bounding box center [315, 212] width 184 height 15
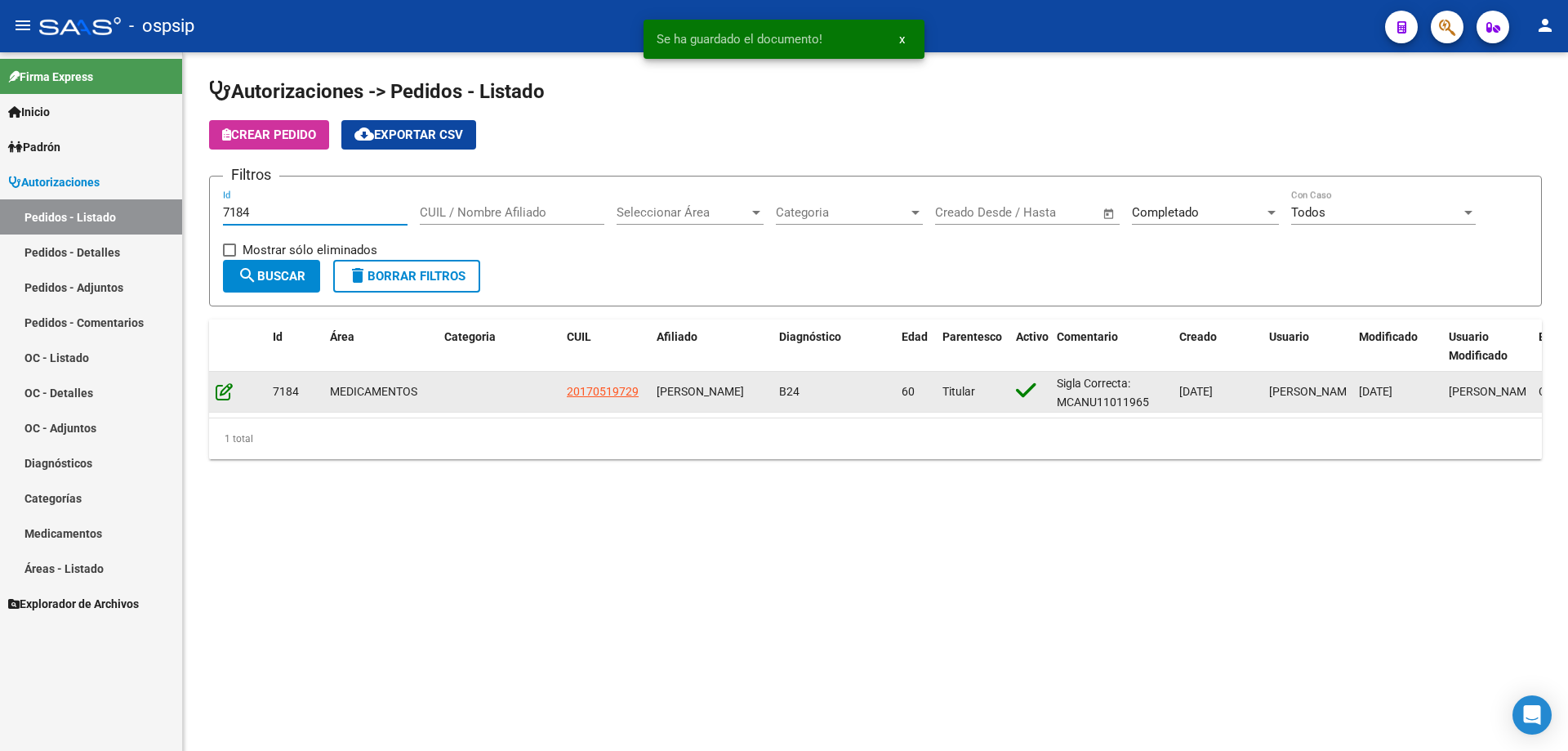
type input "7184"
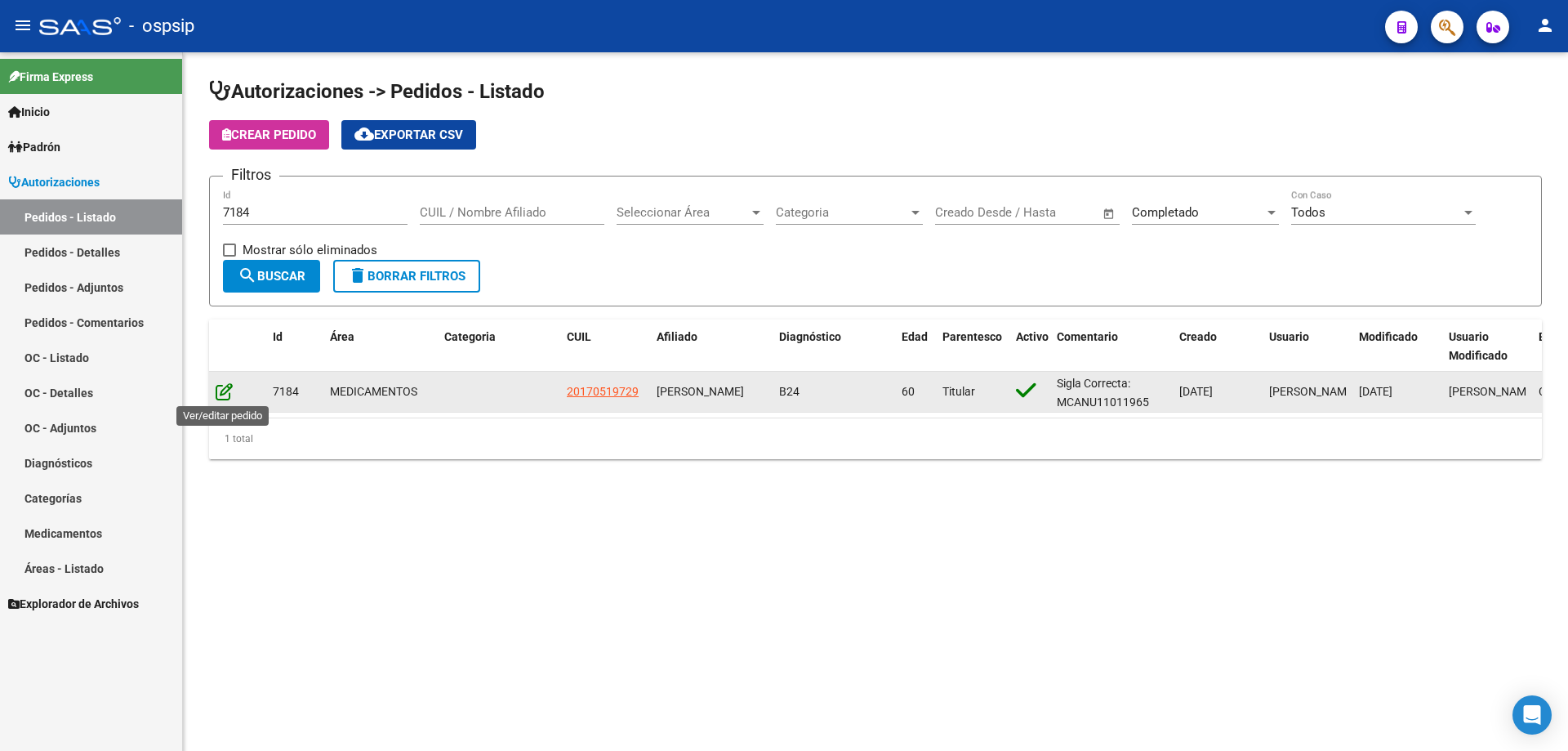
click at [225, 385] on icon at bounding box center [224, 391] width 18 height 18
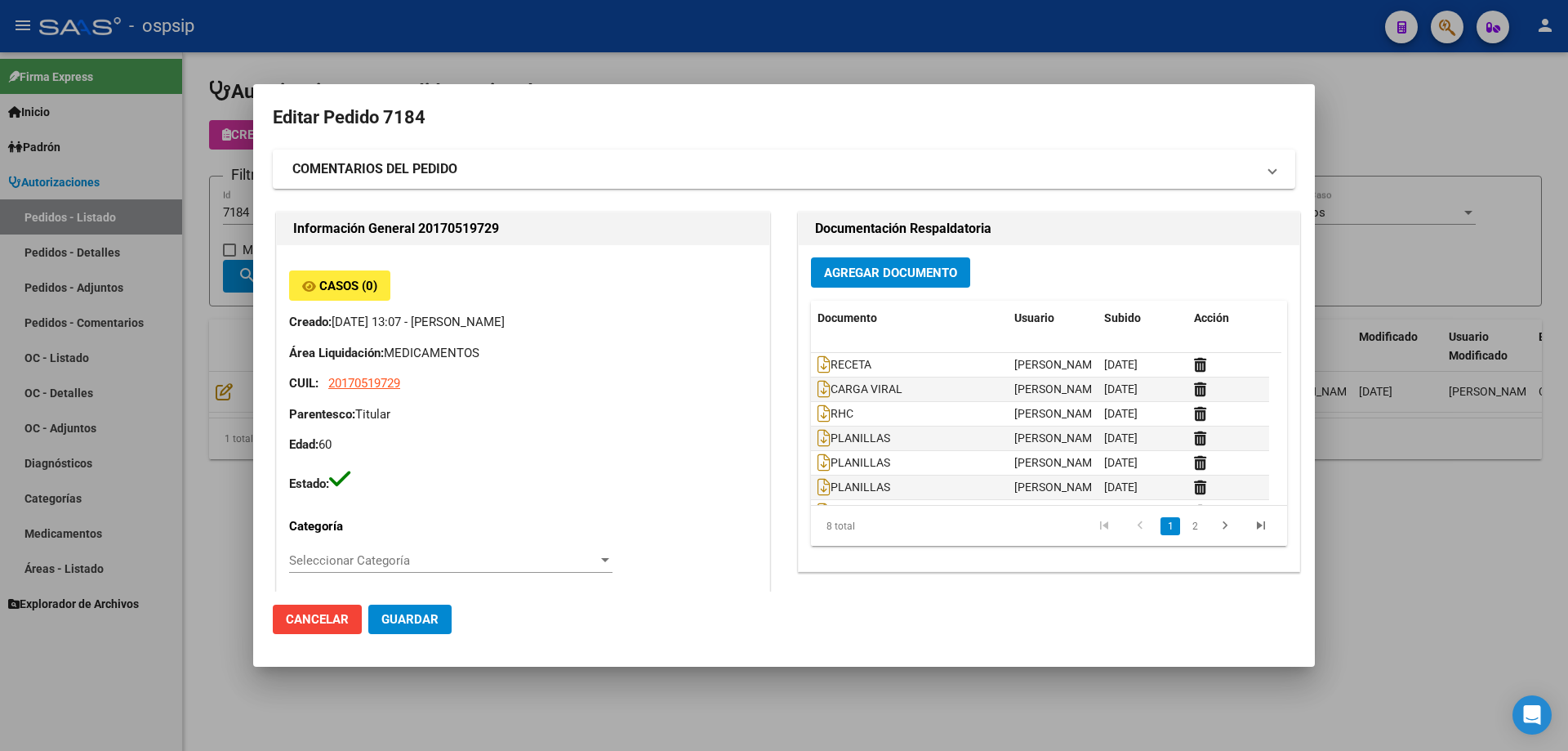
type input "[GEOGRAPHIC_DATA][PERSON_NAME][GEOGRAPHIC_DATA], [GEOGRAPHIC_DATA], [GEOGRAPHIC…"
click at [911, 282] on button "Agregar Documento" at bounding box center [890, 272] width 159 height 31
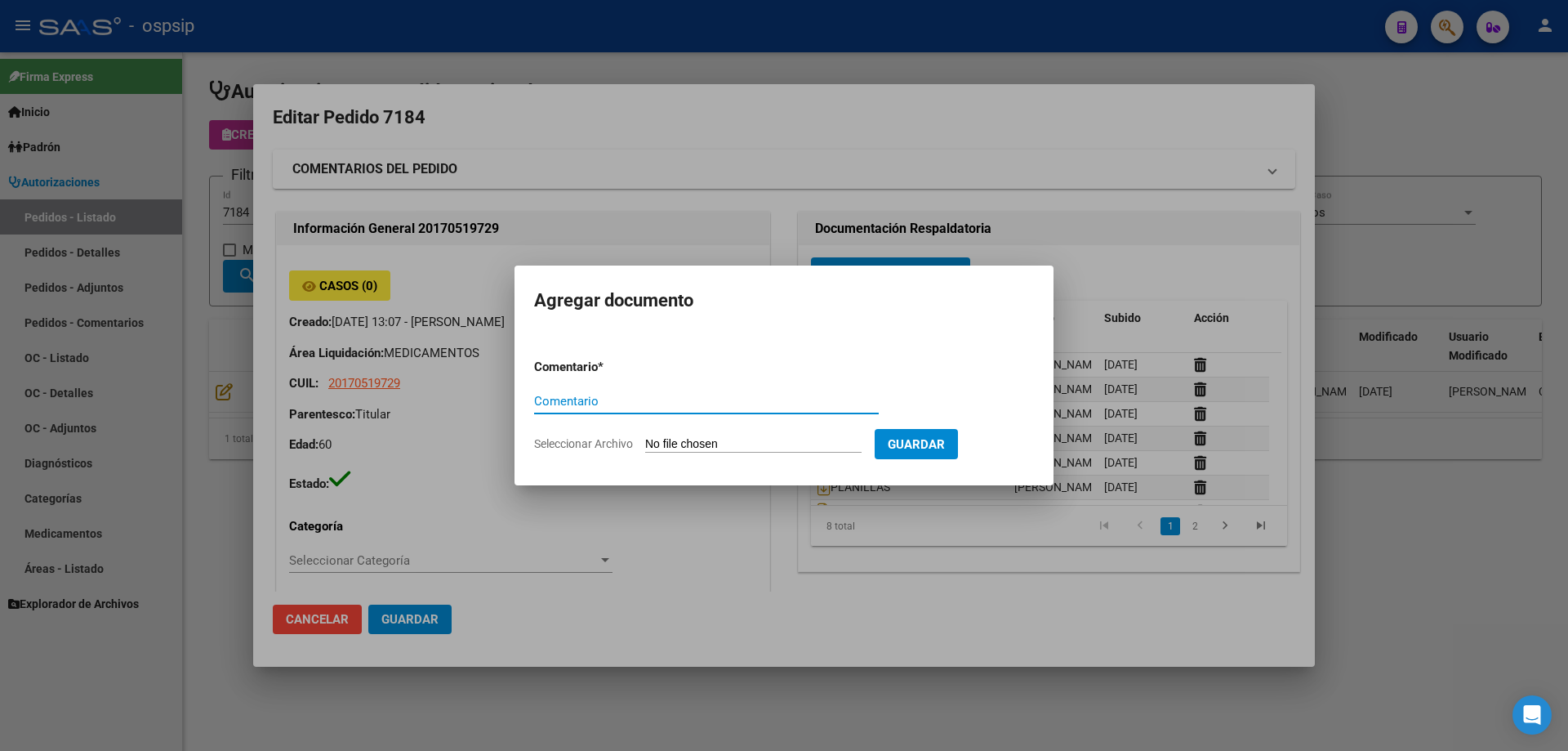
paste input "ORDEN DE COMPRA"
type input "ORDEN DE COMPRA"
type input "C:\fakepath\SCIENZA OC 7184.pdf"
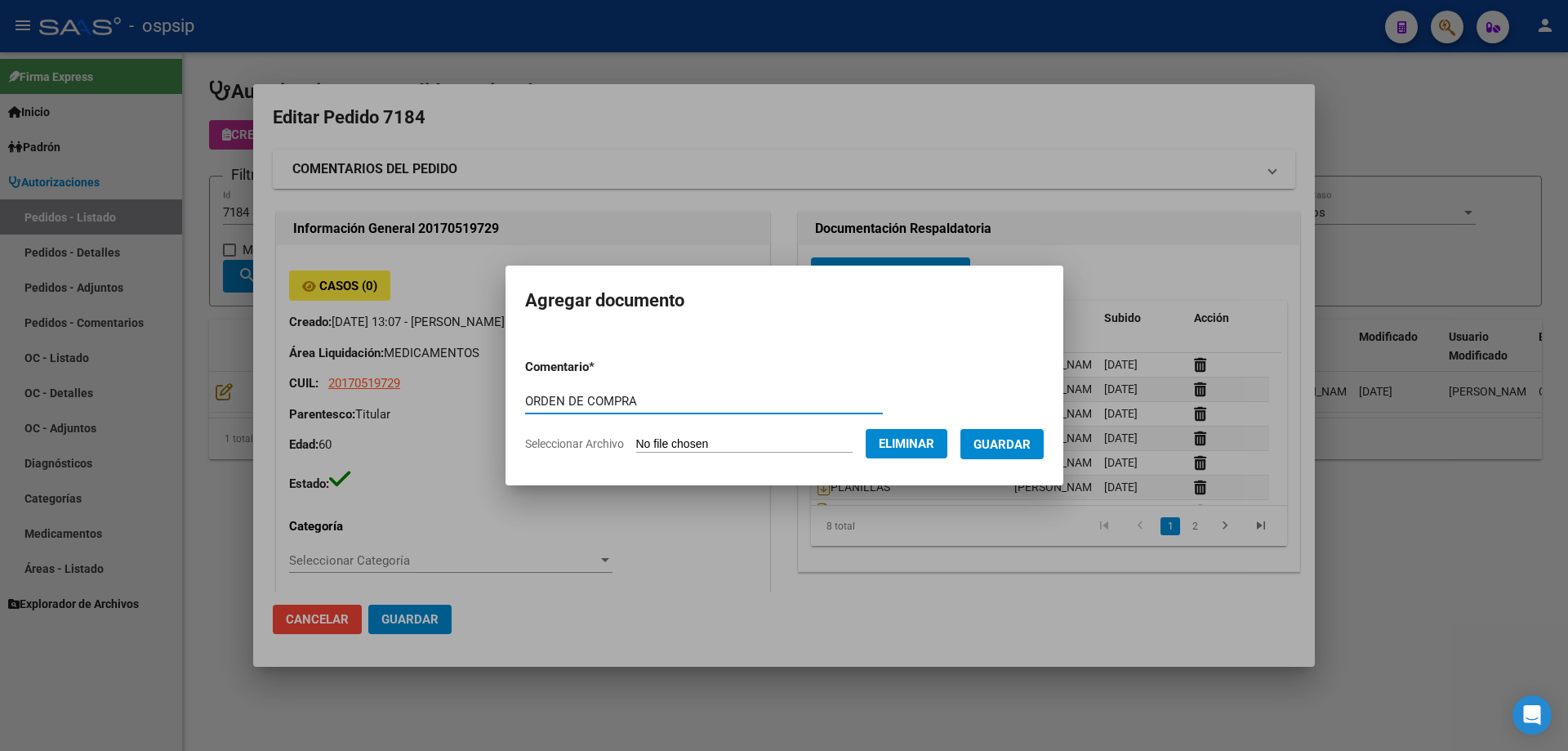
click at [1009, 429] on button "Guardar" at bounding box center [1002, 444] width 83 height 31
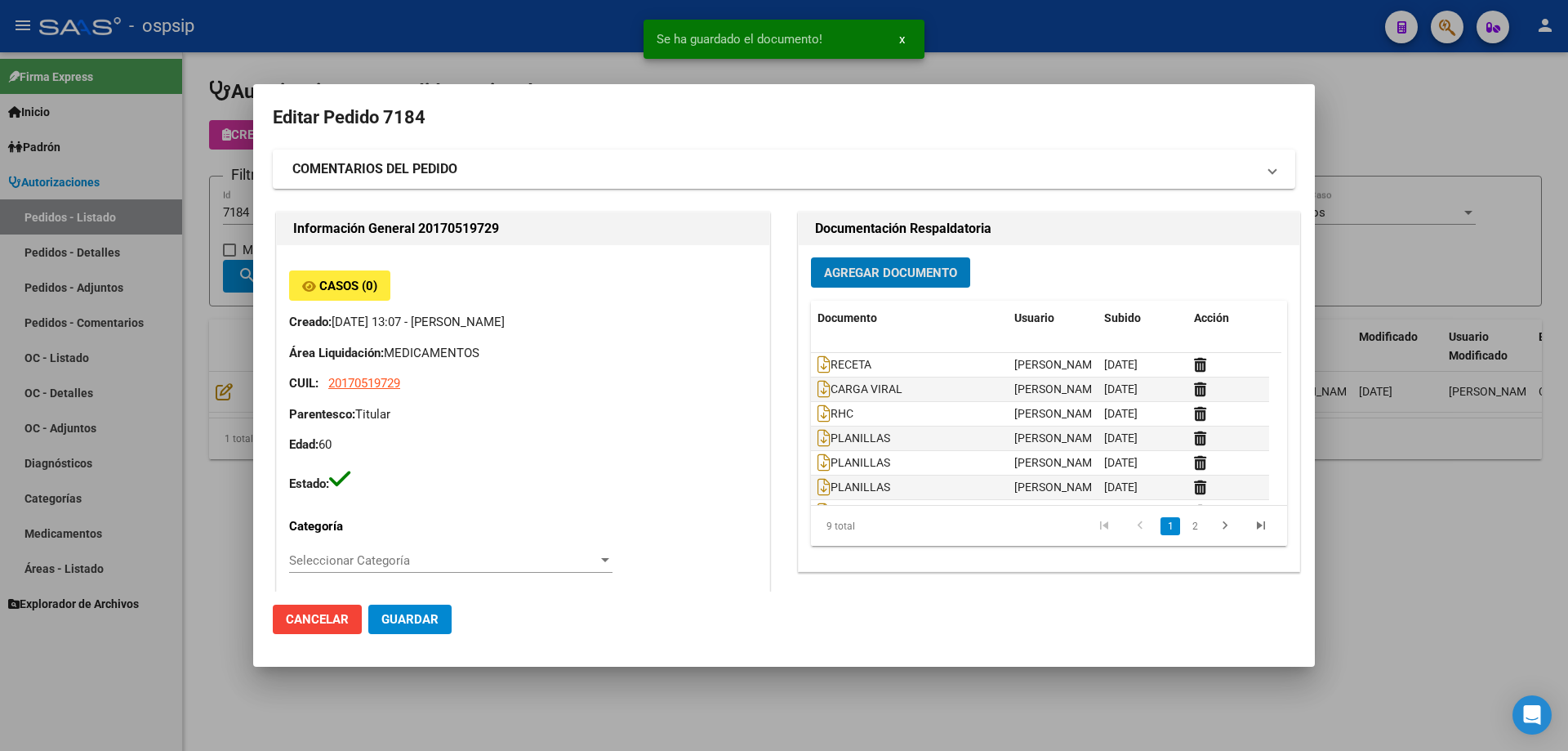
click at [200, 298] on div at bounding box center [784, 375] width 1568 height 751
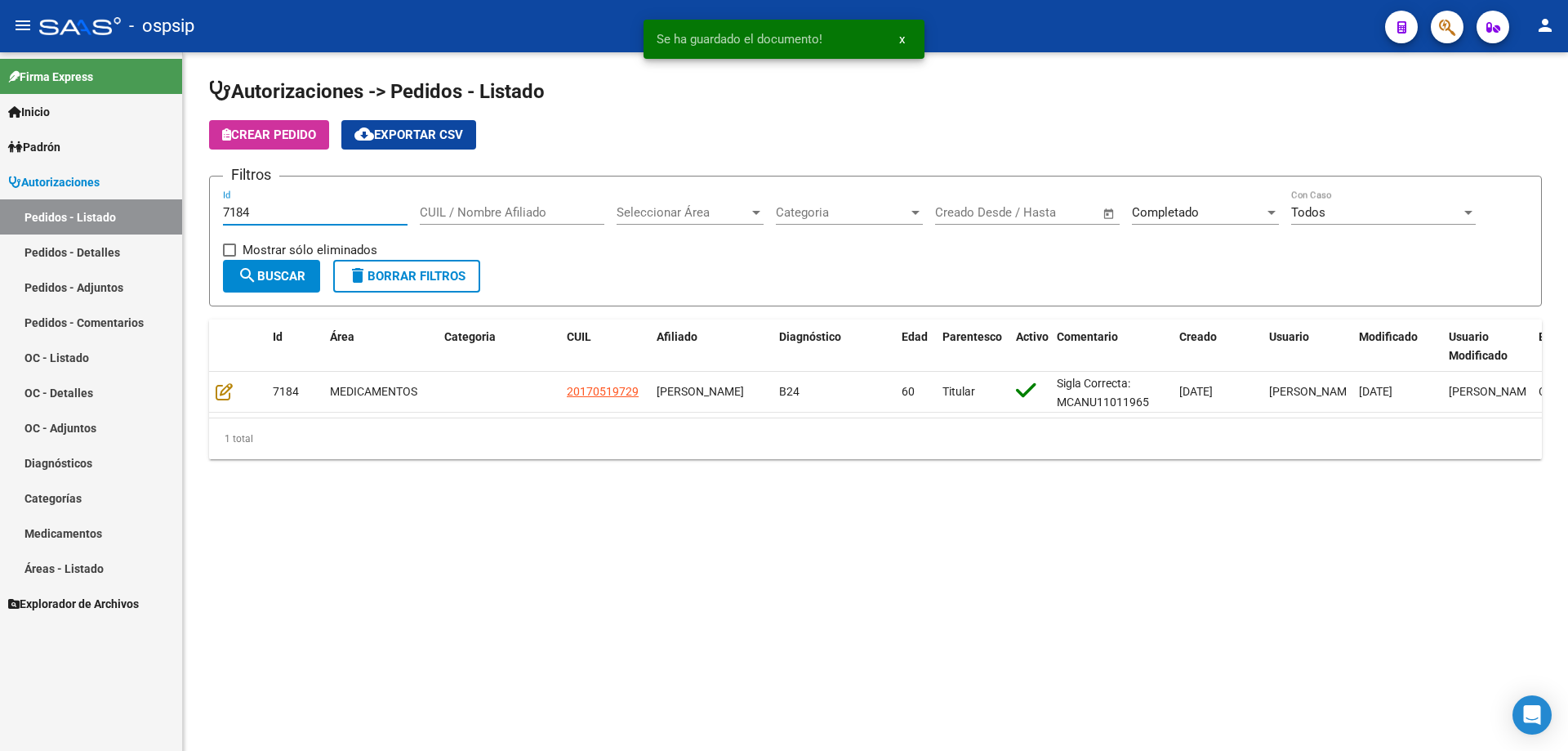
drag, startPoint x: 270, startPoint y: 215, endPoint x: 34, endPoint y: 209, distance: 236.1
click at [36, 211] on mat-sidenav-container "Firma Express Inicio Calendario SSS Instructivos Contacto OS Padrón Afiliados E…" at bounding box center [784, 401] width 1568 height 698
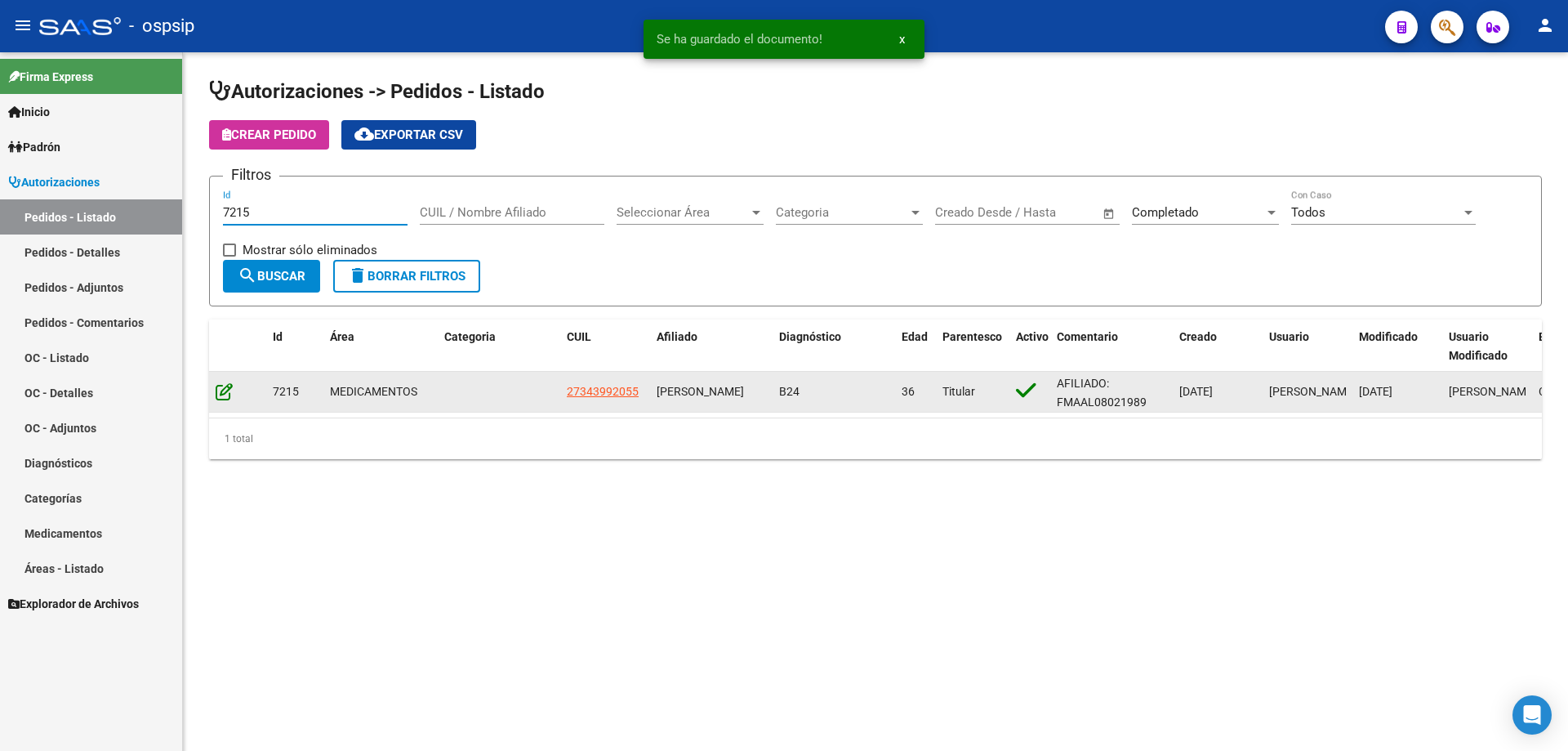
type input "7215"
click at [229, 394] on icon at bounding box center [224, 391] width 18 height 18
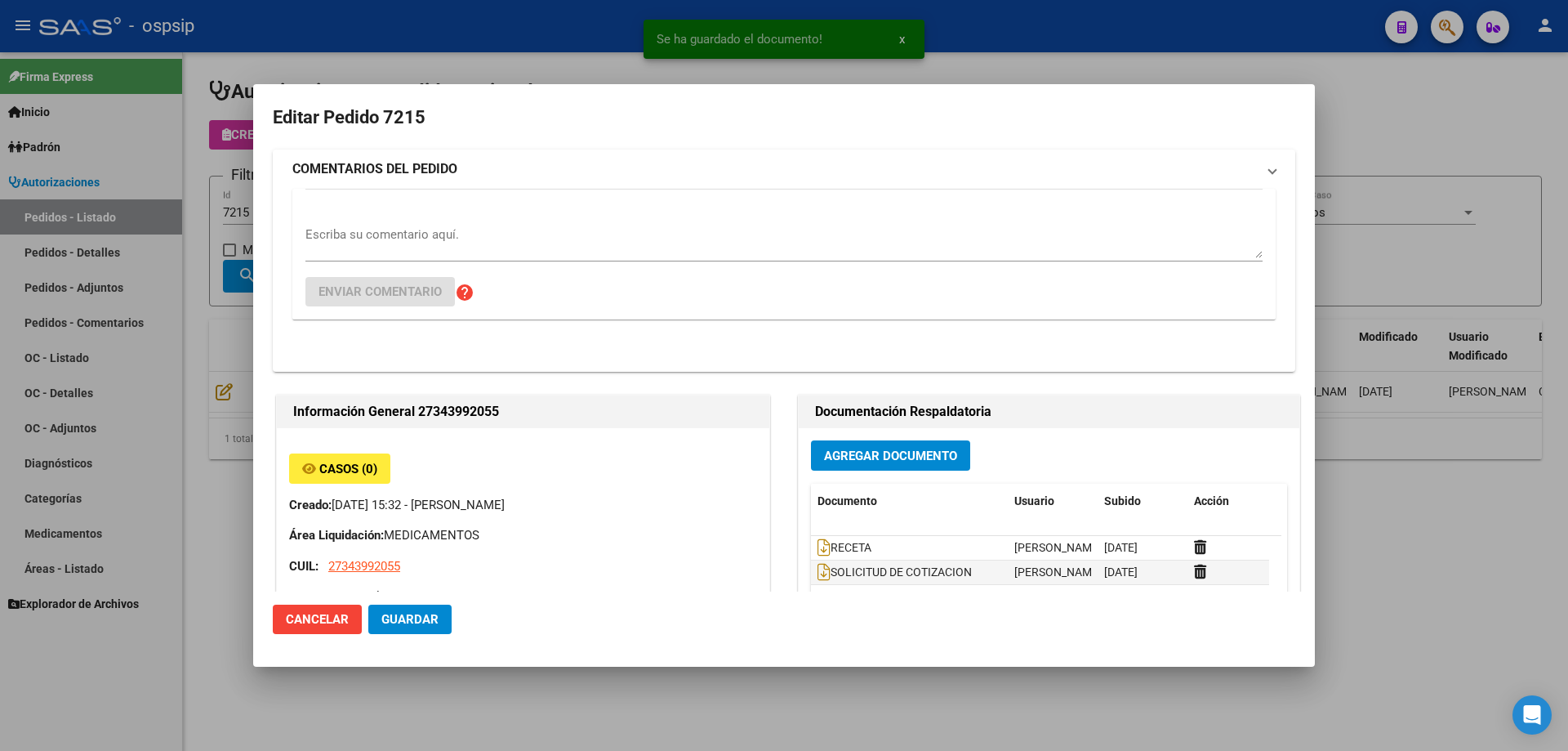
type input "[GEOGRAPHIC_DATA], [STREET_ADDRESS]"
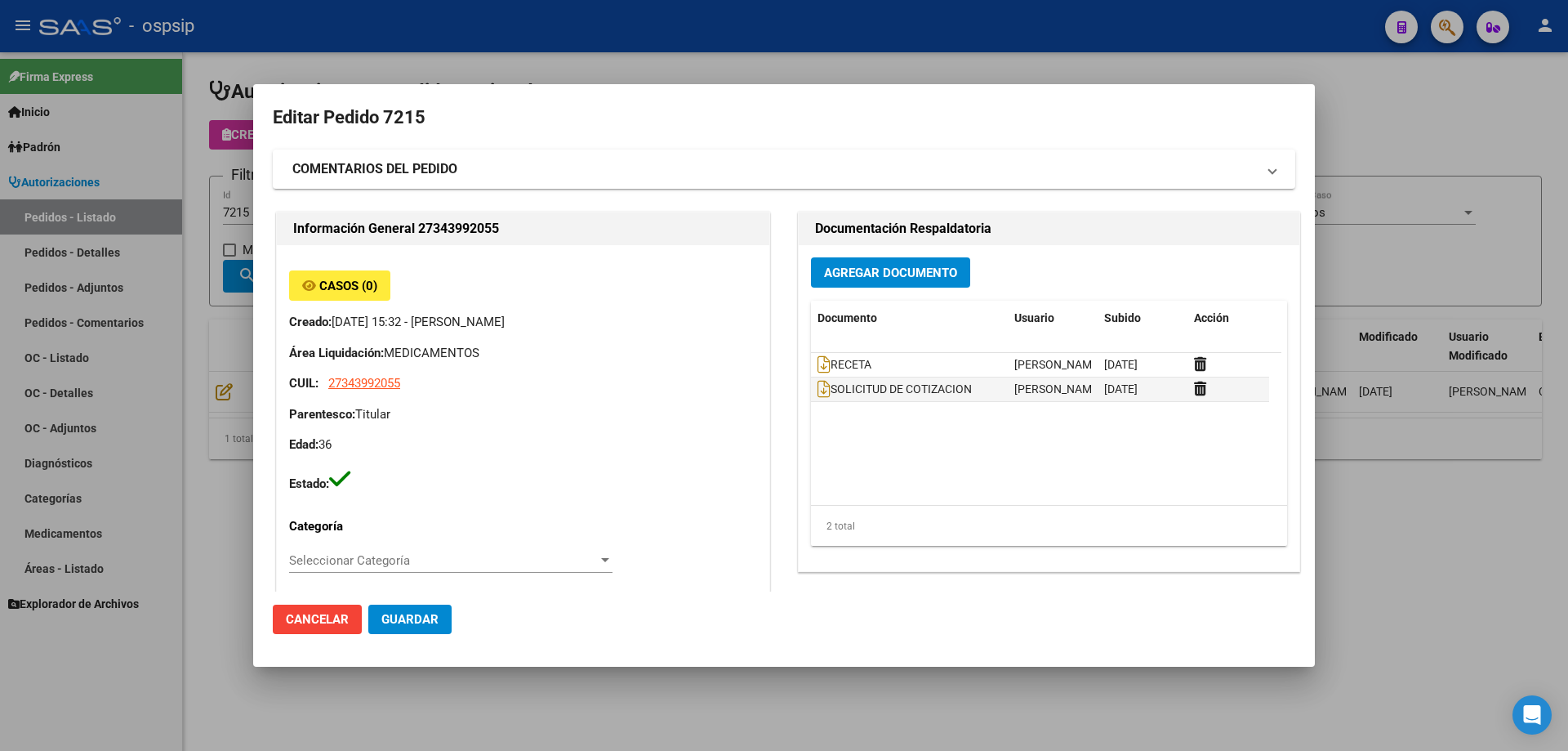
click at [927, 258] on button "Agregar Documento" at bounding box center [890, 272] width 159 height 31
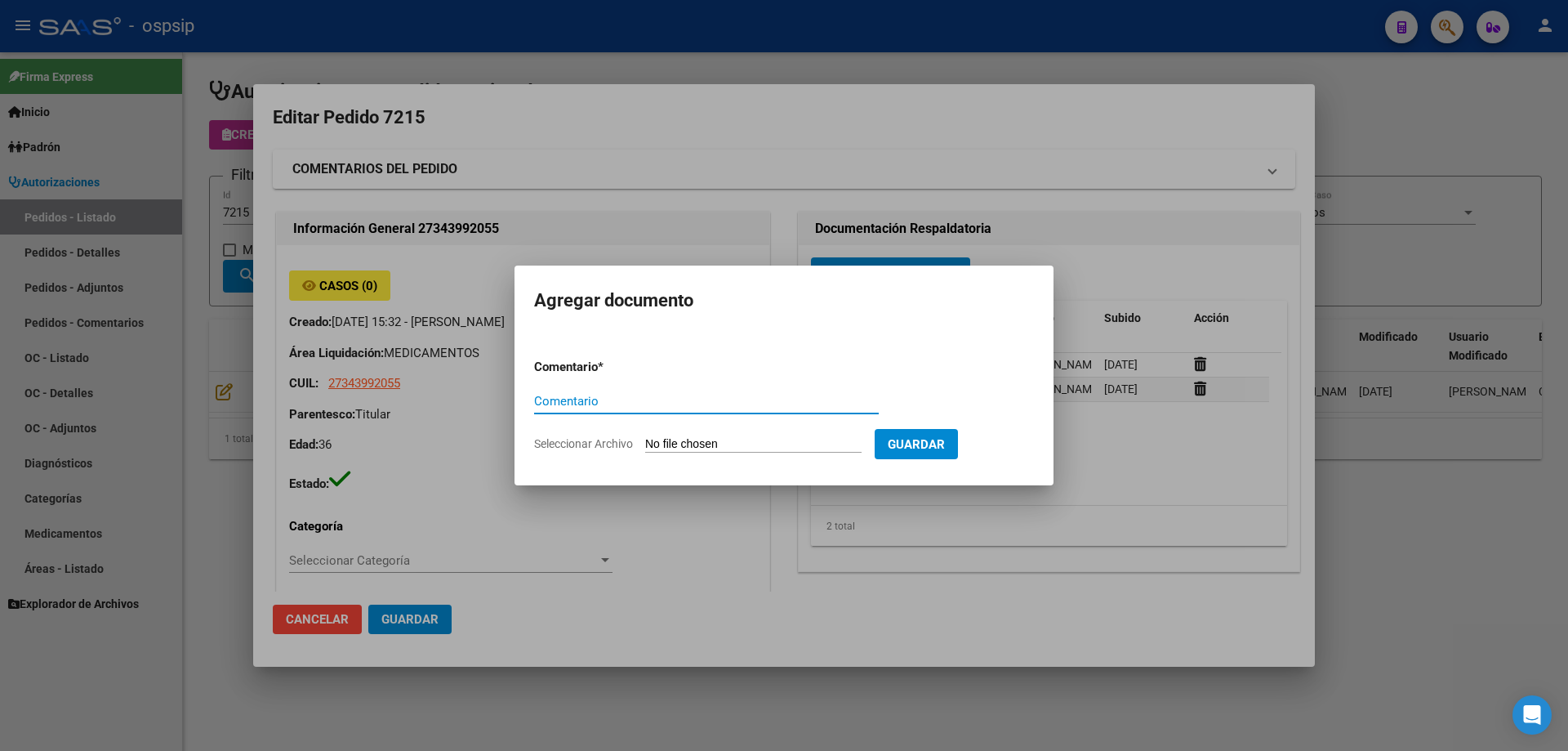
paste input "ORDEN DE COMPRA"
type input "ORDEN DE COMPRA"
type input "C:\fakepath\SCIENZA OC 7215.pdf"
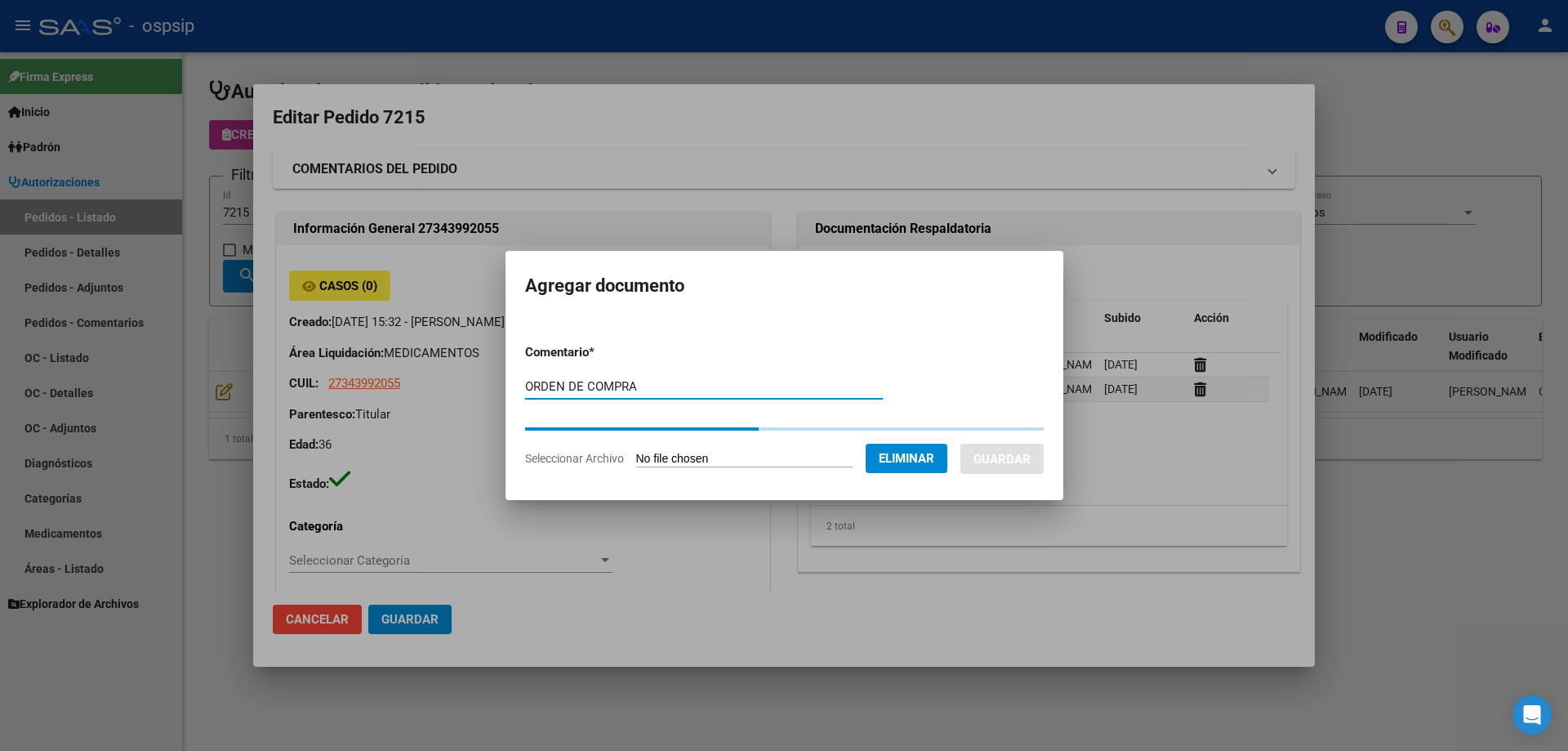
click at [994, 448] on button "Guardar" at bounding box center [1002, 458] width 83 height 31
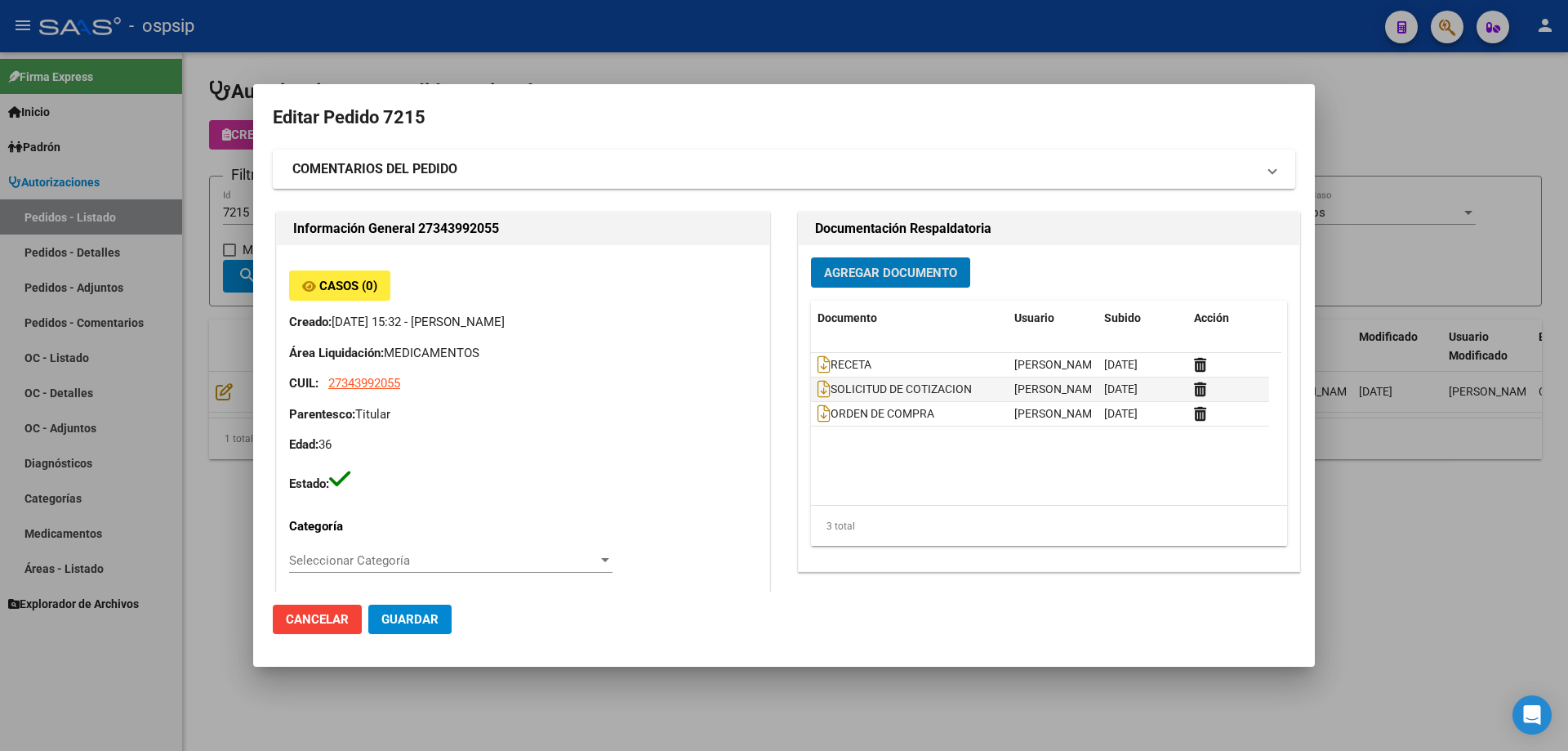
click at [193, 219] on div at bounding box center [784, 375] width 1568 height 751
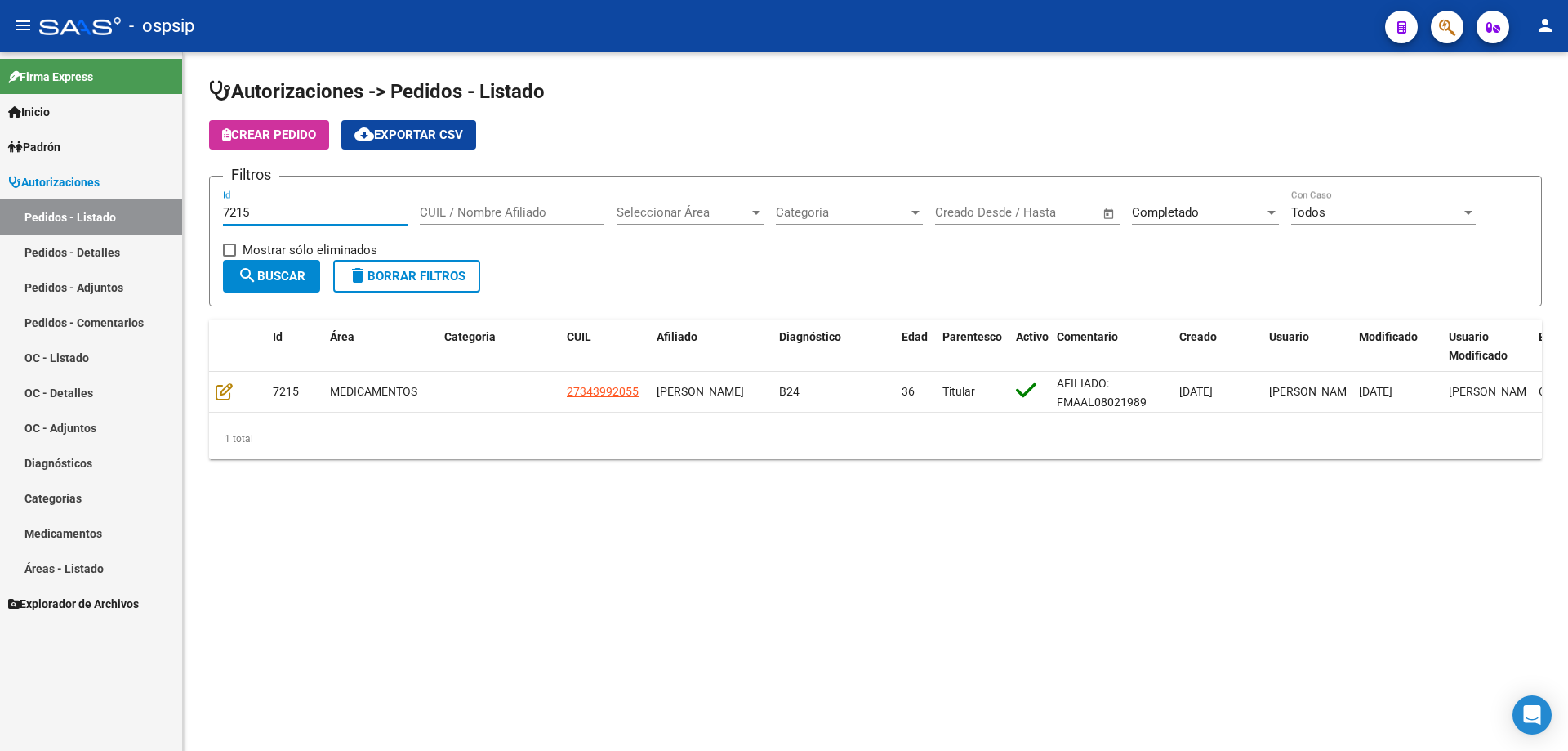
drag, startPoint x: 268, startPoint y: 217, endPoint x: 106, endPoint y: 217, distance: 162.0
click at [106, 217] on mat-sidenav-container "Firma Express Inicio Calendario SSS Instructivos Contacto OS Padrón Afiliados E…" at bounding box center [784, 401] width 1568 height 698
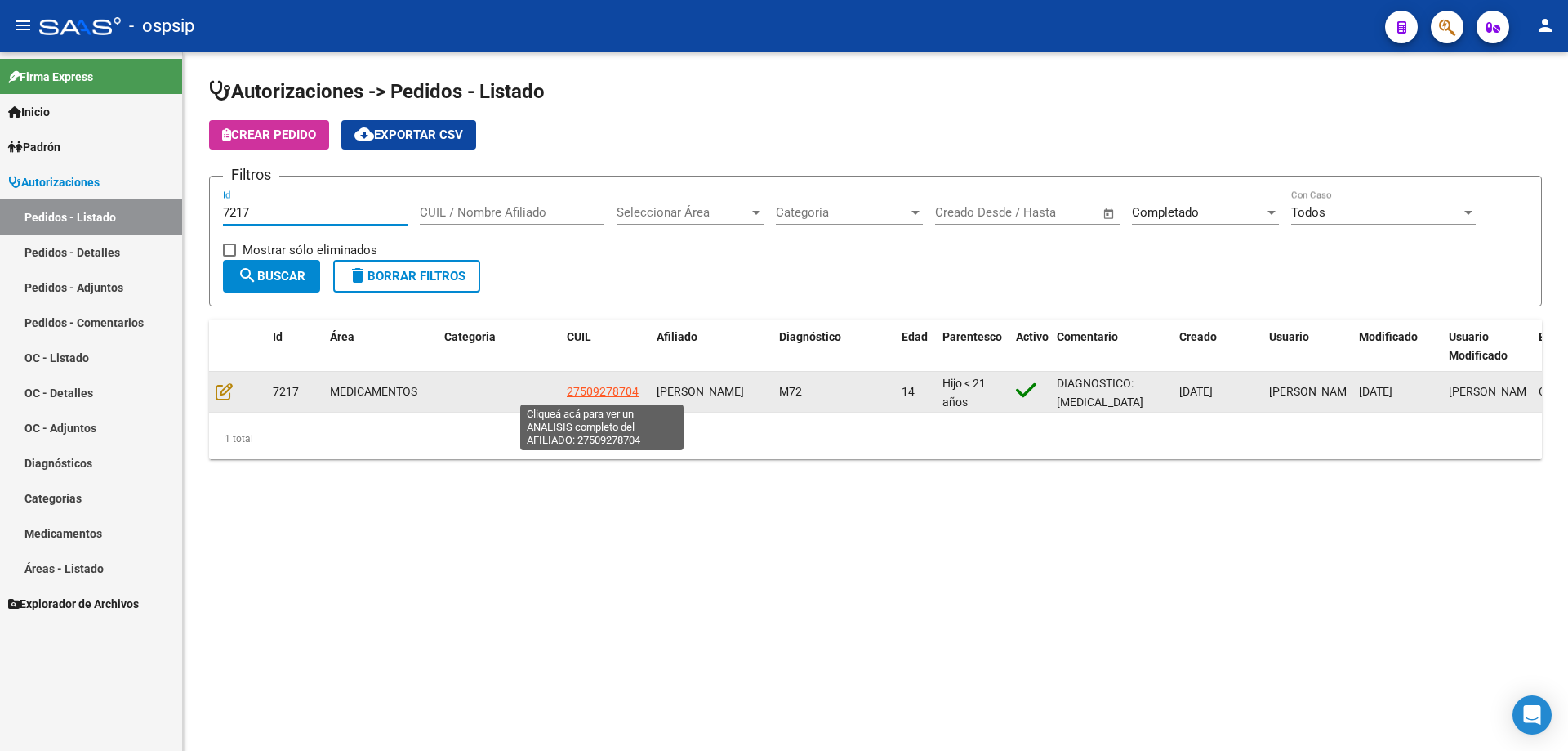
type input "7217"
click at [579, 393] on span "27509278704" at bounding box center [603, 392] width 72 height 13
type textarea "27509278704"
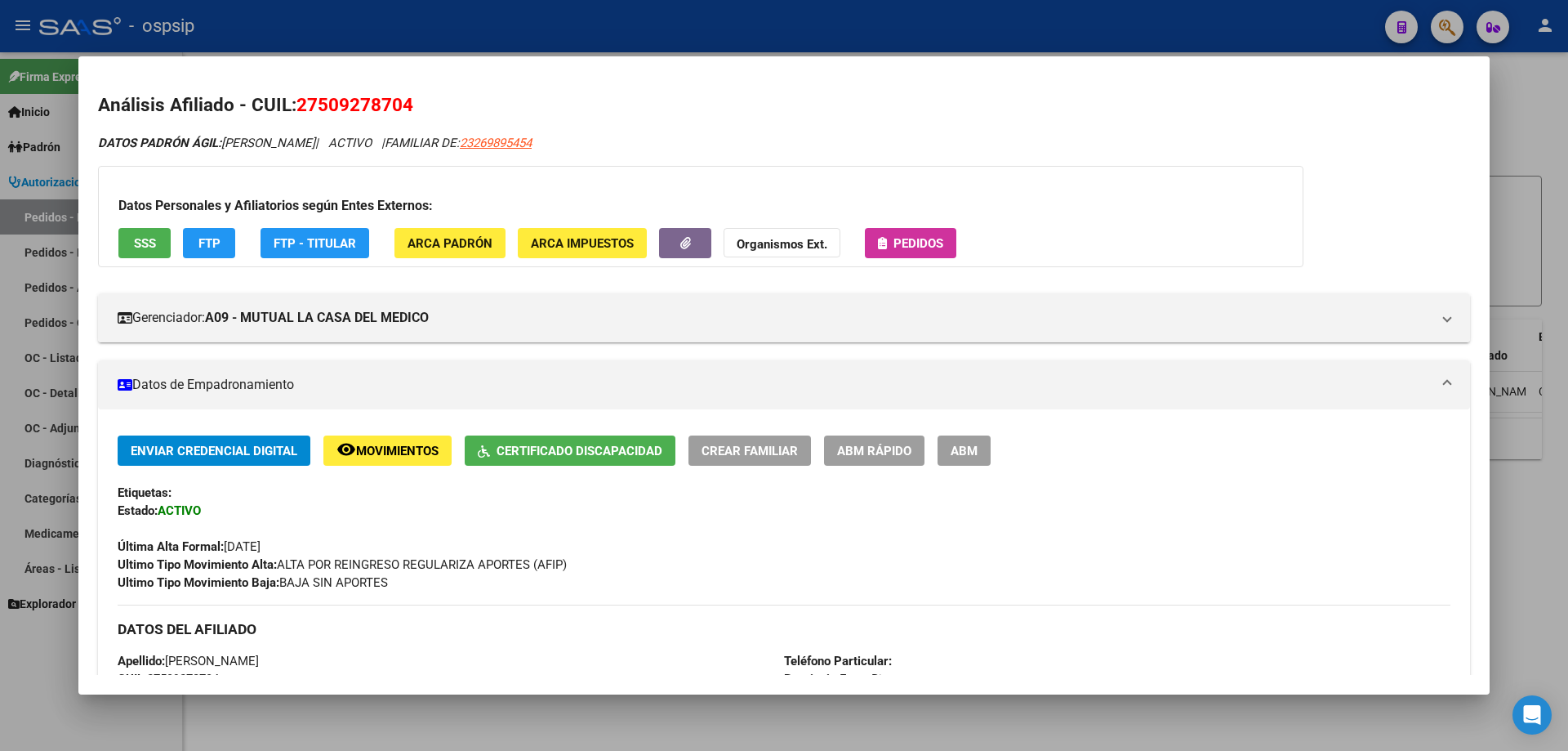
click at [896, 226] on div "Datos Personales y Afiliatorios según Entes Externos: SSS FTP FTP - Titular ARC…" at bounding box center [701, 216] width 1205 height 101
click at [897, 241] on span "Pedidos" at bounding box center [918, 244] width 50 height 15
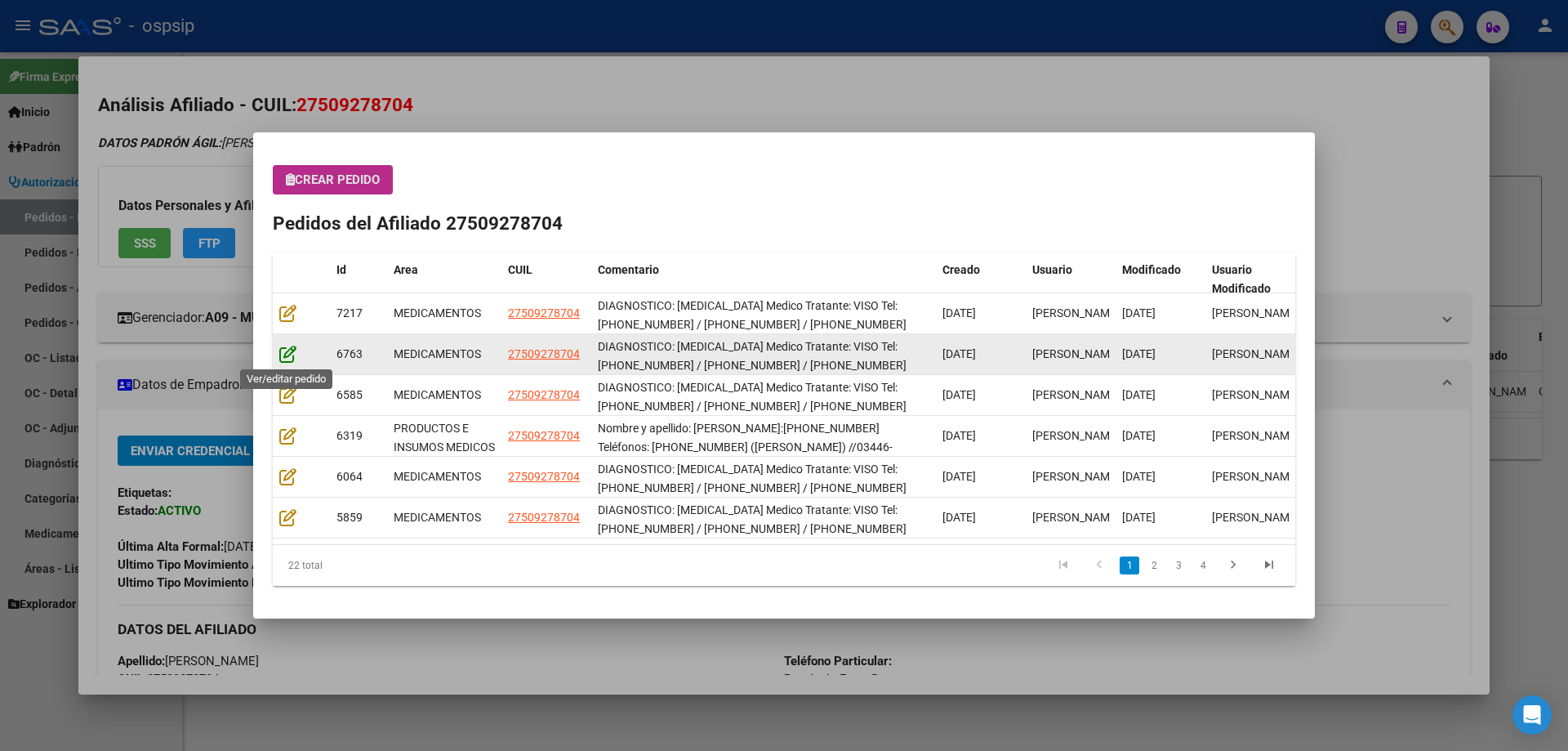
click at [286, 350] on icon at bounding box center [288, 353] width 18 height 18
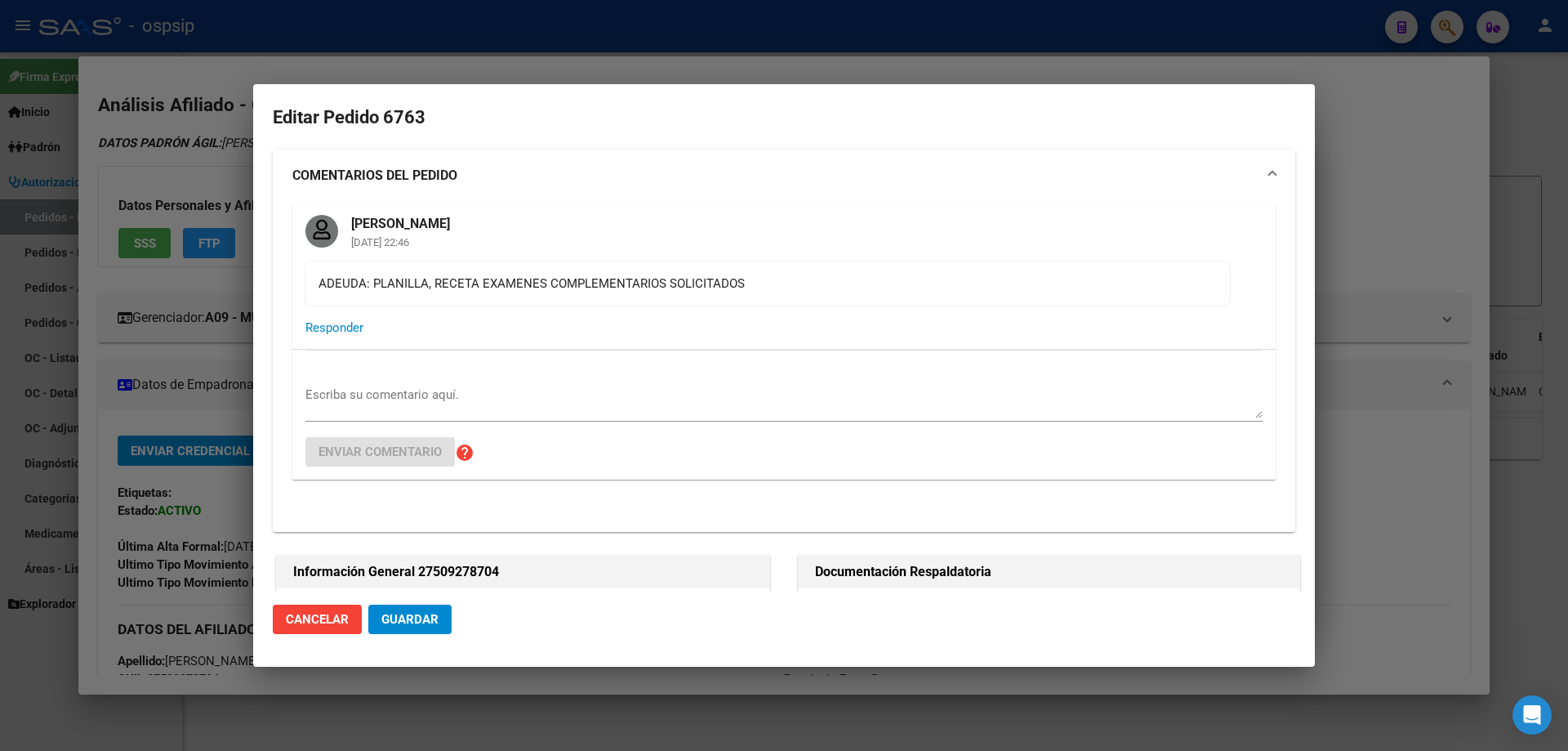
type input "Entre [PERSON_NAME], [GEOGRAPHIC_DATA], 3 DE CABALLERIA 1843"
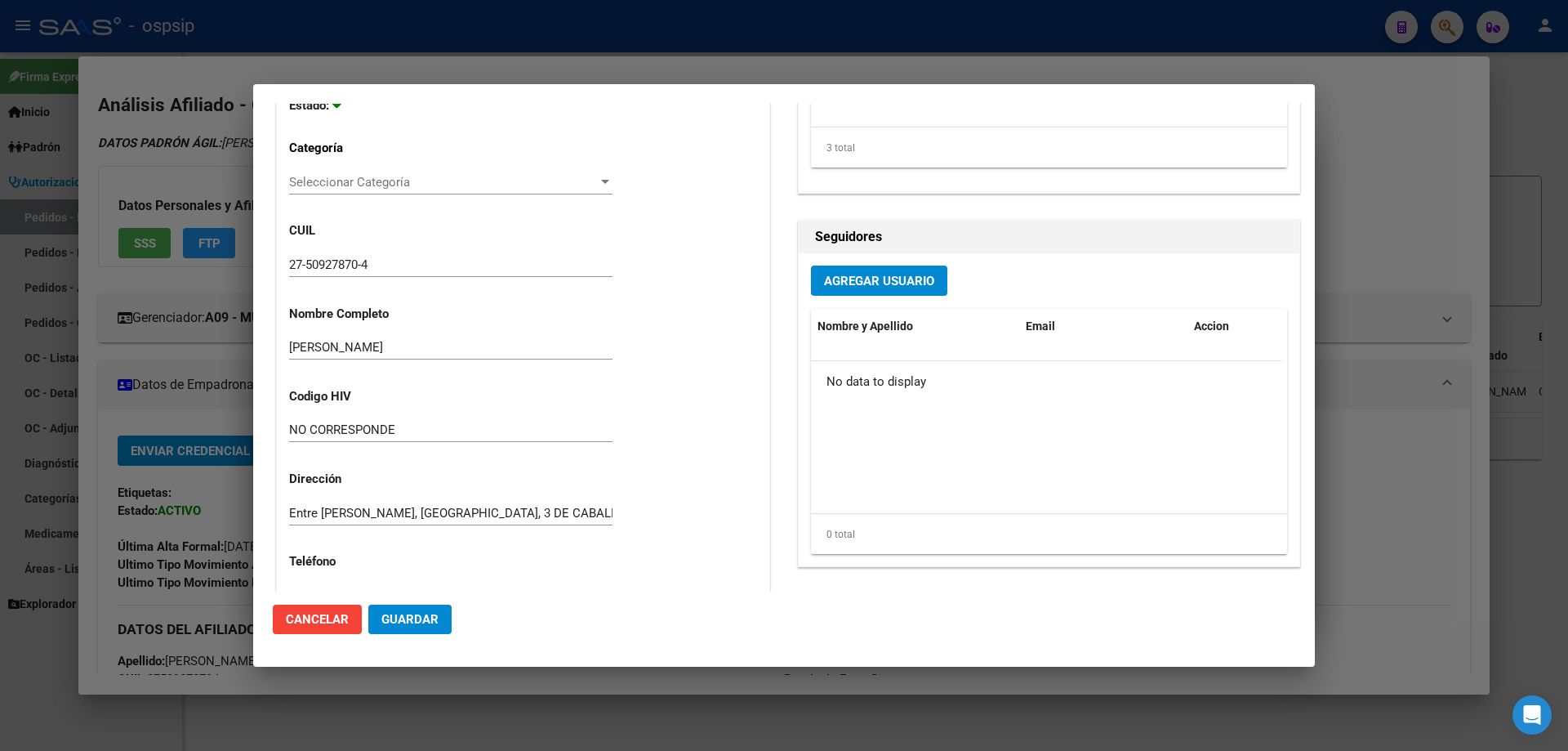
scroll to position [572, 0]
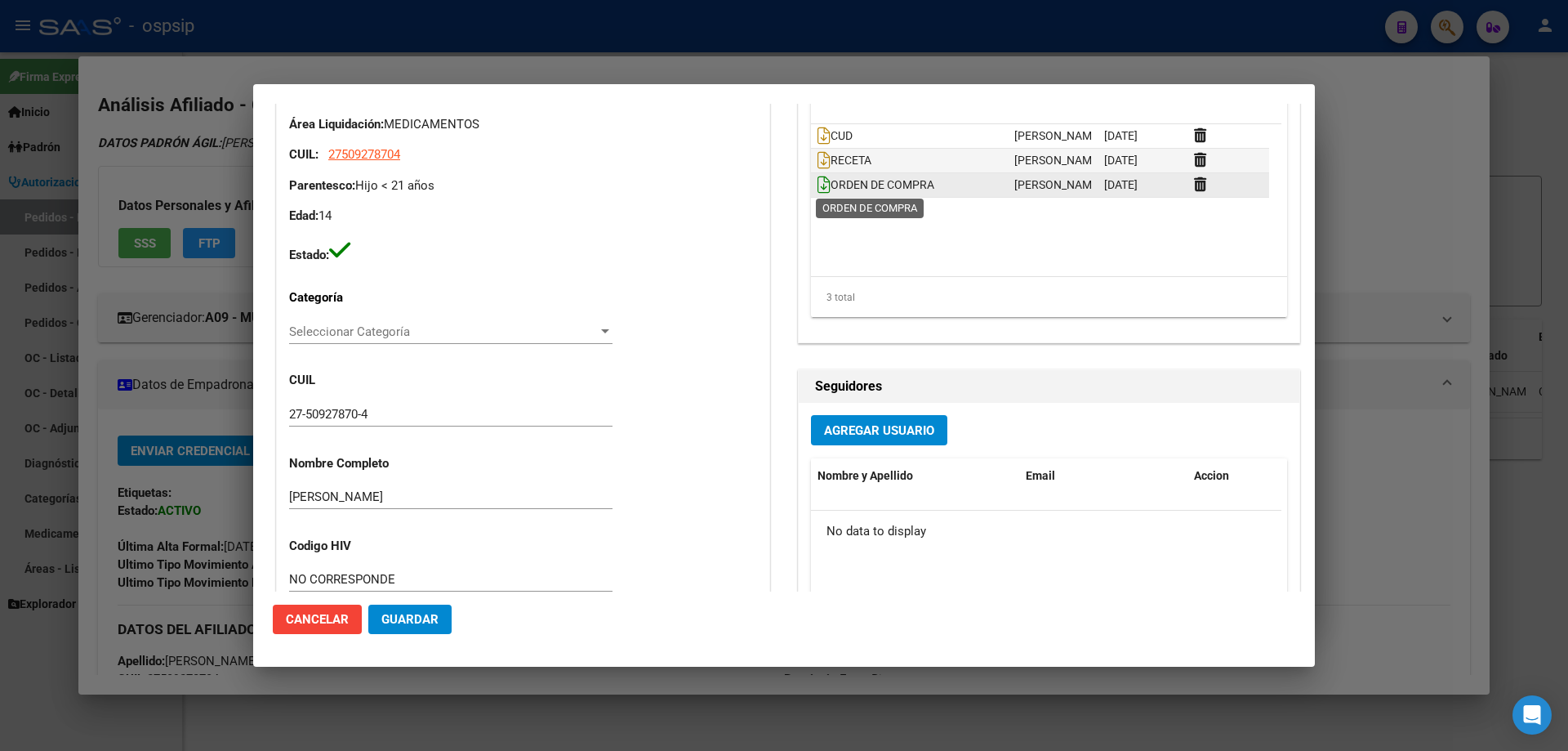
click at [817, 187] on icon at bounding box center [824, 184] width 13 height 18
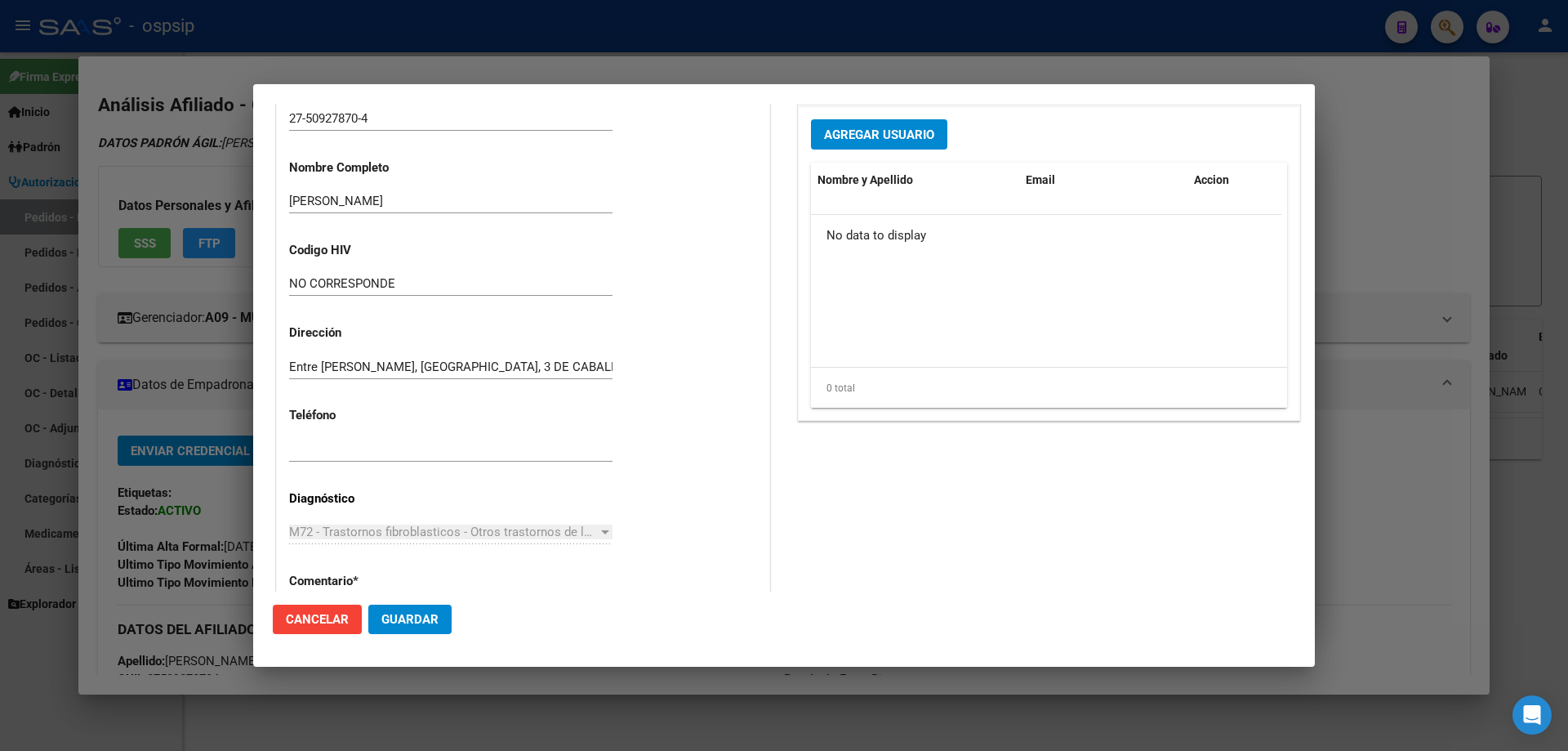
scroll to position [1062, 0]
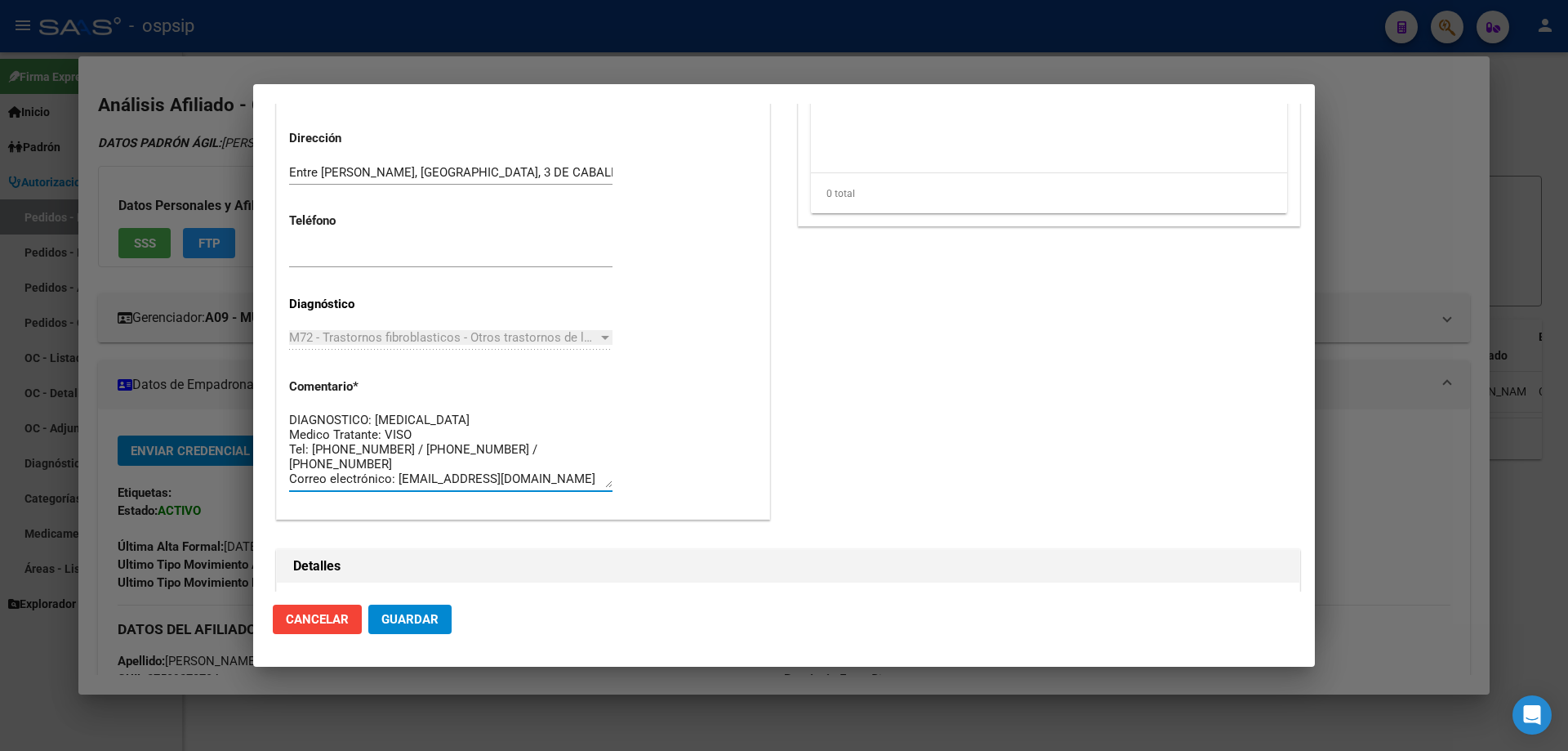
drag, startPoint x: 505, startPoint y: 417, endPoint x: 373, endPoint y: 415, distance: 132.0
click at [373, 415] on textarea "DIAGNOSTICO: [MEDICAL_DATA] Medico Tratante: VISO Tel: [PHONE_NUMBER] / [PHONE_…" at bounding box center [450, 449] width 323 height 77
click at [13, 242] on div at bounding box center [784, 375] width 1568 height 751
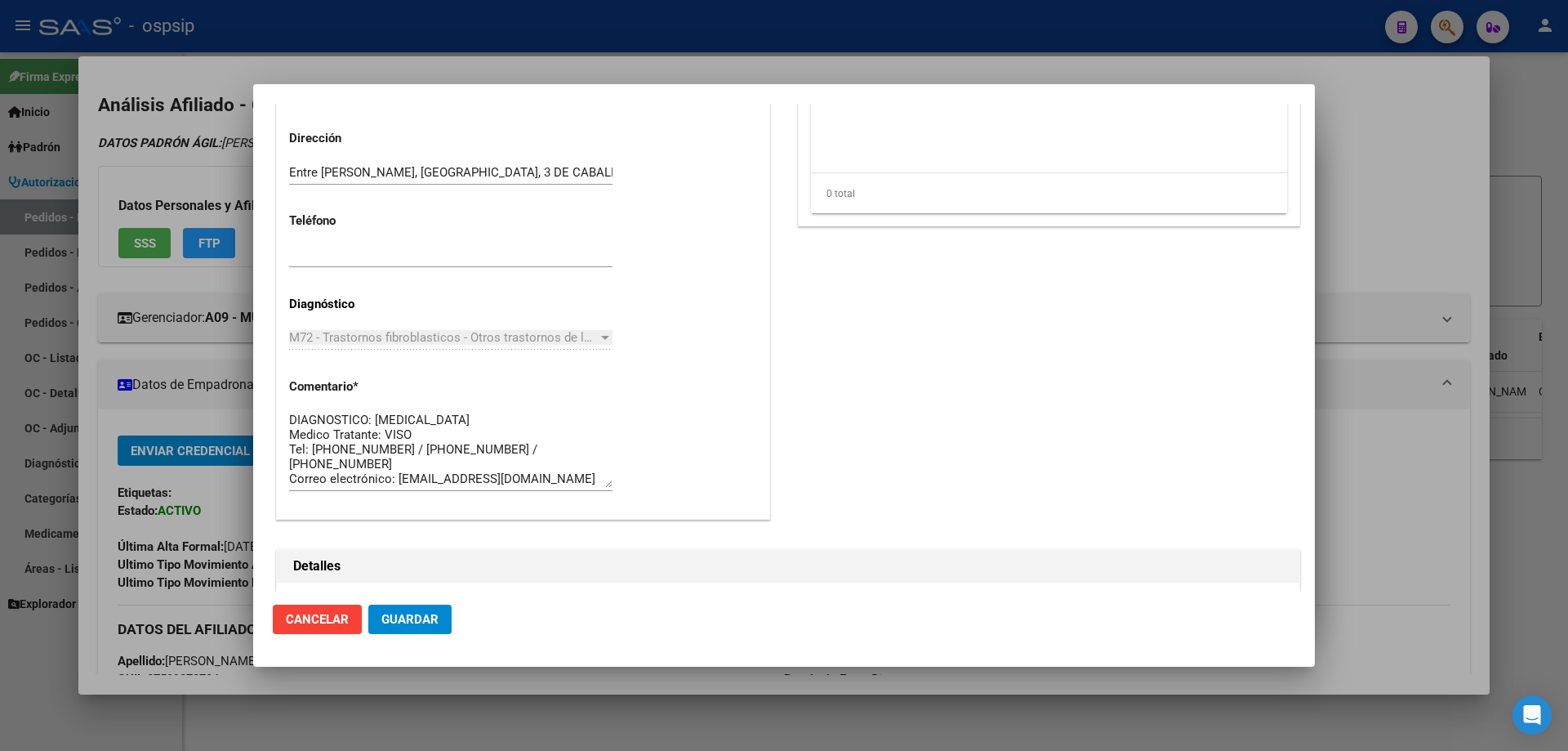
click at [13, 242] on div at bounding box center [784, 375] width 1568 height 751
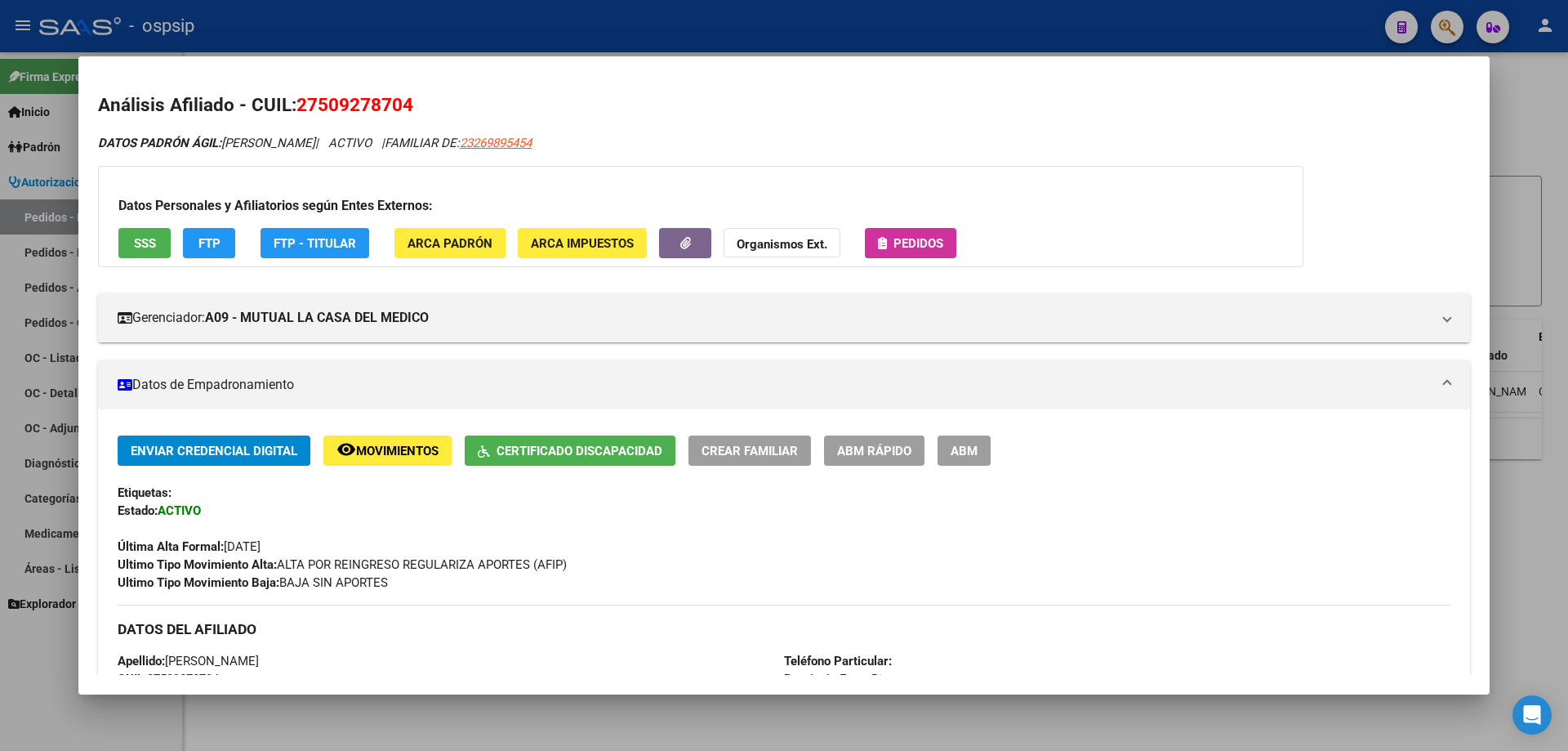
click at [12, 241] on div at bounding box center [784, 375] width 1568 height 751
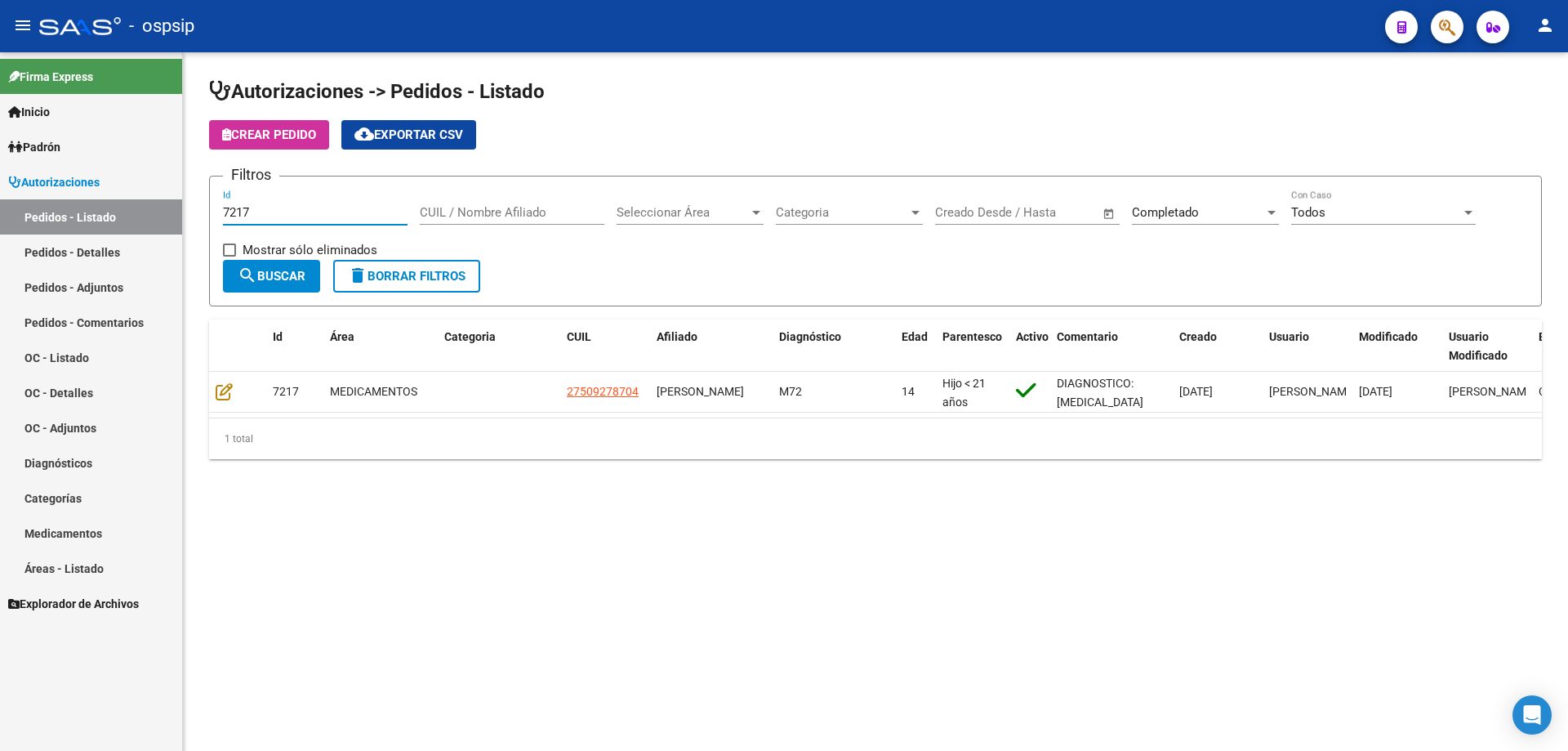
drag, startPoint x: 260, startPoint y: 207, endPoint x: 133, endPoint y: 215, distance: 127.3
click at [133, 215] on mat-sidenav-container "Firma Express Inicio Calendario SSS Instructivos Contacto OS Padrón Afiliados E…" at bounding box center [784, 401] width 1568 height 698
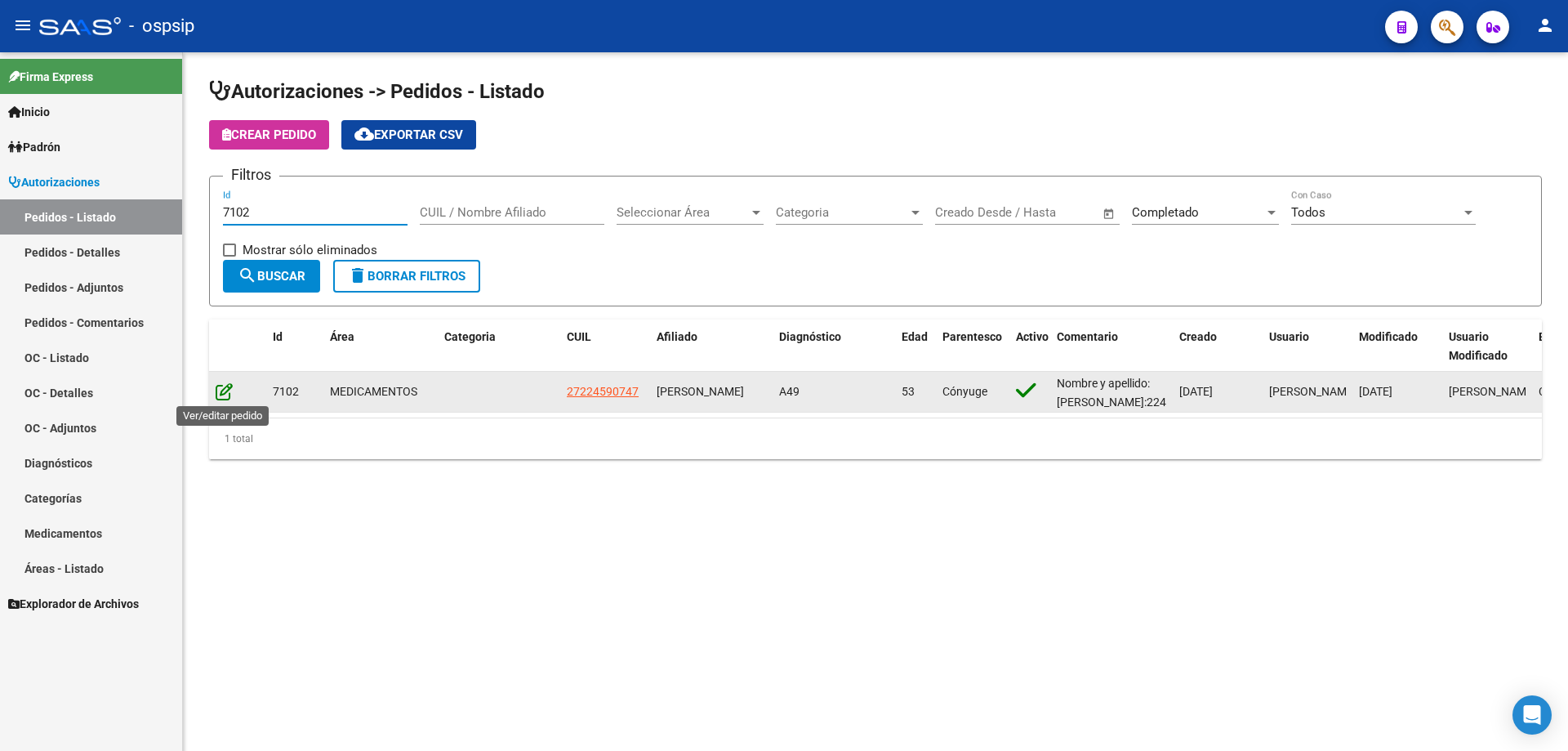
type input "7102"
click at [225, 383] on icon at bounding box center [224, 391] width 18 height 18
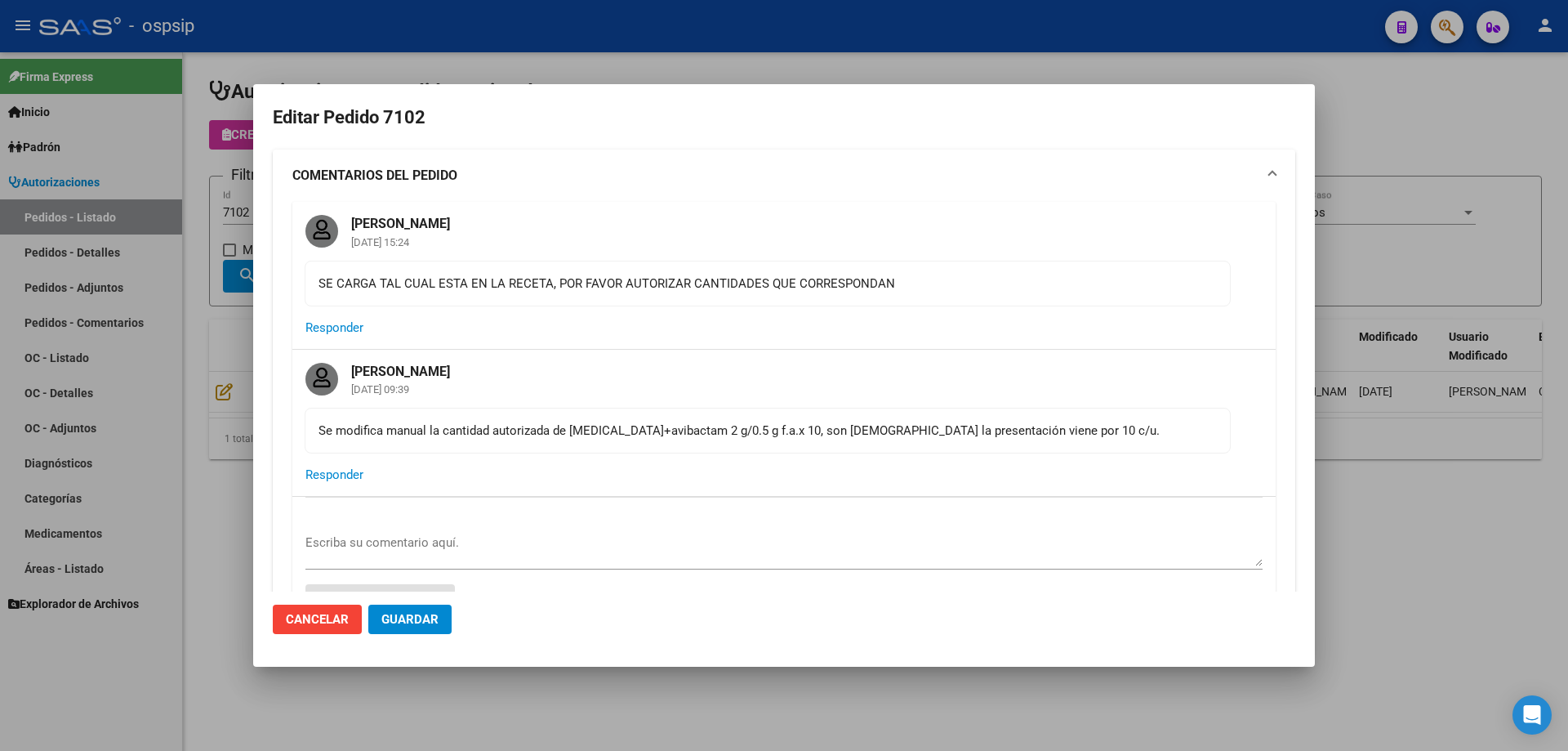
type input "[GEOGRAPHIC_DATA], [PERSON_NAME], [GEOGRAPHIC_DATA] 249"
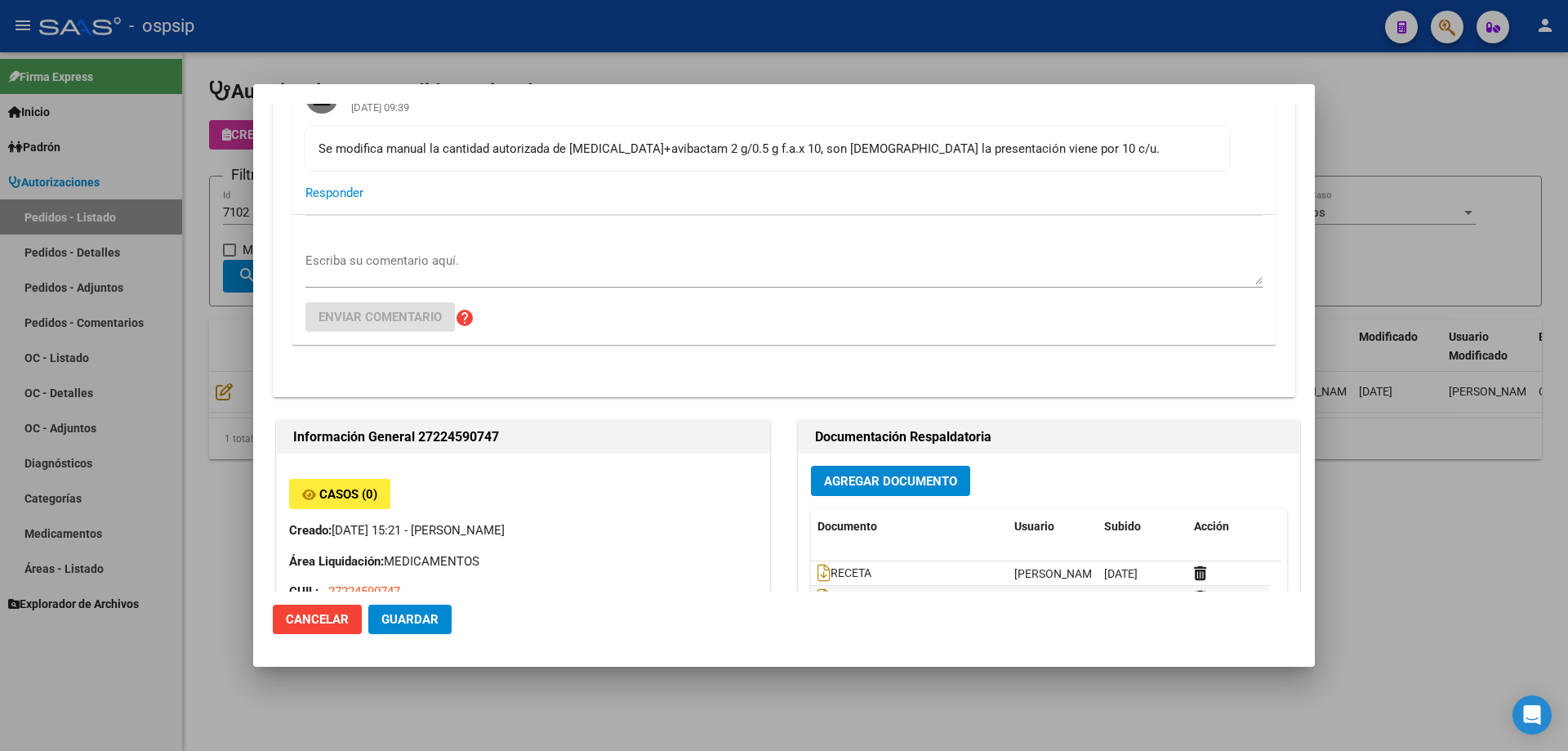
scroll to position [408, 0]
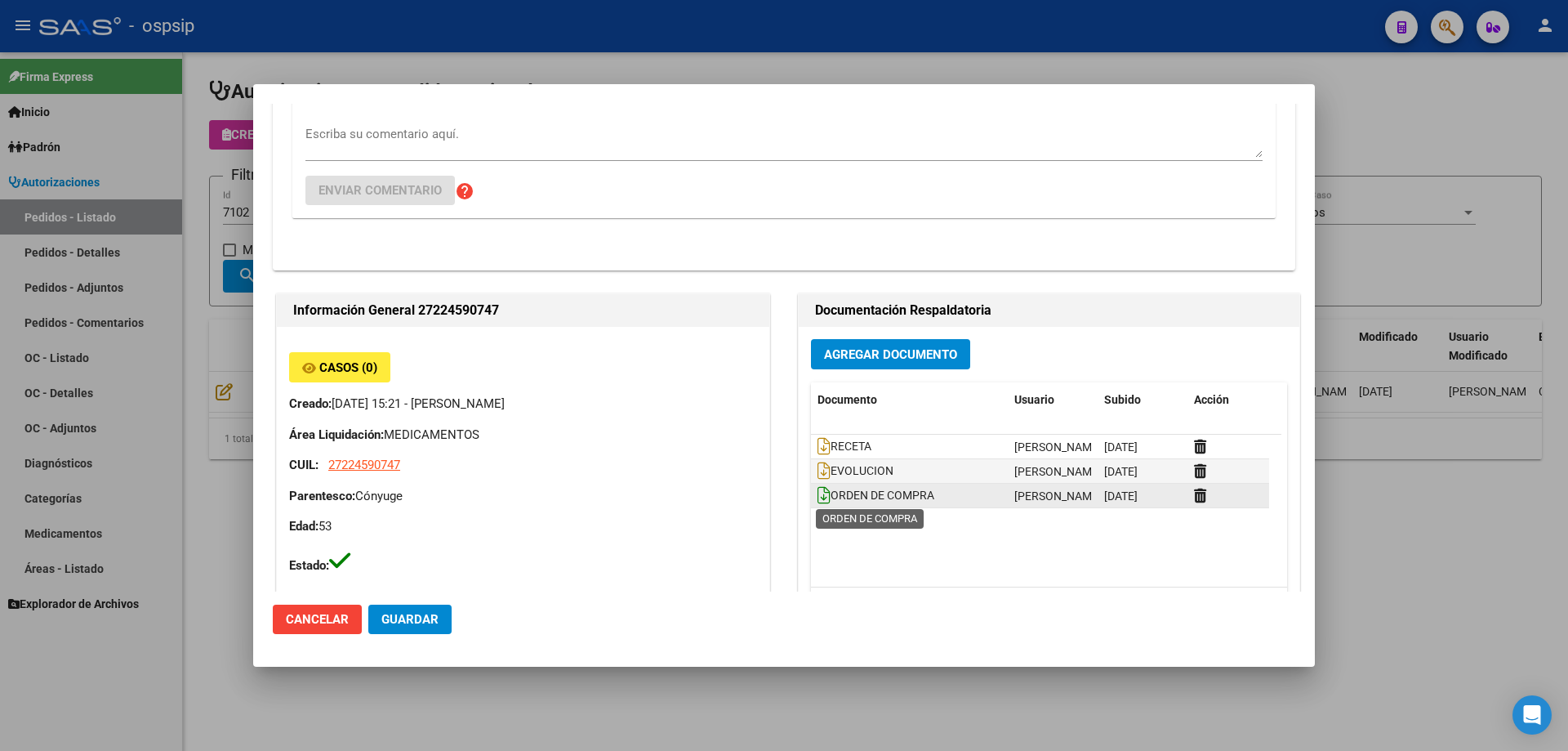
click at [817, 497] on icon at bounding box center [824, 494] width 13 height 18
